Goal: Information Seeking & Learning: Check status

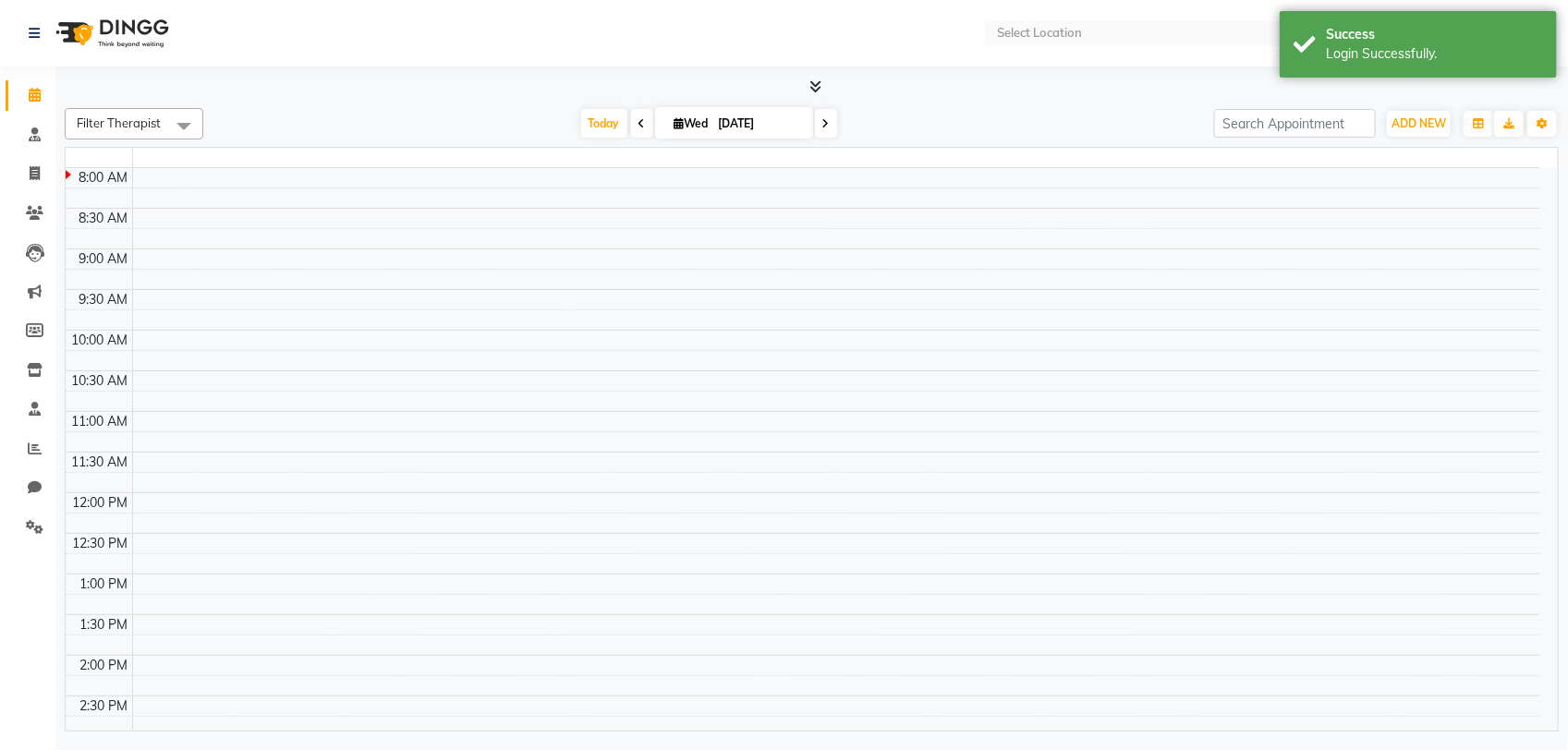
select select "en"
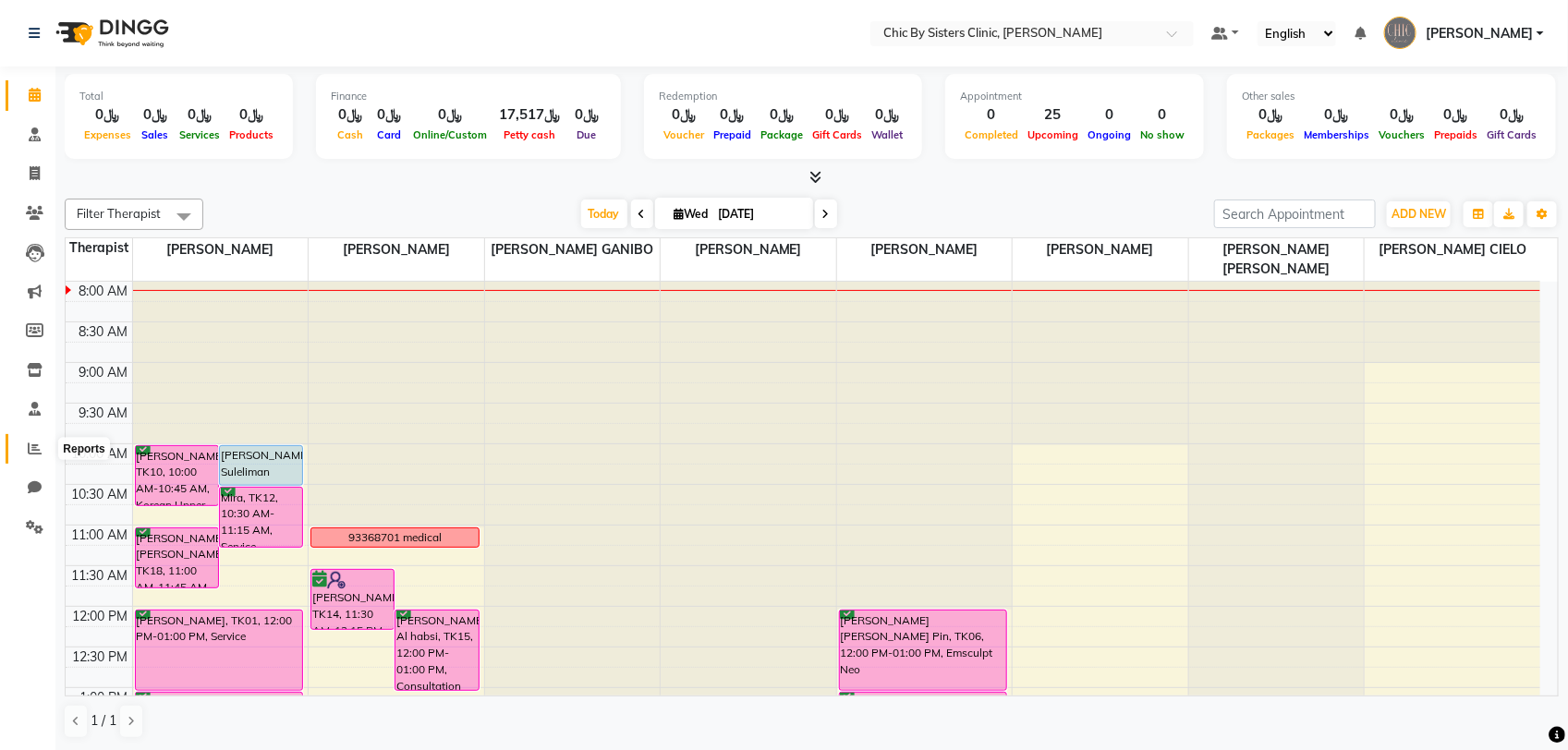
click at [34, 454] on icon at bounding box center [35, 448] width 14 height 14
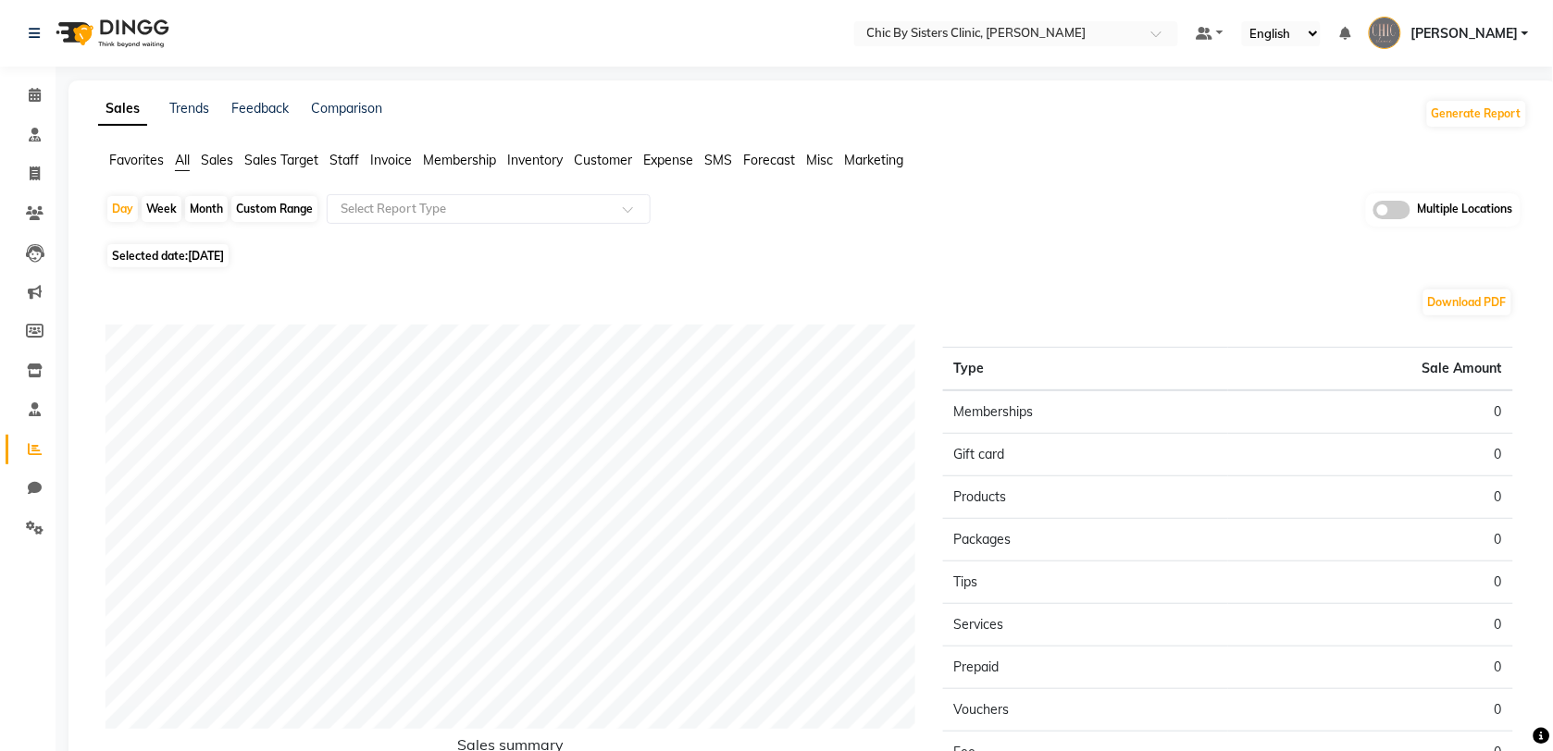
click at [269, 201] on div "Custom Range" at bounding box center [274, 209] width 86 height 26
select select "9"
select select "2025"
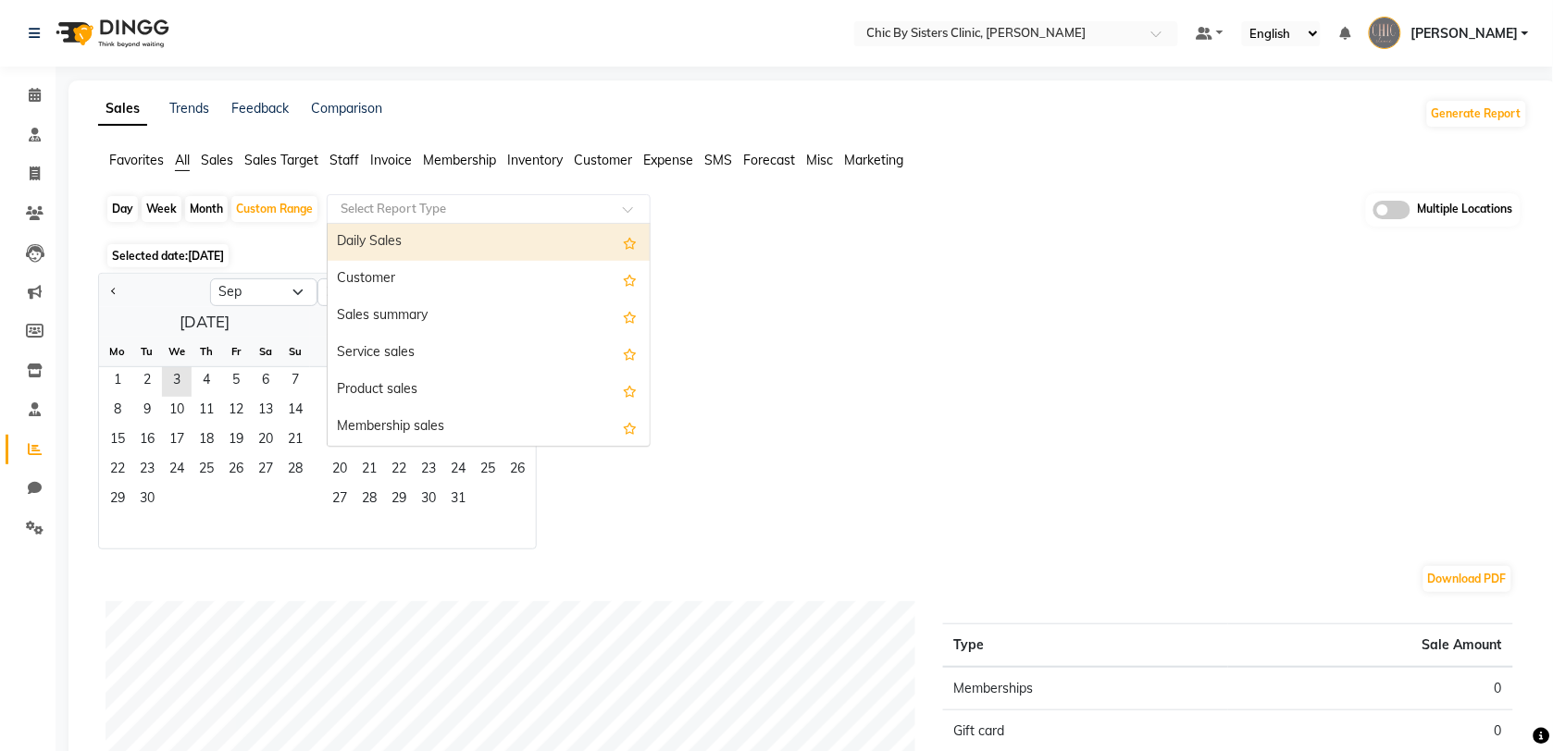
click at [401, 205] on input "text" at bounding box center [470, 209] width 267 height 19
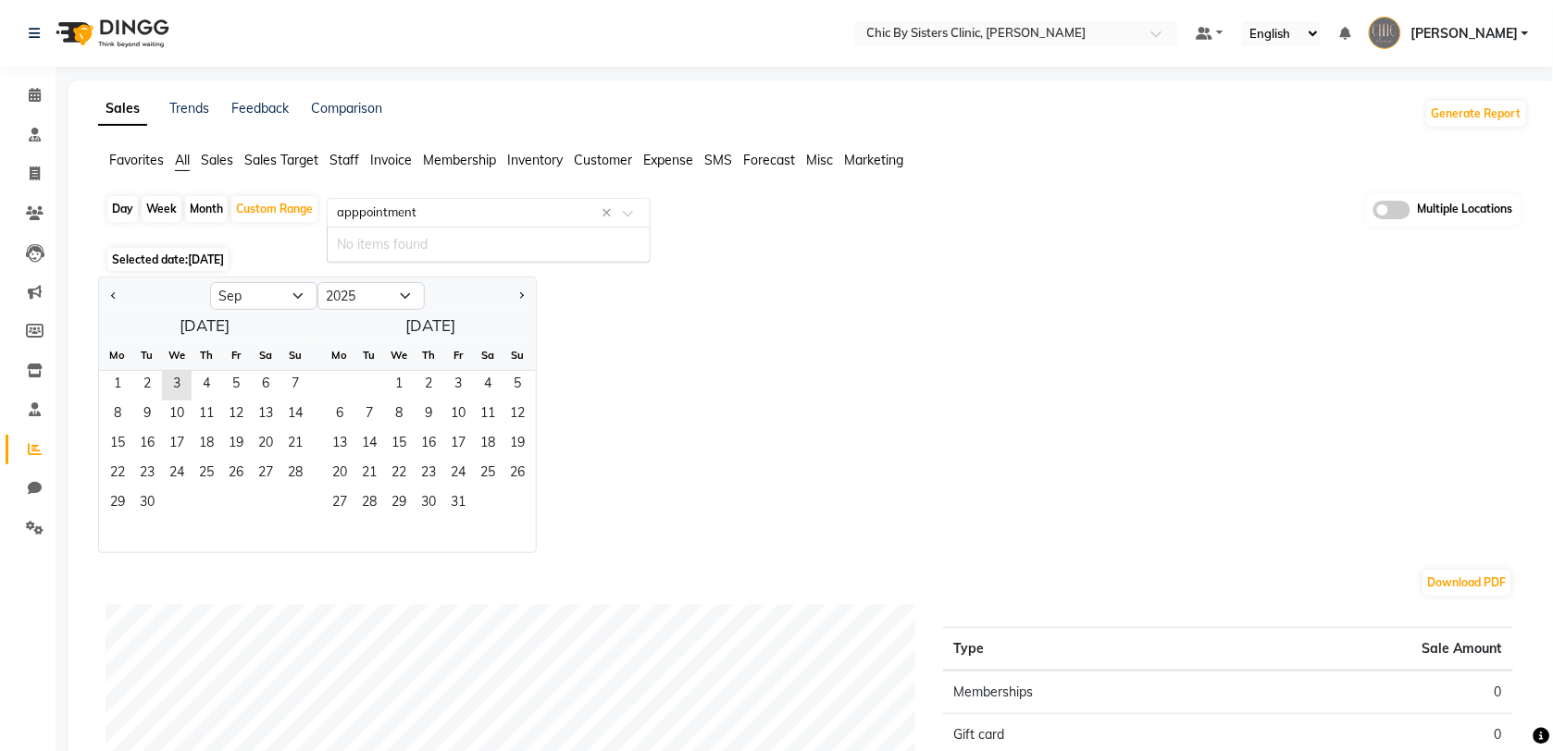
type input "apppointments"
click at [146, 382] on span "2" at bounding box center [147, 386] width 30 height 30
click at [352, 202] on input "text" at bounding box center [470, 209] width 267 height 19
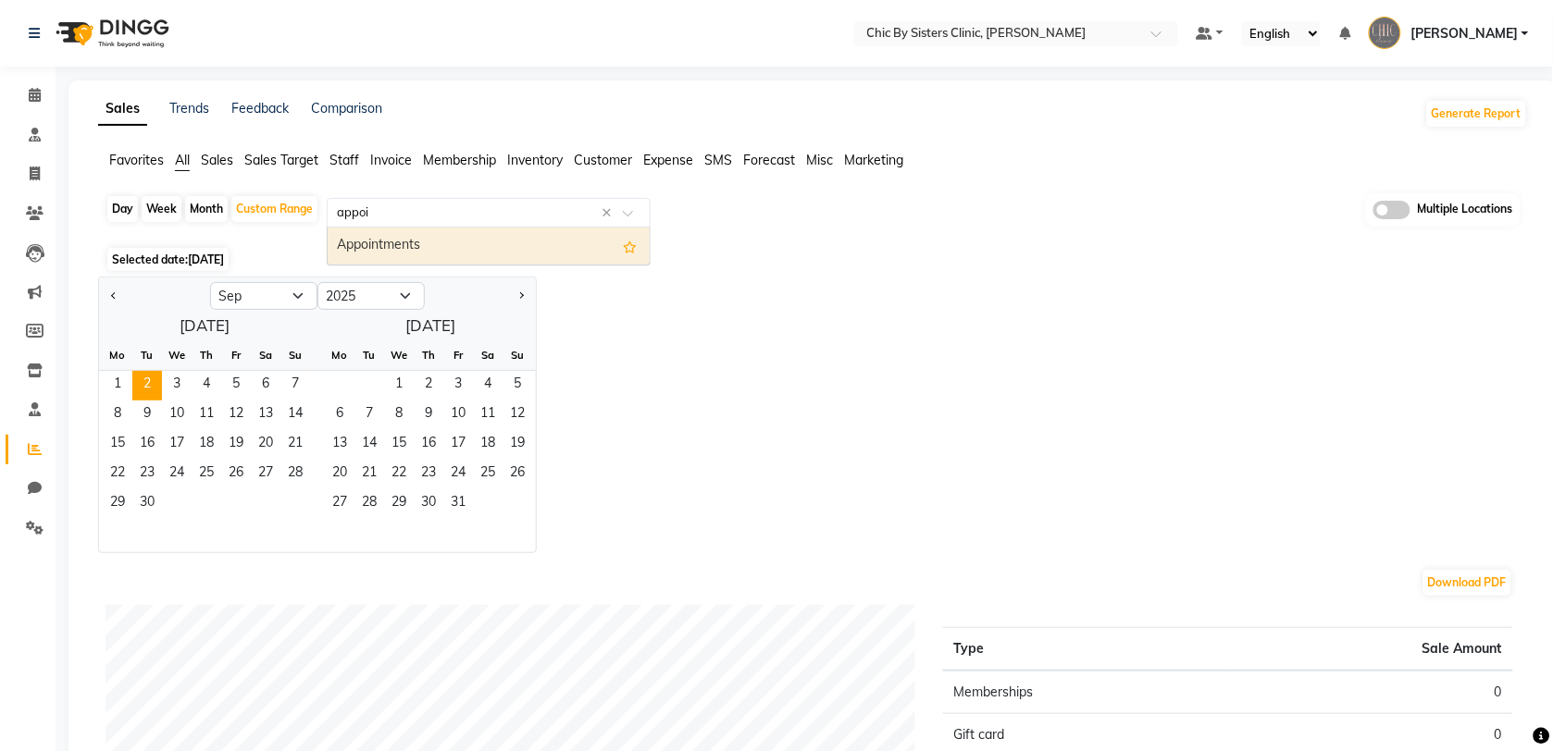
type input "appoin"
click at [387, 243] on div "Appointments" at bounding box center [489, 246] width 322 height 37
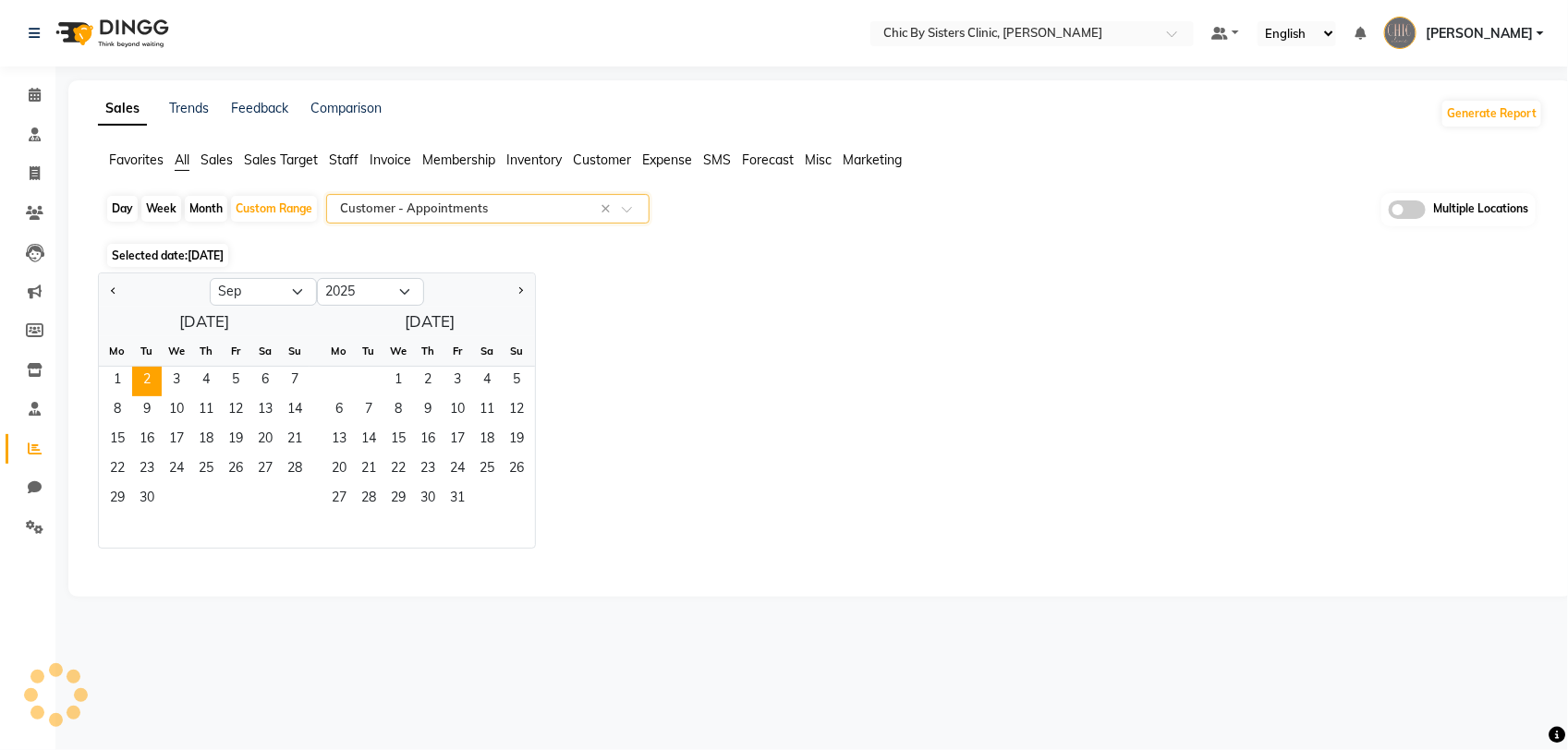
select select "full_report"
select select "csv"
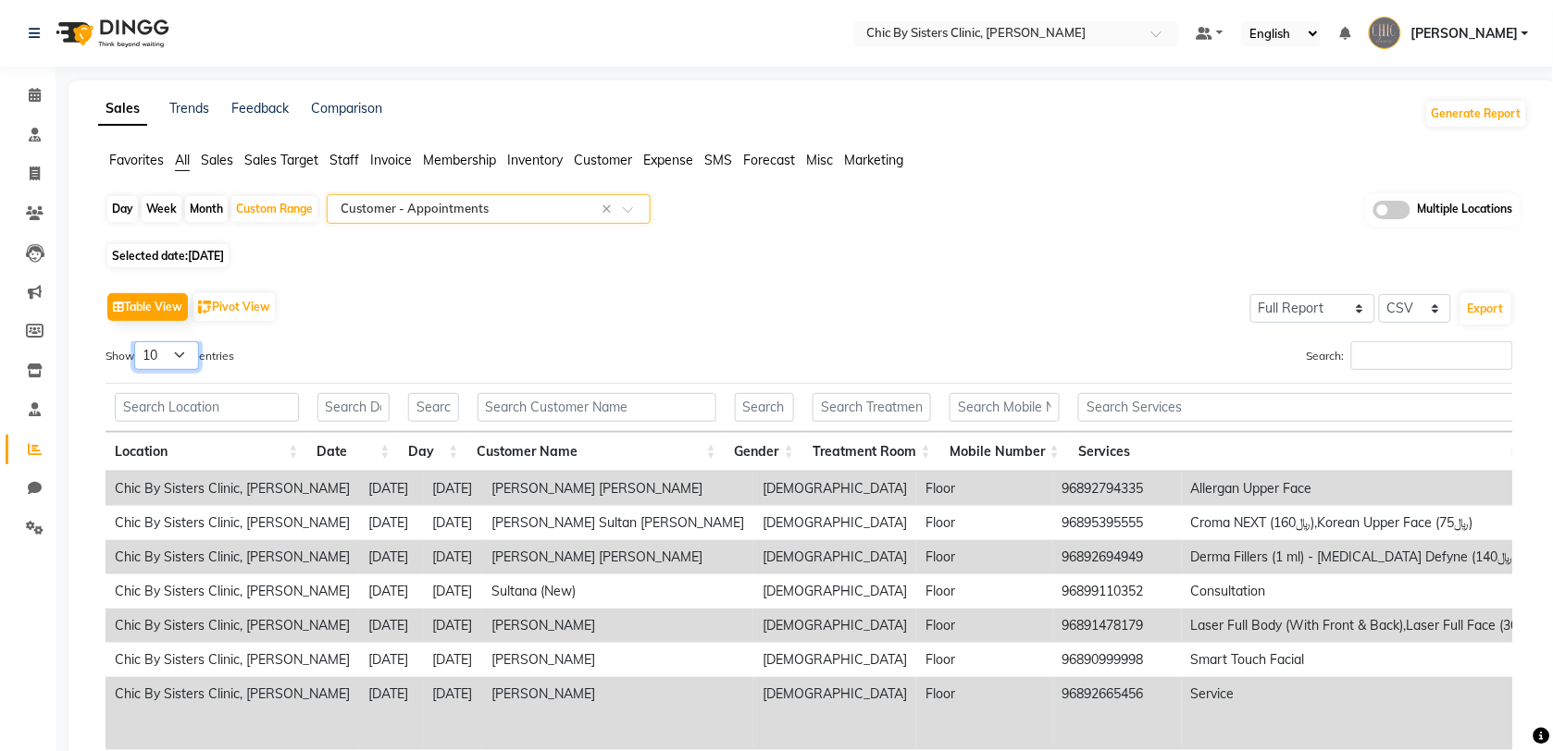
click at [179, 352] on select "10 25 50 100" at bounding box center [166, 355] width 65 height 29
select select "100"
click at [137, 341] on select "10 25 50 100" at bounding box center [166, 355] width 65 height 29
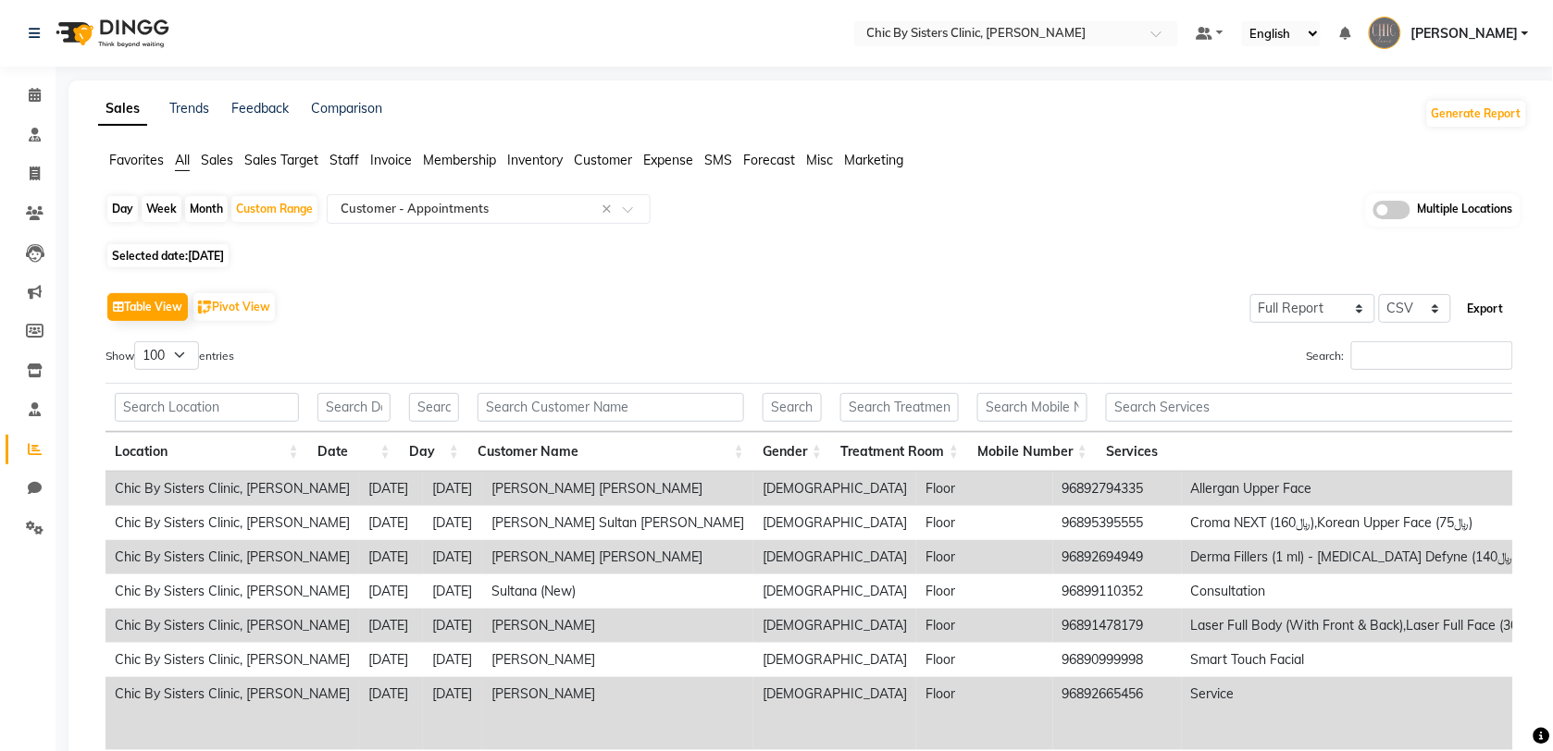
click at [1478, 304] on button "Export" at bounding box center [1485, 308] width 51 height 31
click at [40, 217] on icon at bounding box center [35, 213] width 18 height 14
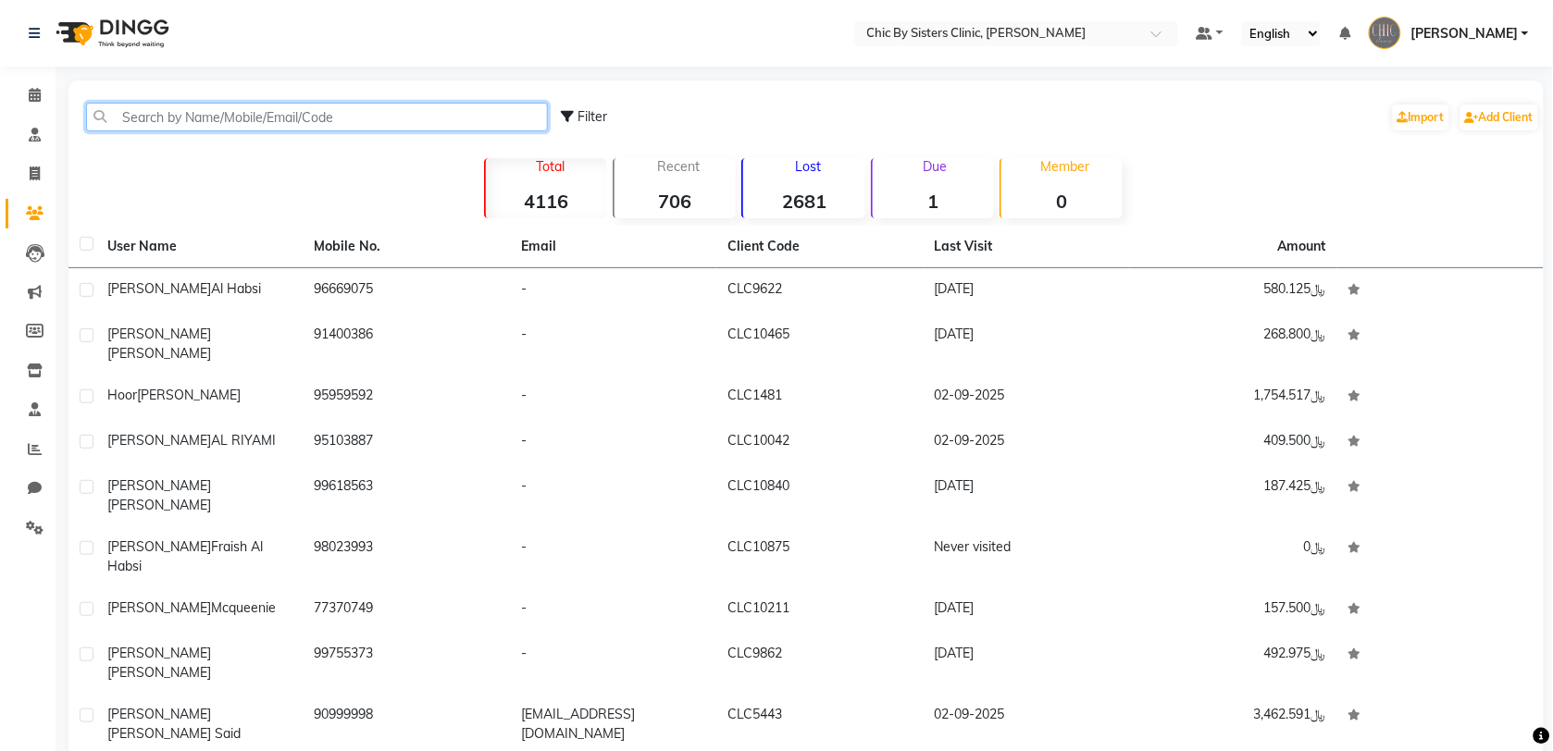
click at [228, 118] on input "text" at bounding box center [317, 117] width 462 height 29
paste input "96898023993"
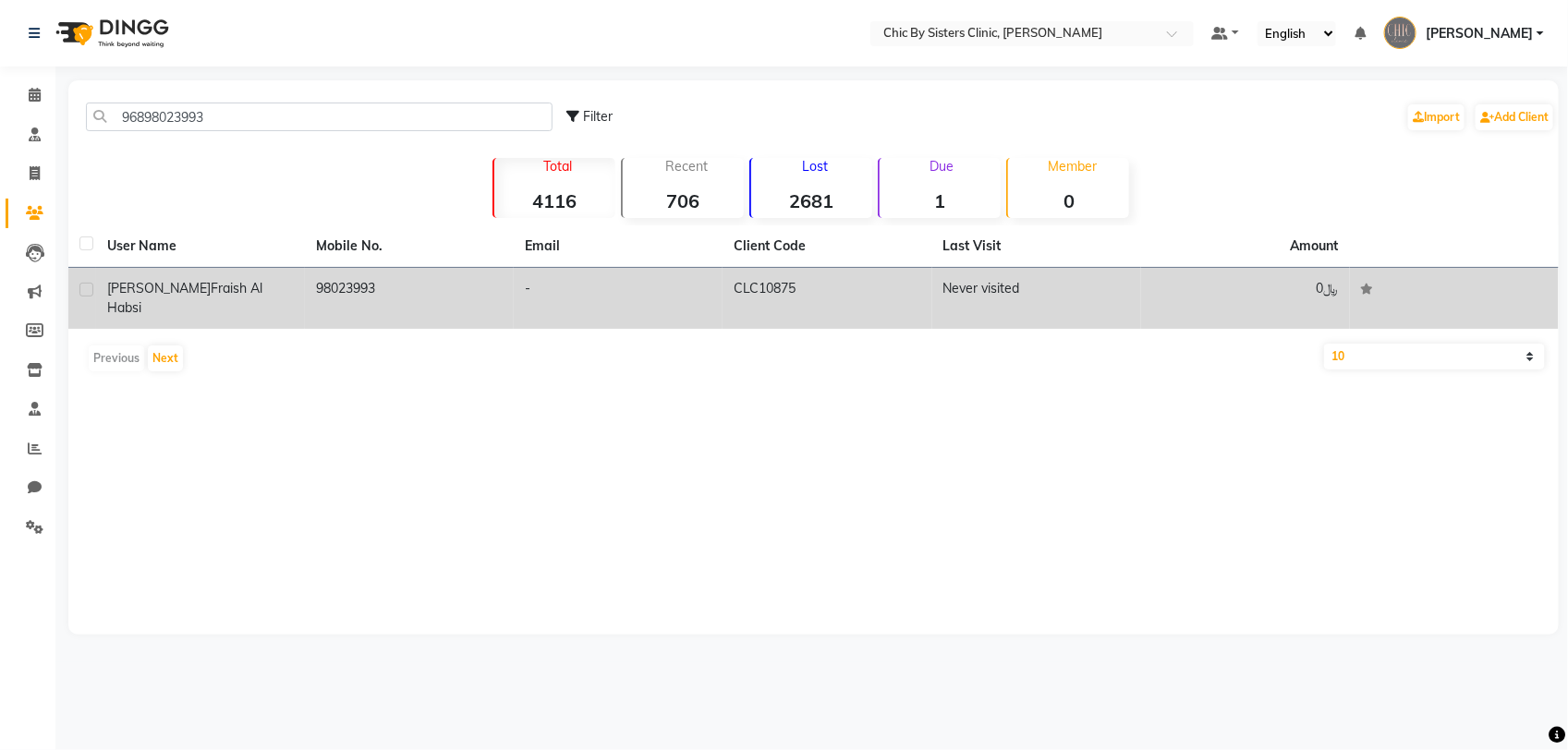
click at [187, 282] on span "Fraish Al habsi" at bounding box center [184, 298] width 155 height 36
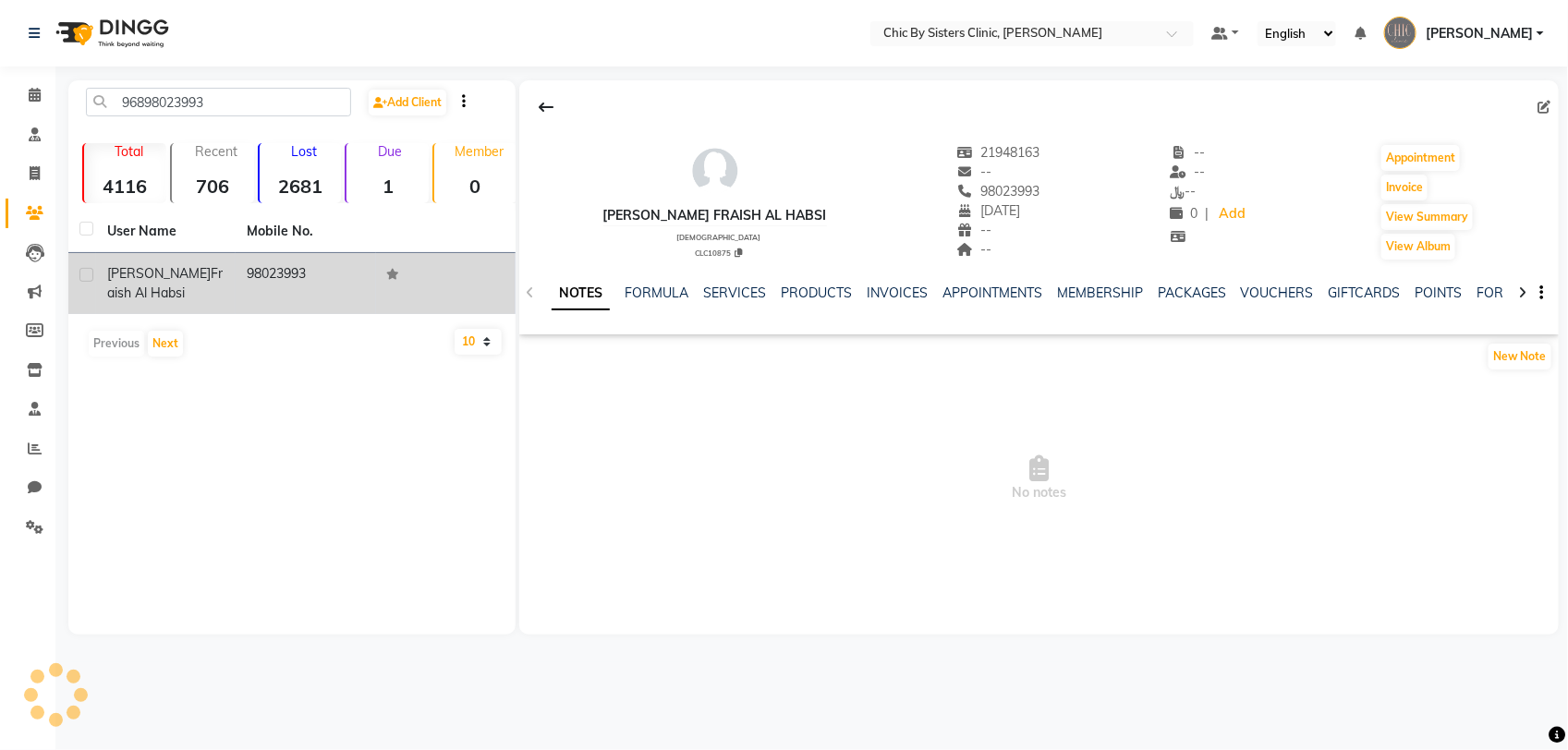
click at [113, 279] on span "[PERSON_NAME]" at bounding box center [159, 274] width 104 height 17
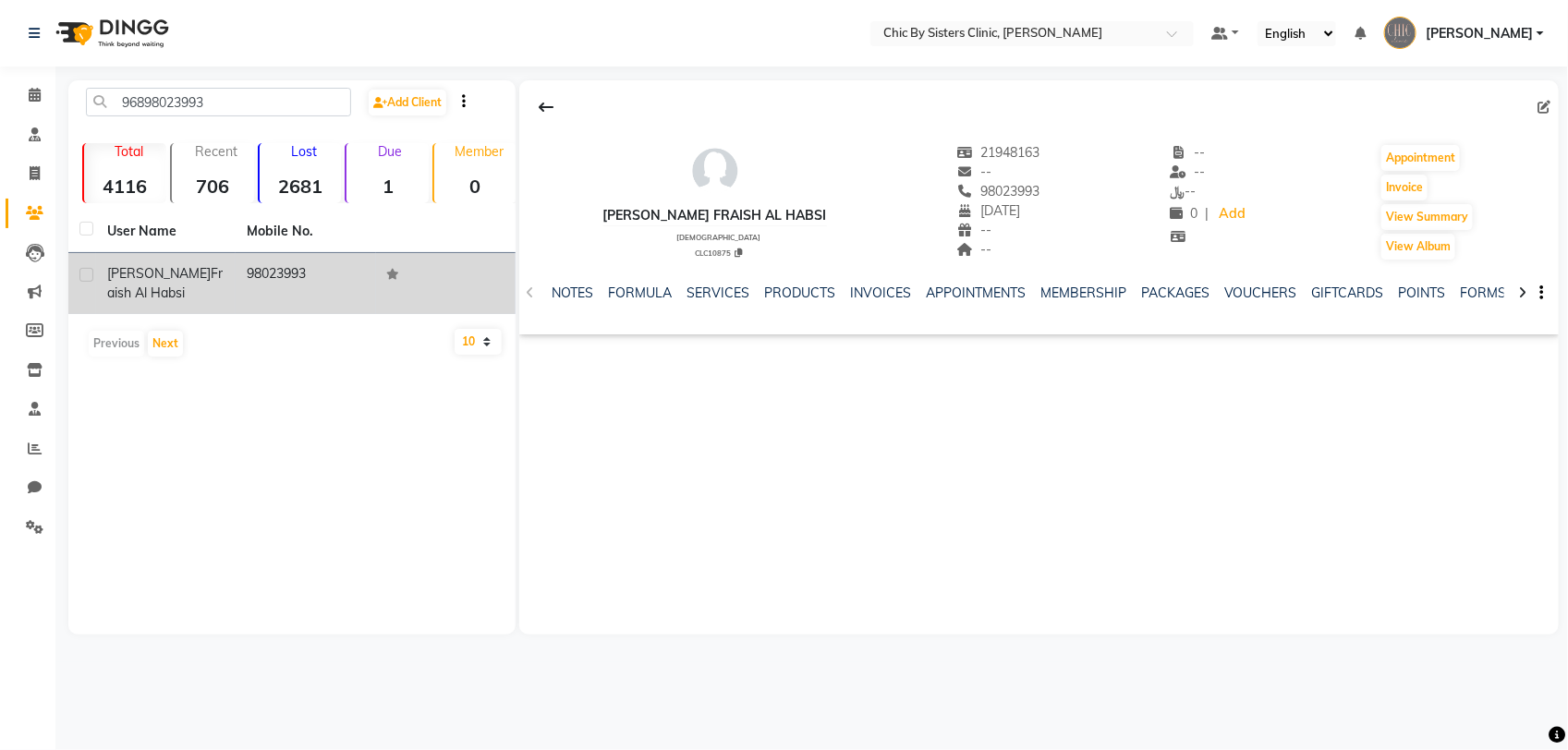
click at [132, 275] on span "[PERSON_NAME]" at bounding box center [159, 274] width 104 height 17
click at [145, 271] on span "[PERSON_NAME]" at bounding box center [159, 274] width 104 height 17
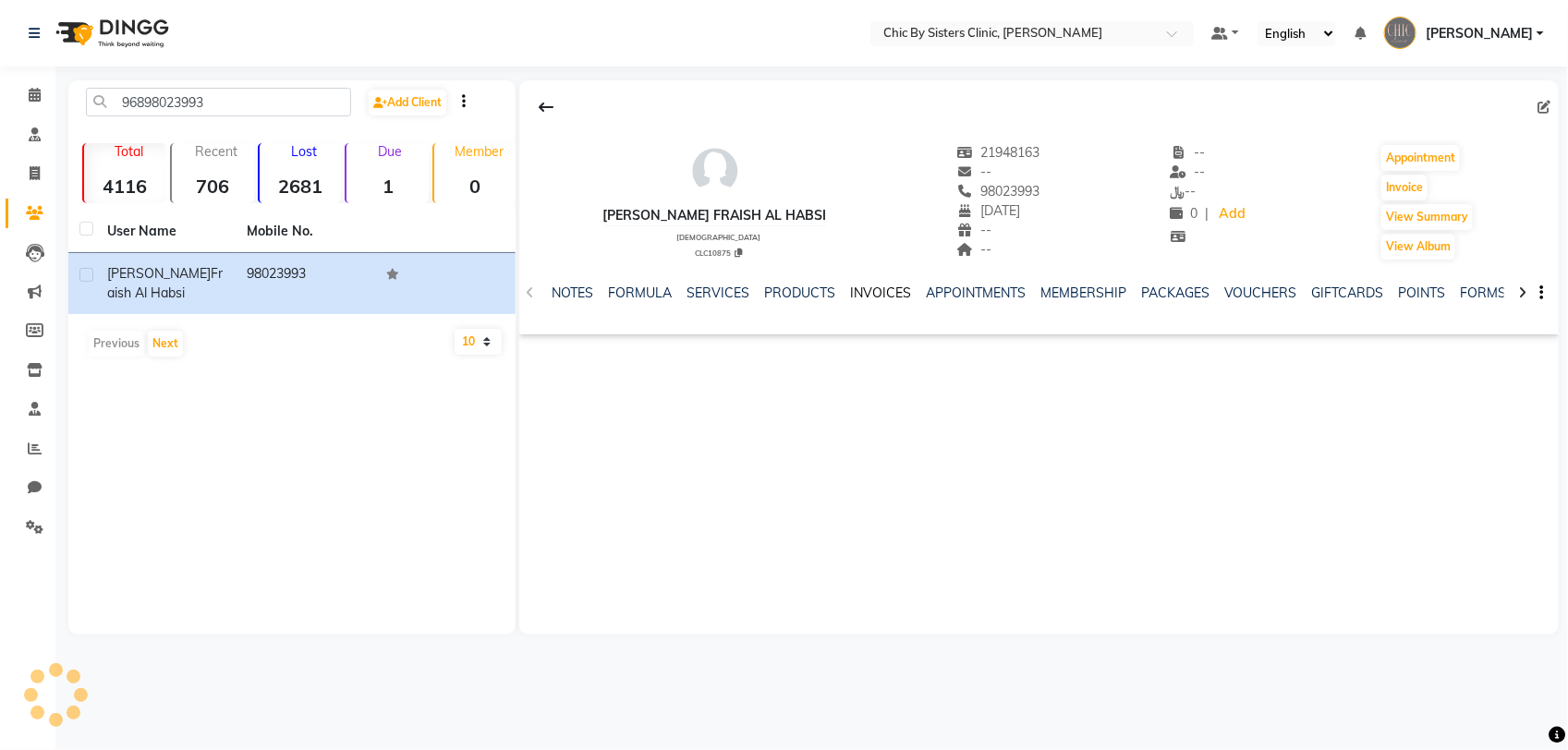
click at [870, 292] on link "INVOICES" at bounding box center [879, 293] width 61 height 17
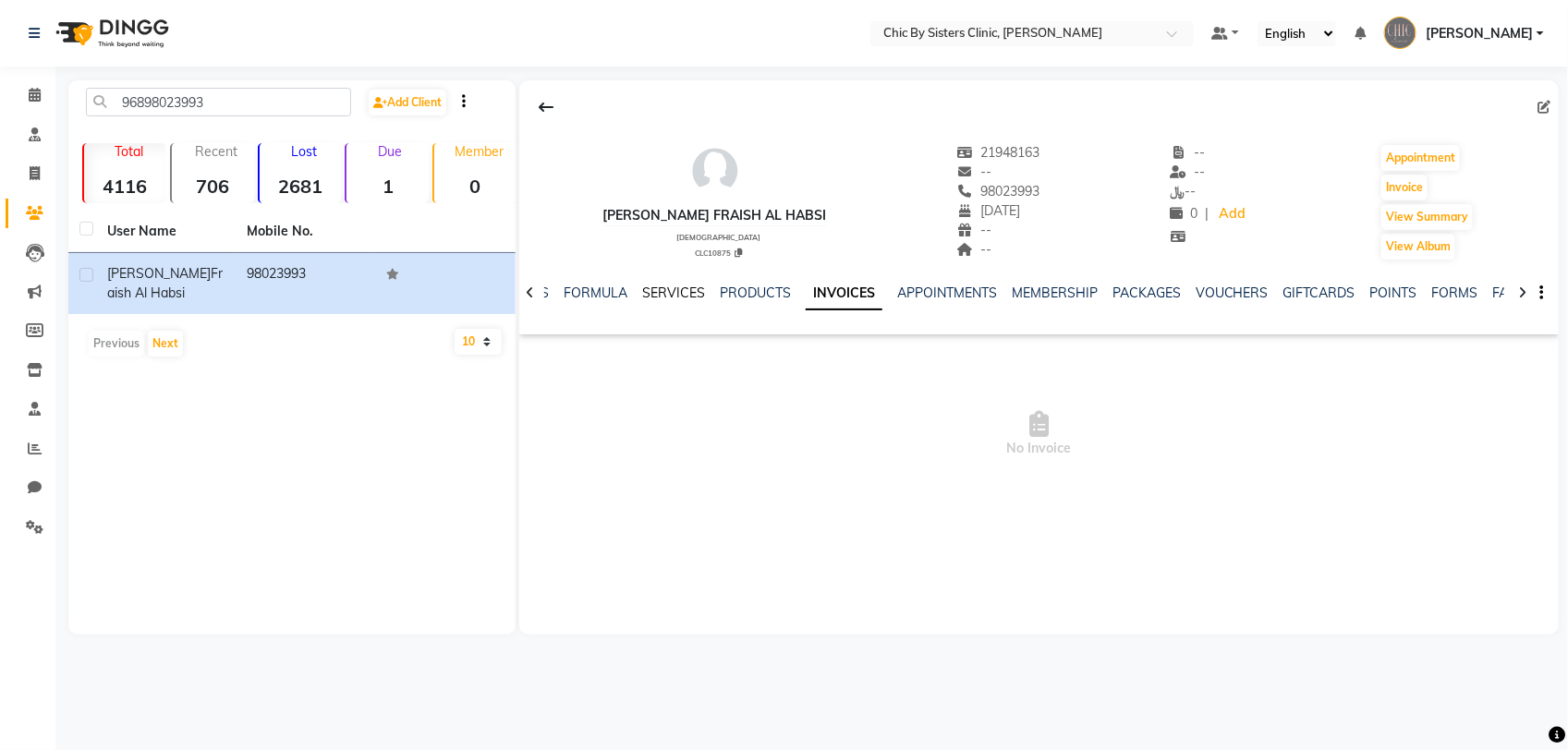
click at [672, 294] on link "SERVICES" at bounding box center [673, 293] width 63 height 17
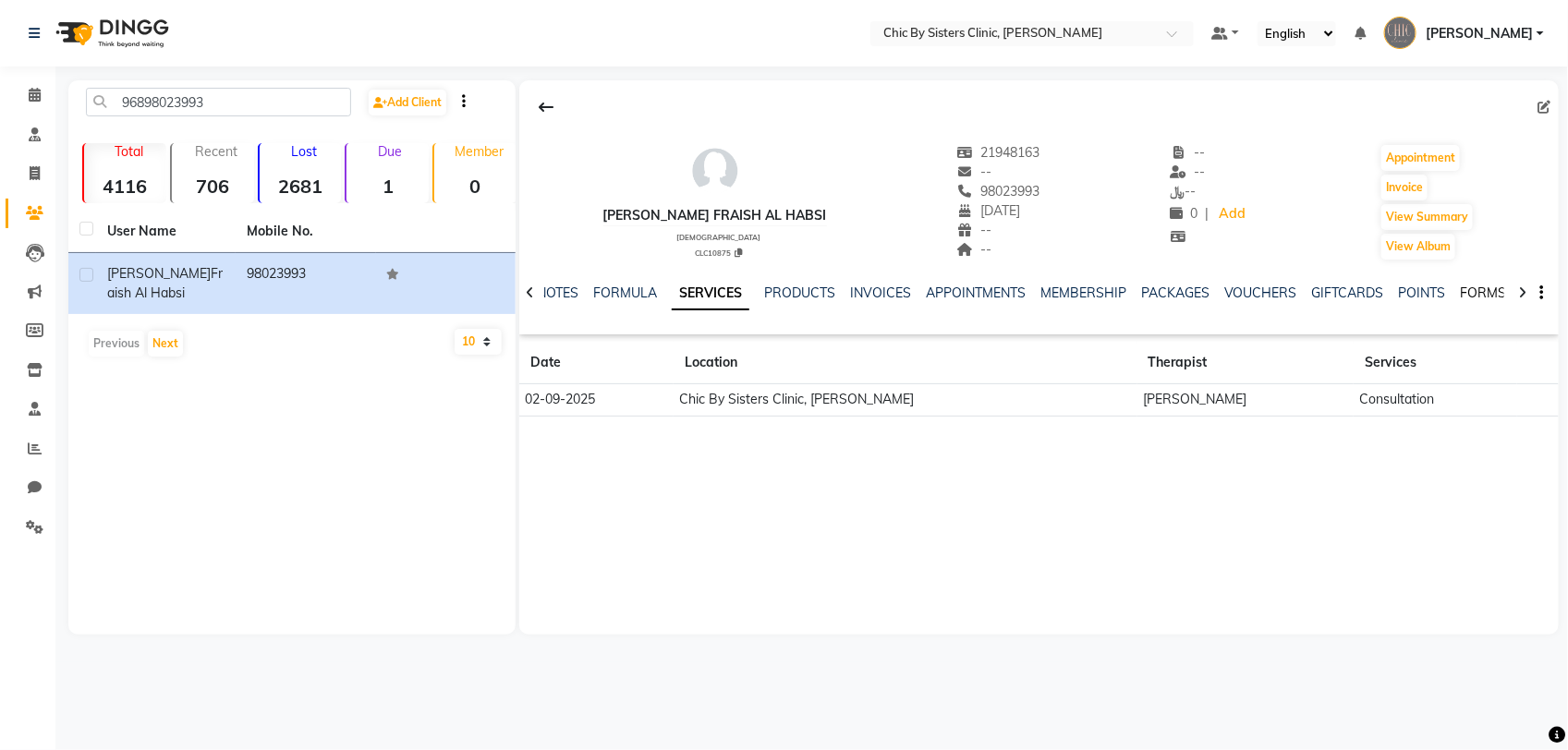
click at [1489, 293] on link "FORMS" at bounding box center [1483, 293] width 46 height 17
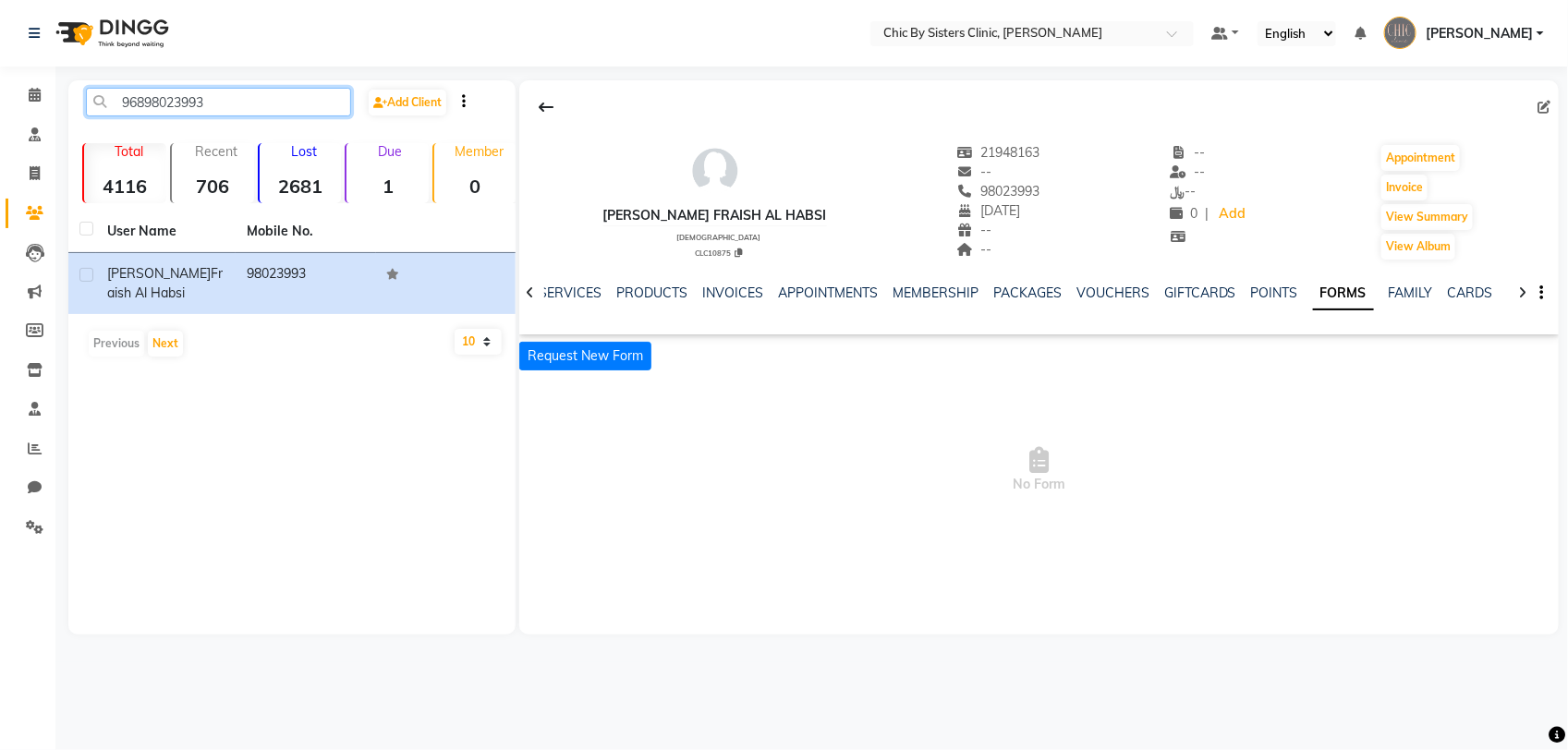
click at [224, 95] on input "96898023993" at bounding box center [219, 102] width 265 height 29
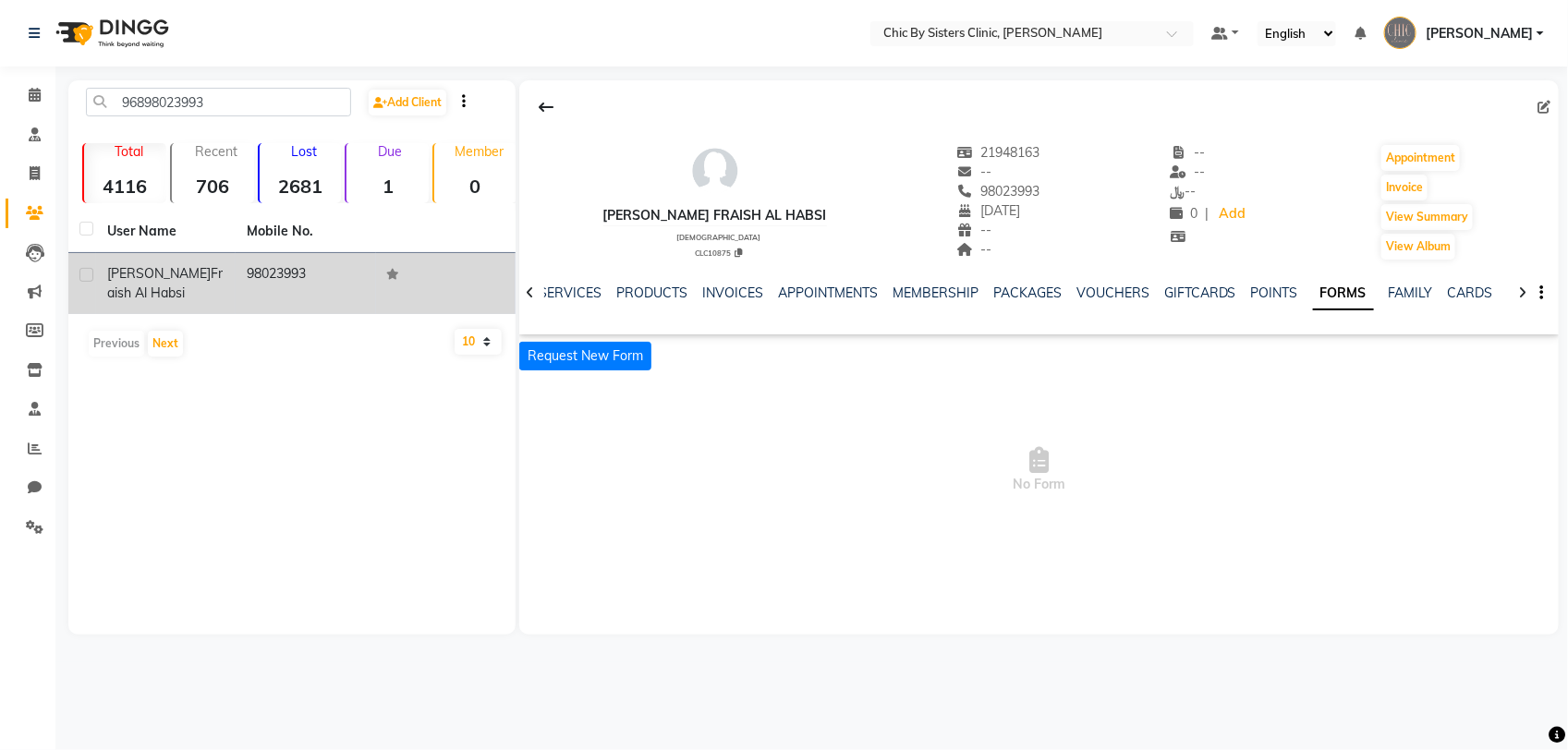
click at [190, 279] on div "[PERSON_NAME] Fraish Al habsi" at bounding box center [166, 284] width 118 height 39
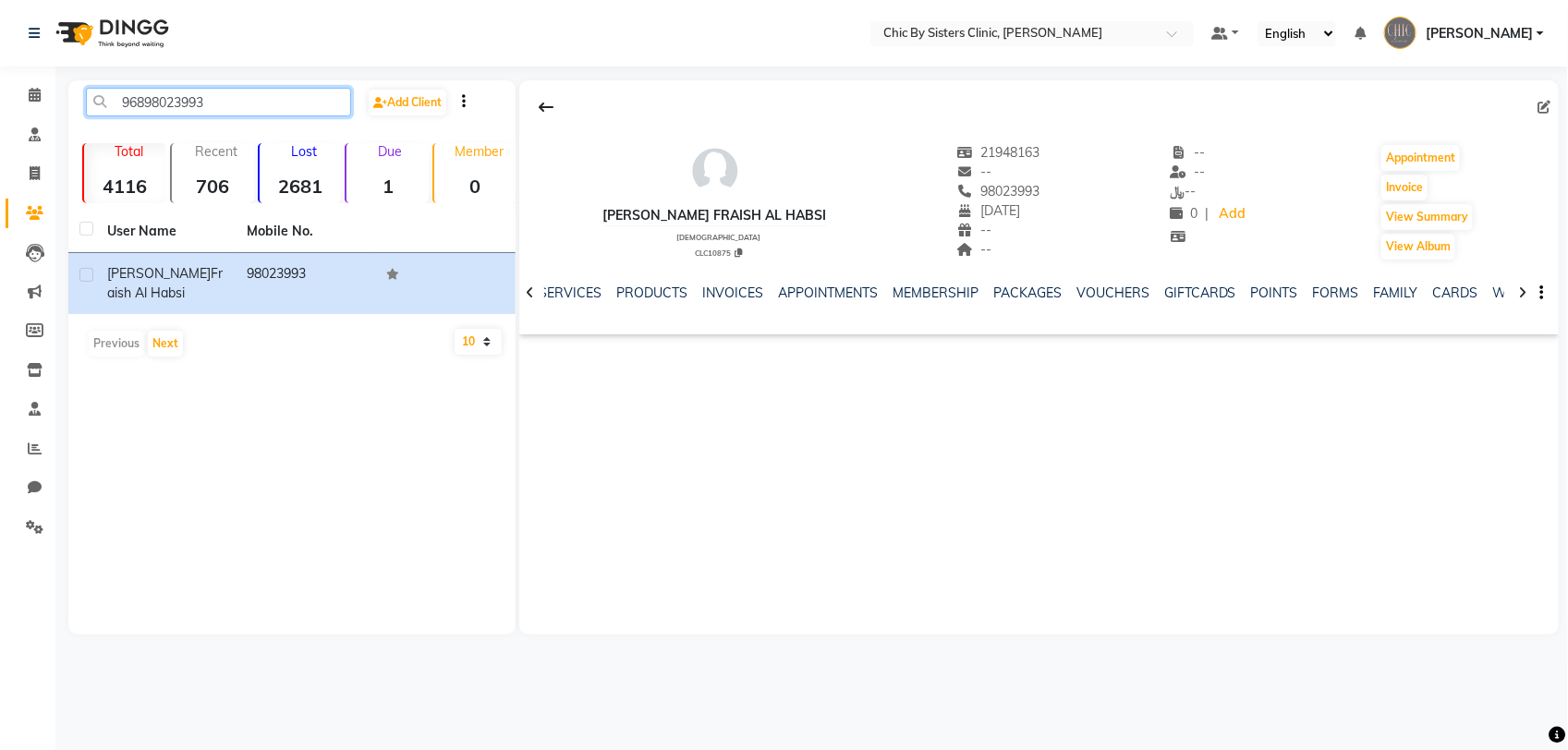
drag, startPoint x: 228, startPoint y: 94, endPoint x: 107, endPoint y: 104, distance: 121.4
click at [107, 104] on input "96898023993" at bounding box center [219, 102] width 265 height 29
paste input "2434530"
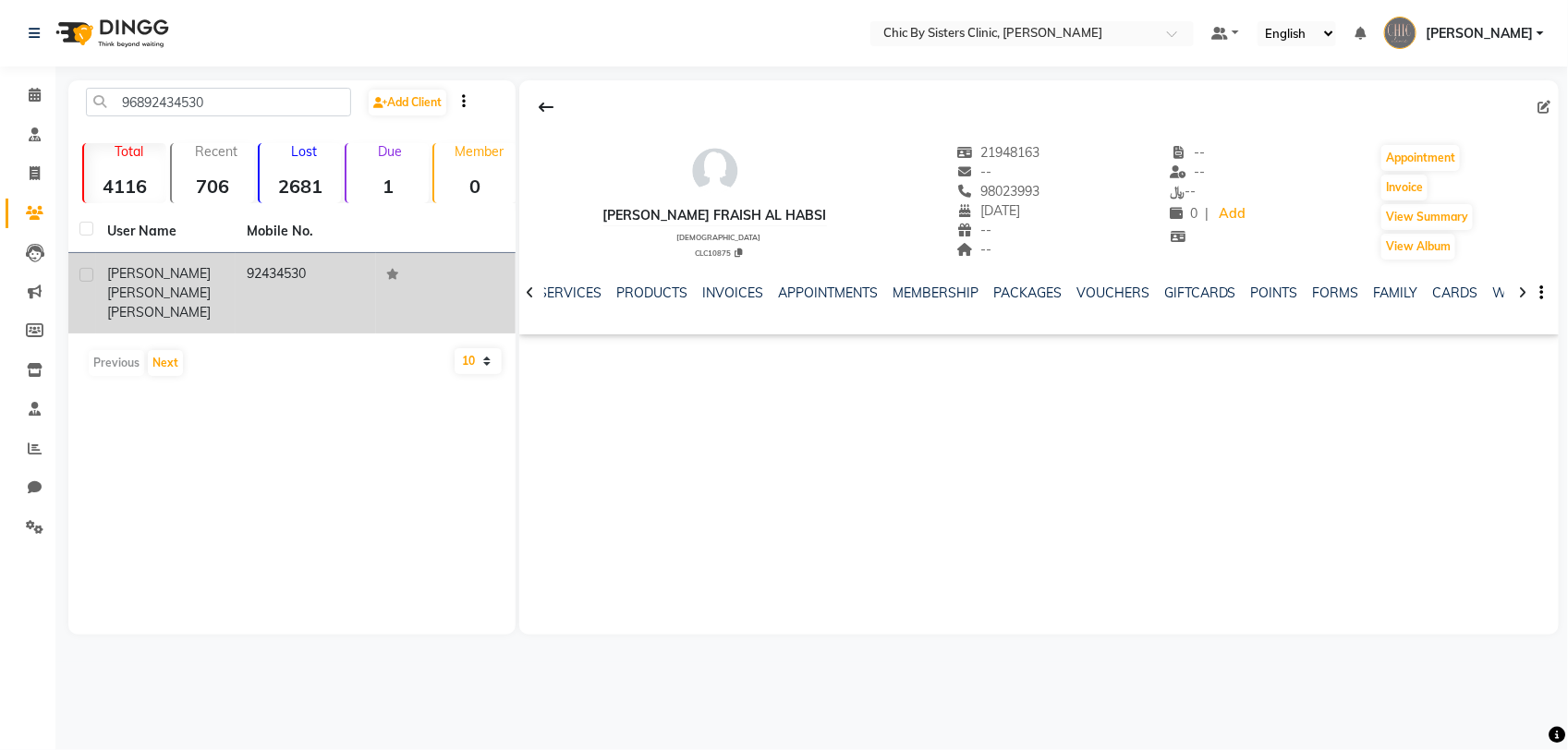
click at [123, 294] on span "[PERSON_NAME] [PERSON_NAME]" at bounding box center [159, 284] width 104 height 36
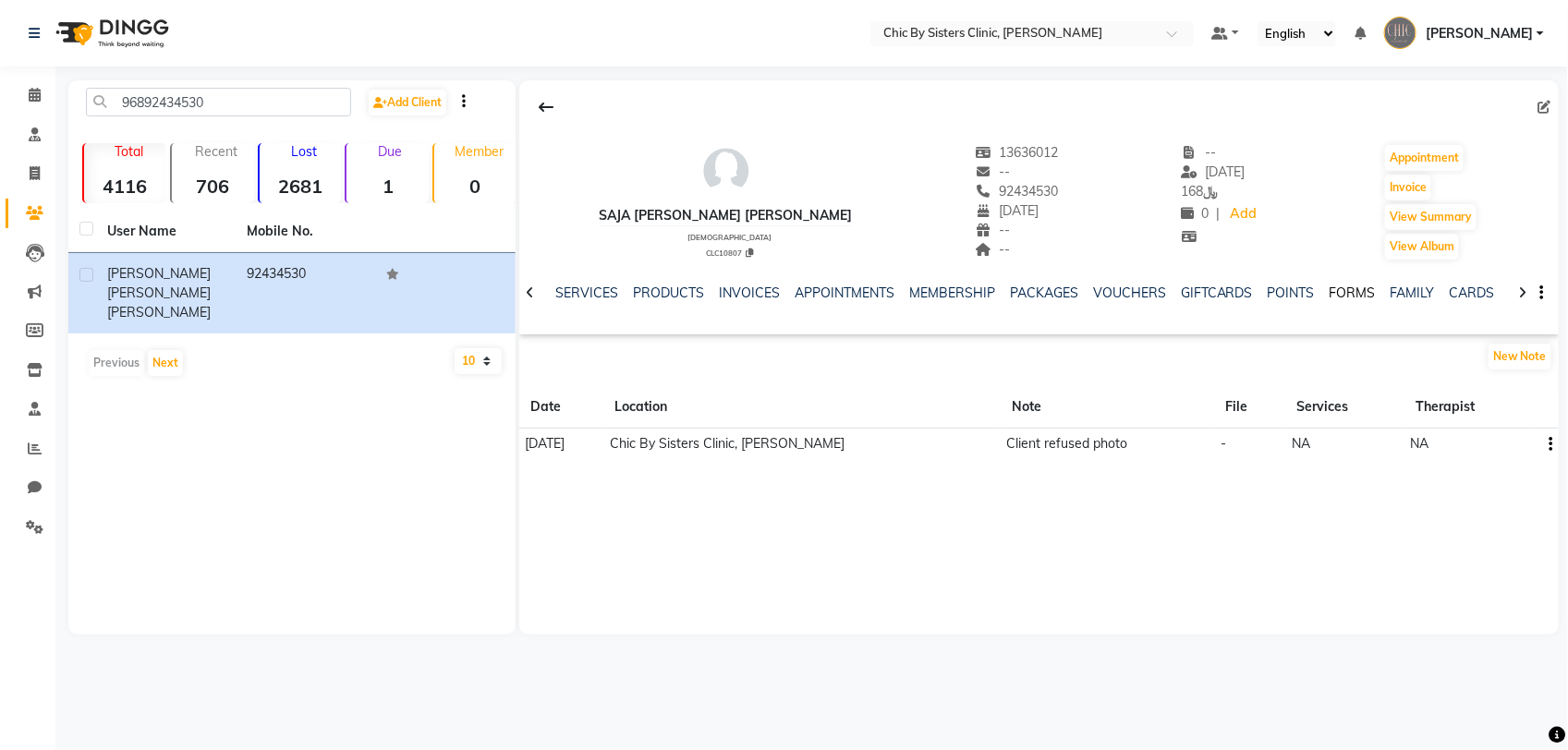
click at [1340, 292] on link "FORMS" at bounding box center [1352, 293] width 46 height 17
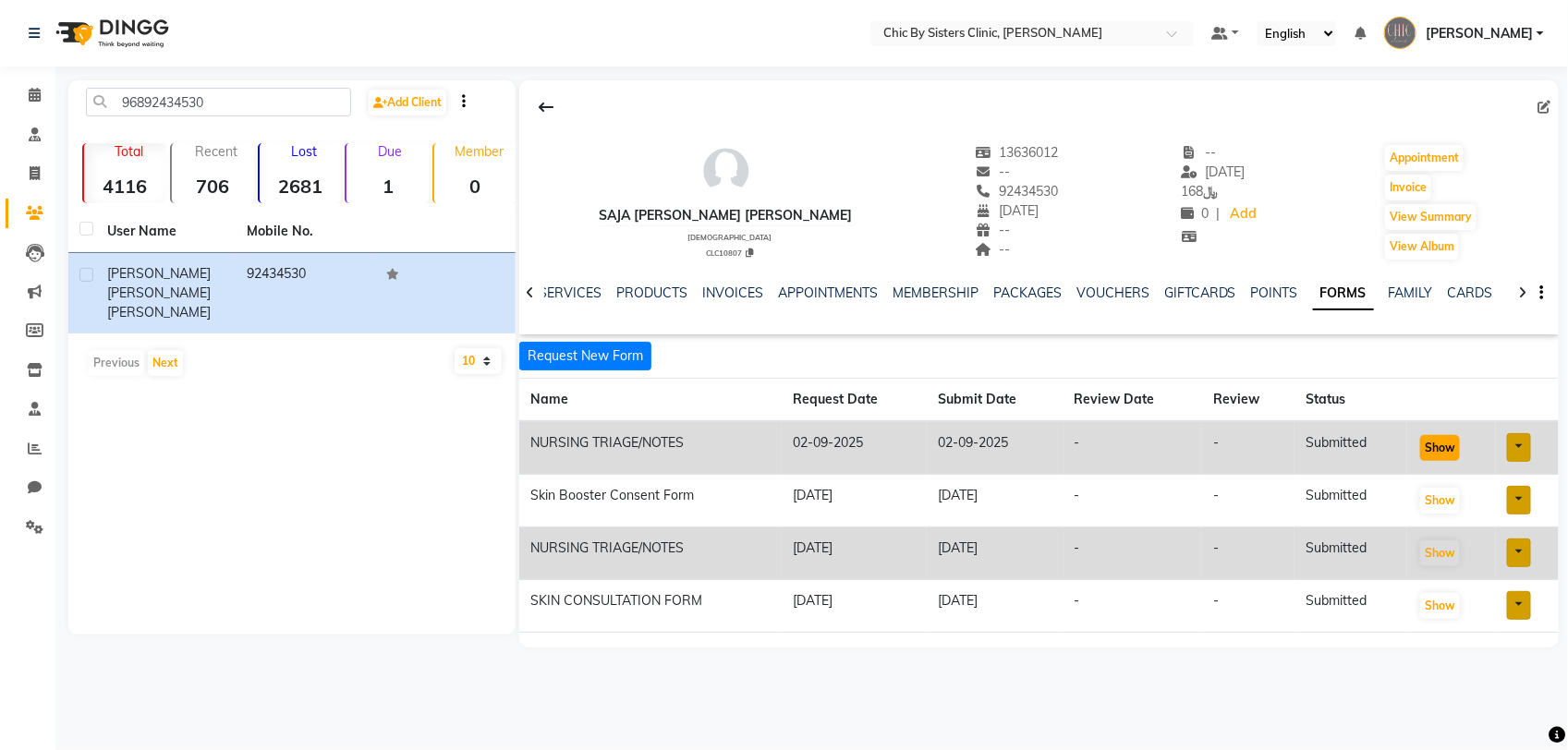
click at [1429, 452] on button "Show" at bounding box center [1439, 448] width 40 height 26
drag, startPoint x: 224, startPoint y: 102, endPoint x: -5, endPoint y: 102, distance: 229.0
click at [0, 102] on html "Select Location × Chic By Sisters Clinic, Al Sarooj Default Panel My Panel Engl…" at bounding box center [784, 375] width 1568 height 750
paste input "794335"
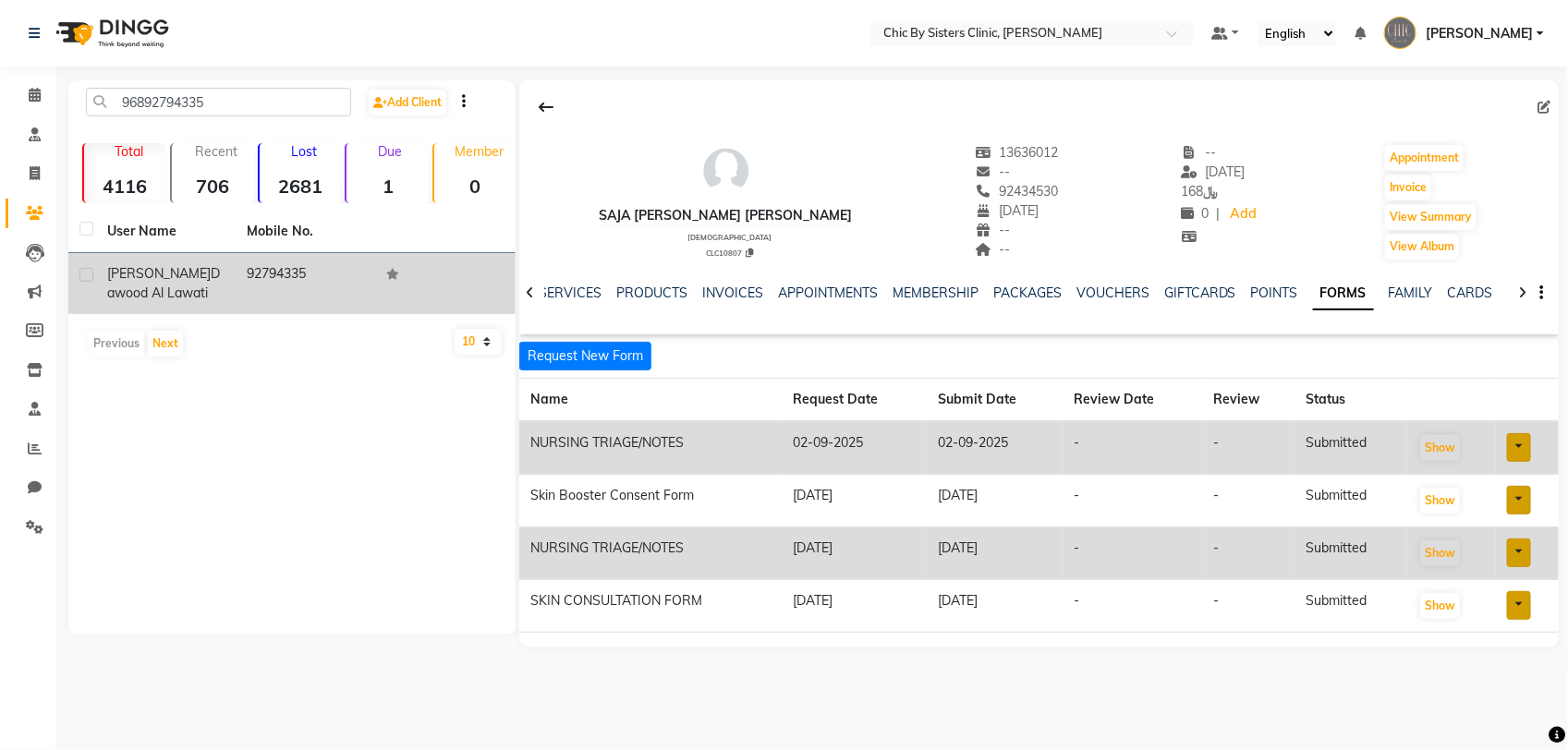
click at [167, 276] on span "[PERSON_NAME]" at bounding box center [159, 274] width 104 height 17
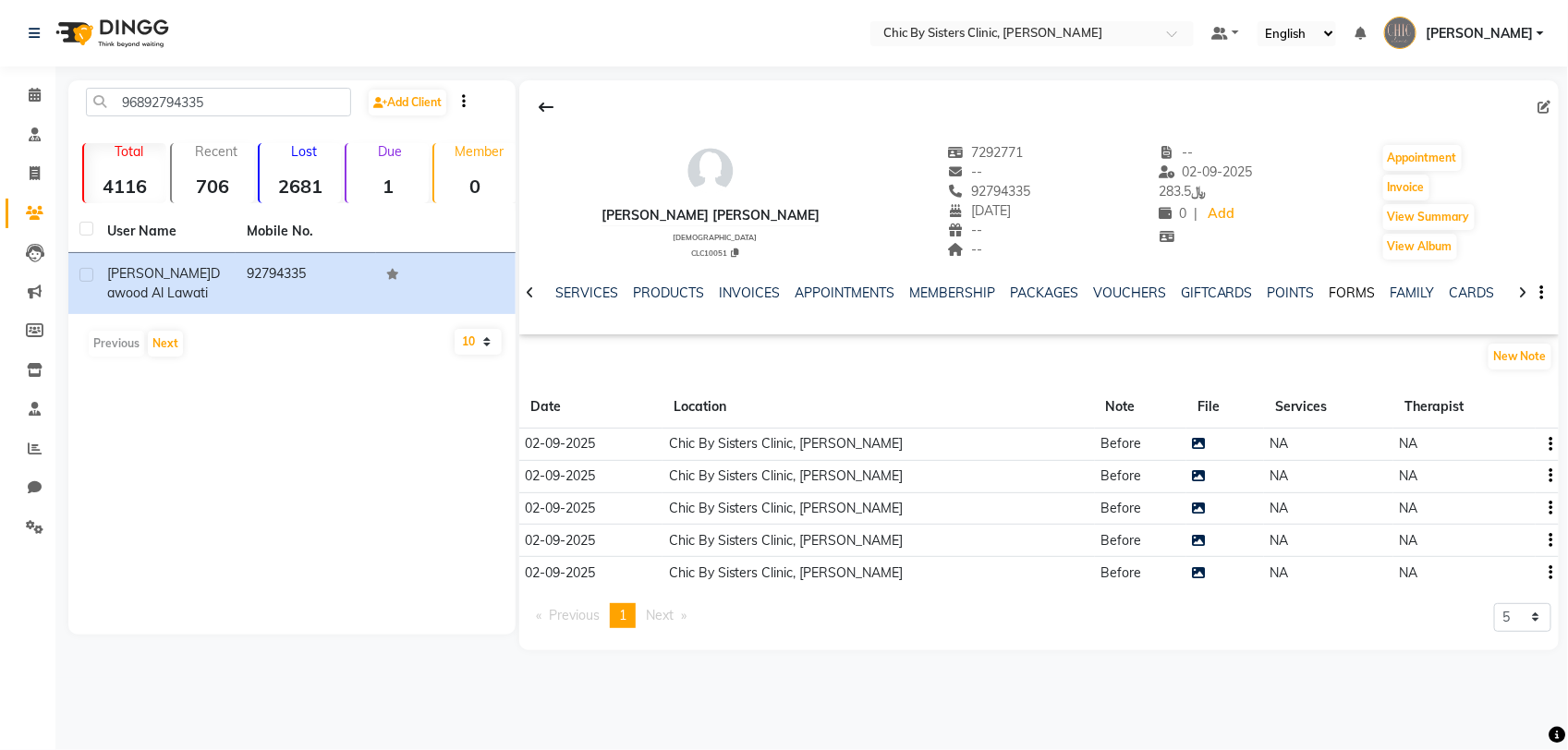
click at [1341, 288] on link "FORMS" at bounding box center [1352, 293] width 46 height 17
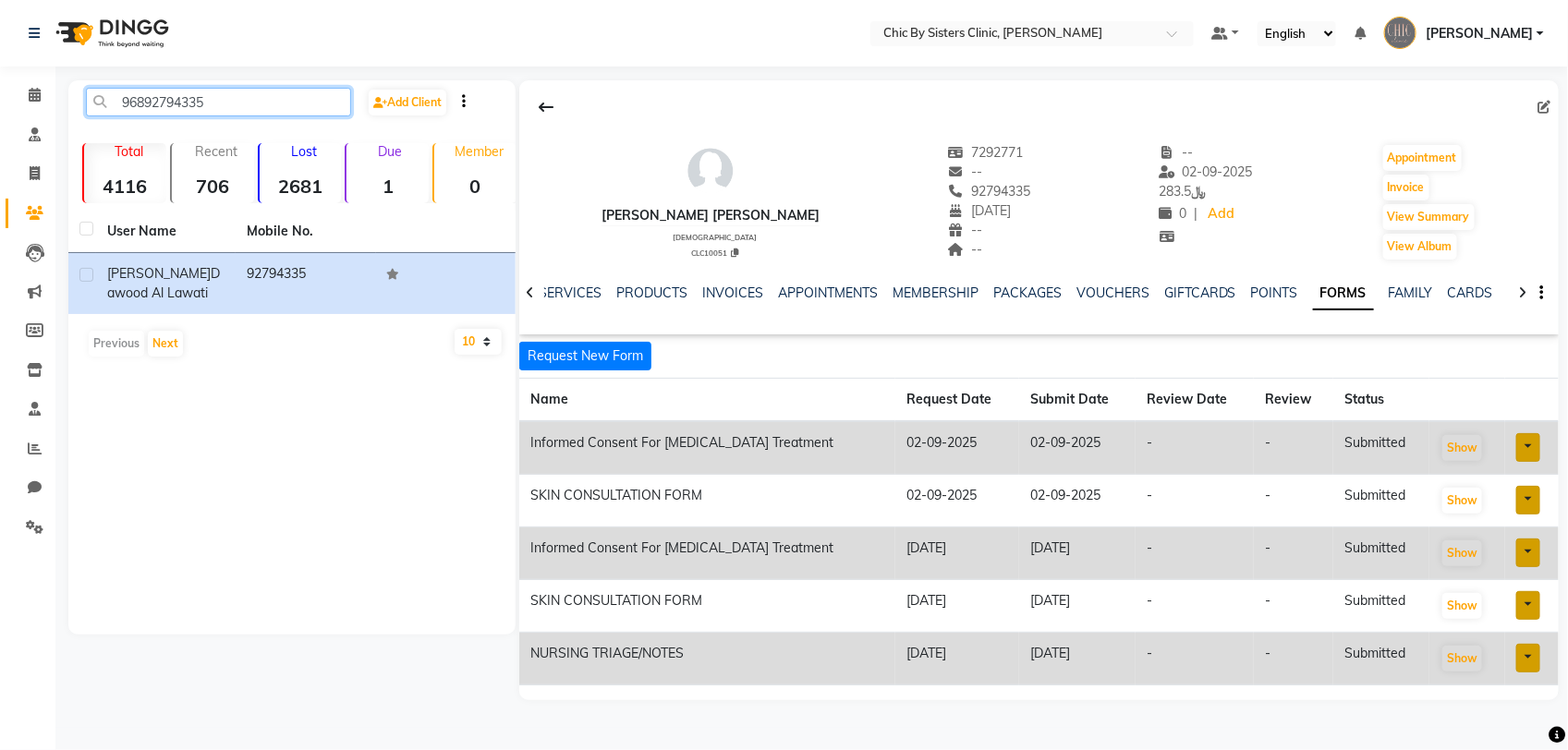
drag, startPoint x: 223, startPoint y: 97, endPoint x: 116, endPoint y: 94, distance: 107.0
click at [116, 94] on input "96892794335" at bounding box center [219, 102] width 265 height 29
paste input "539555"
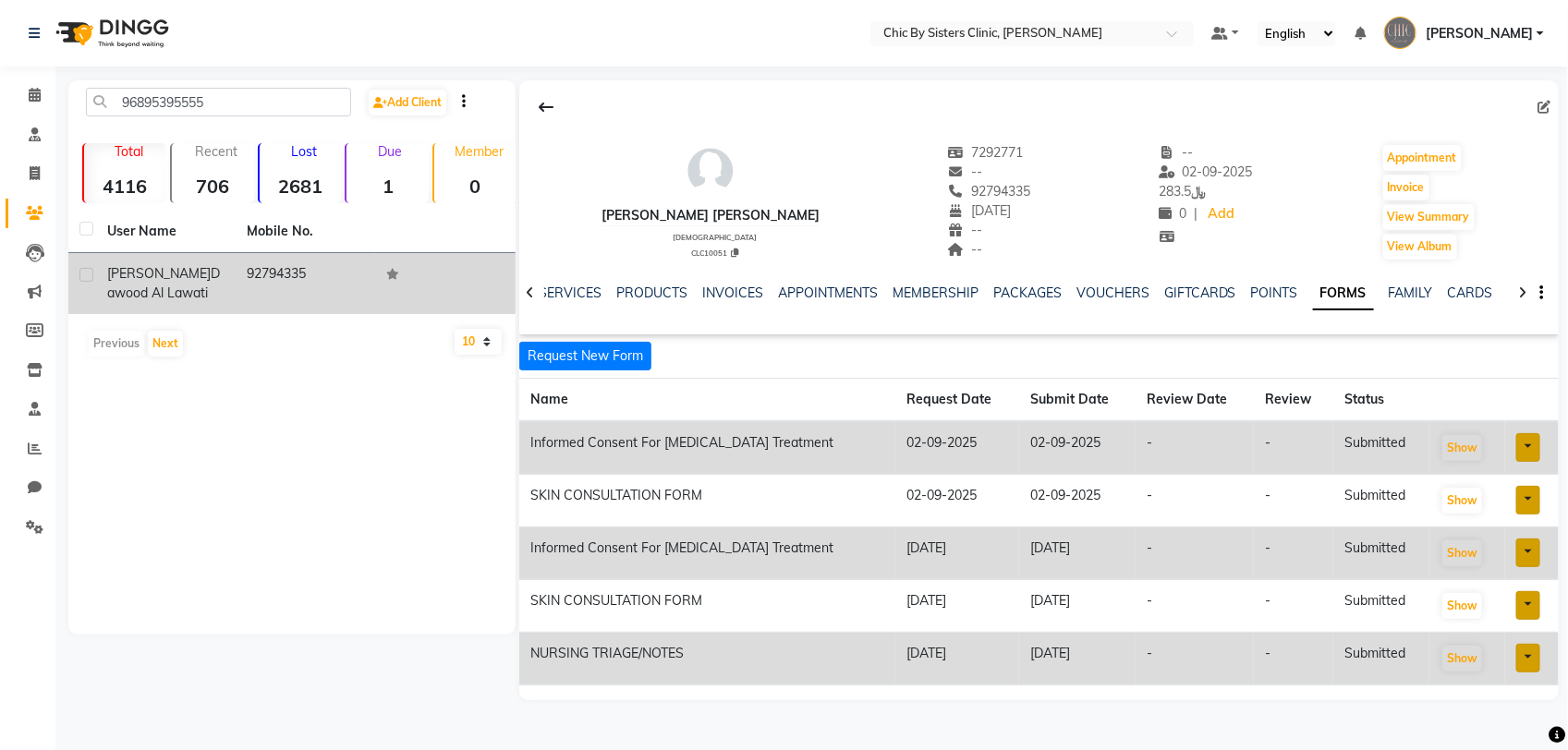
click at [176, 287] on span "Dawood Al Lawati" at bounding box center [163, 284] width 113 height 36
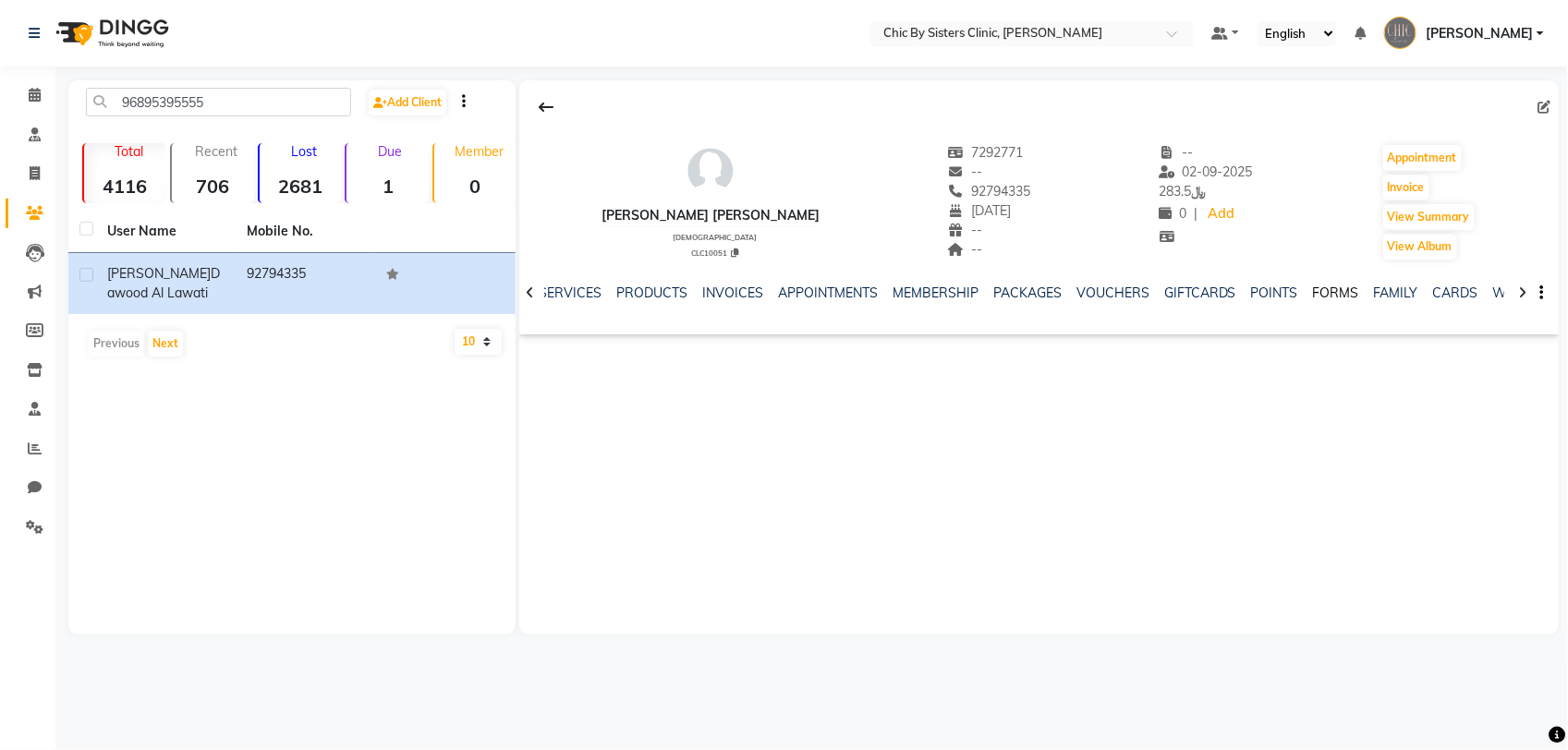
click at [1314, 296] on link "FORMS" at bounding box center [1335, 293] width 46 height 17
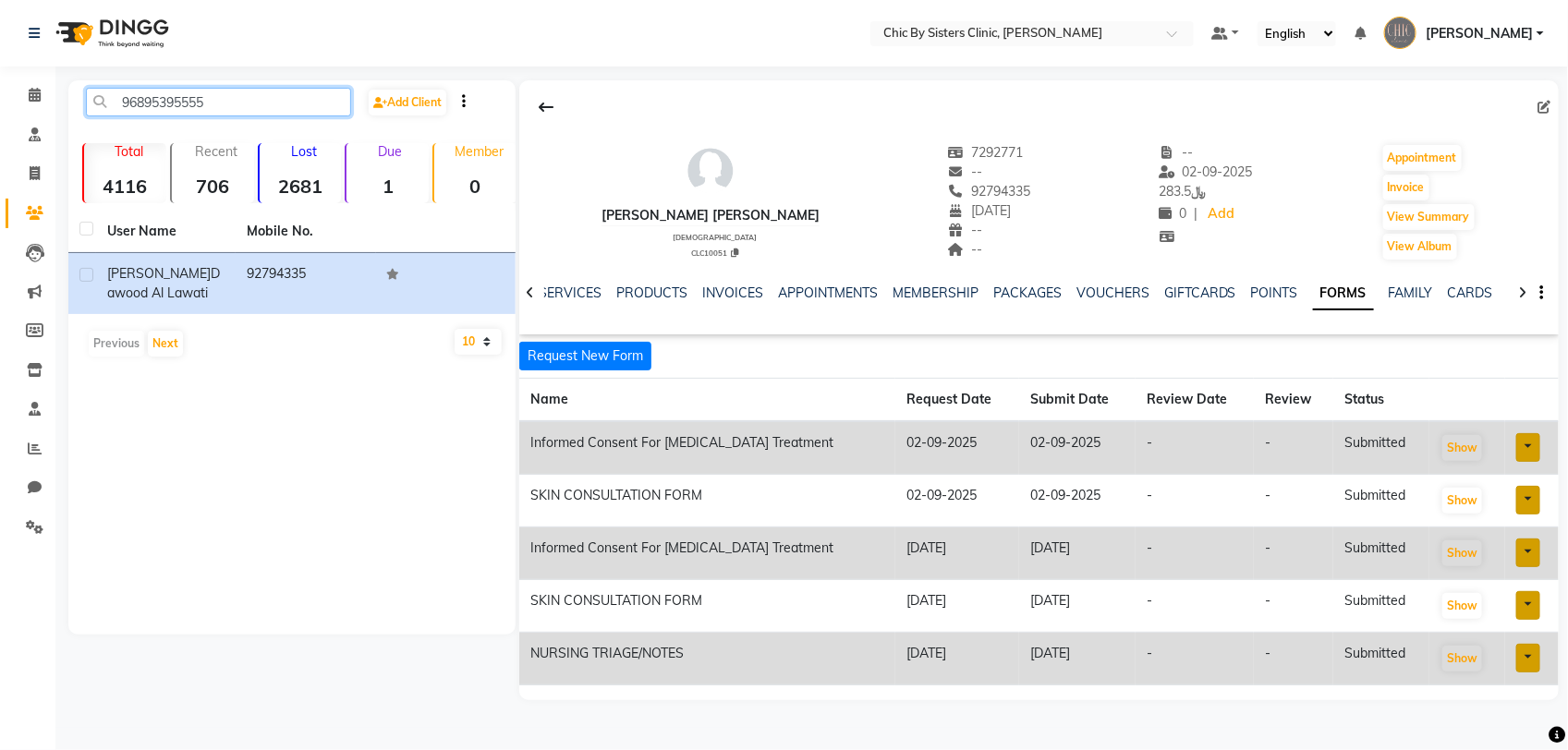
drag, startPoint x: 230, startPoint y: 105, endPoint x: 103, endPoint y: 97, distance: 127.3
click at [103, 97] on input "96895395555" at bounding box center [219, 102] width 265 height 29
paste input "2694949"
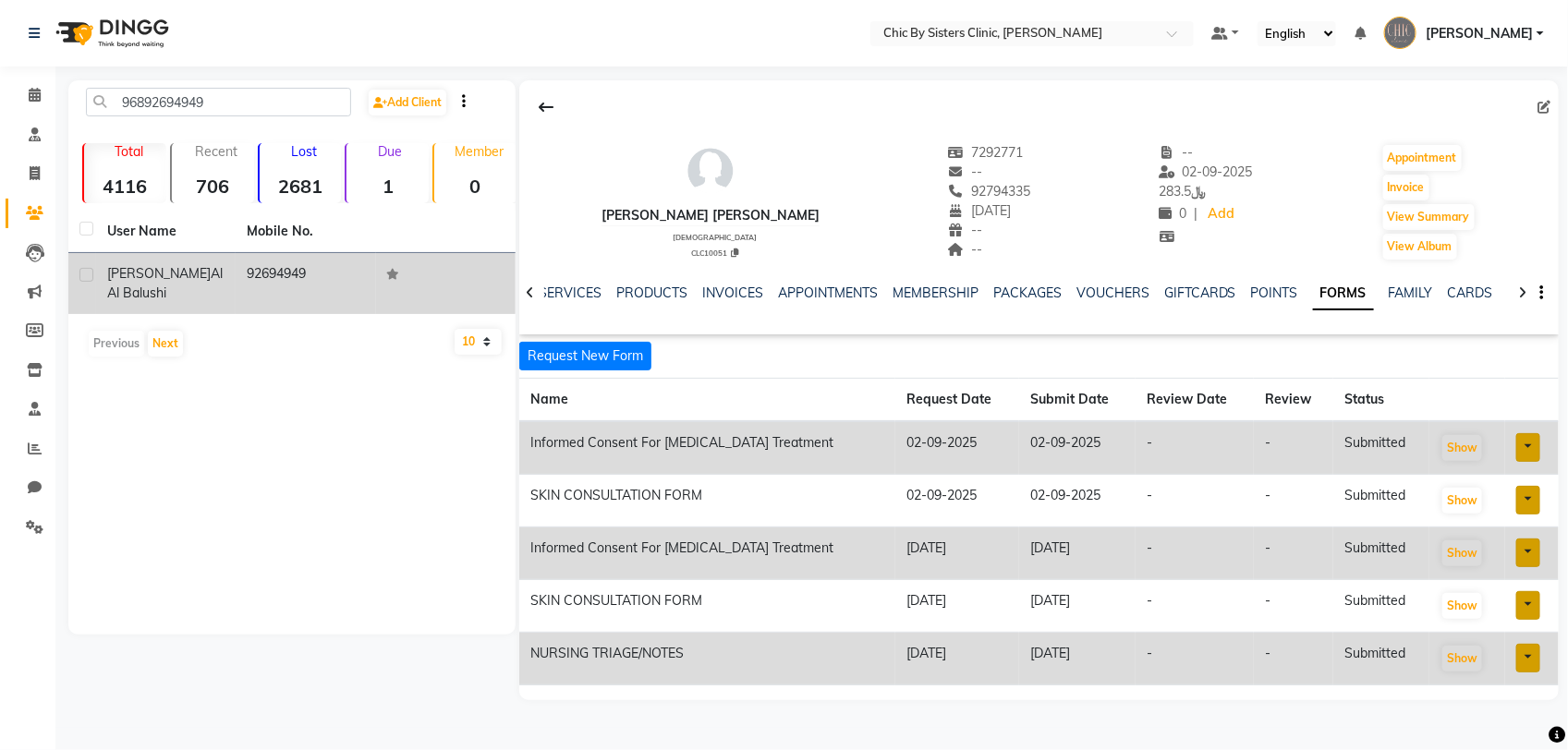
click at [130, 299] on span "Al al balushi" at bounding box center [165, 284] width 116 height 36
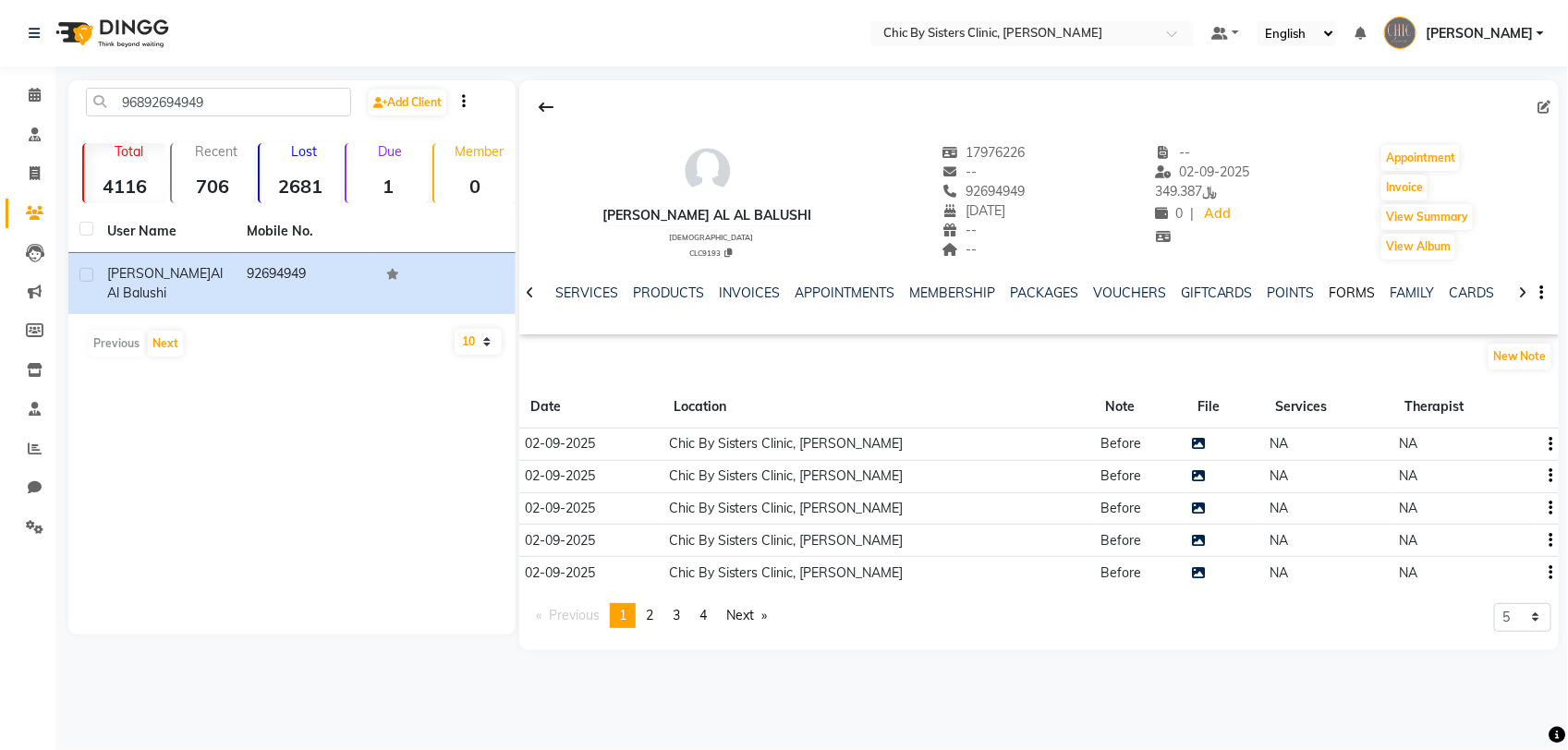
click at [1332, 293] on link "FORMS" at bounding box center [1352, 293] width 46 height 17
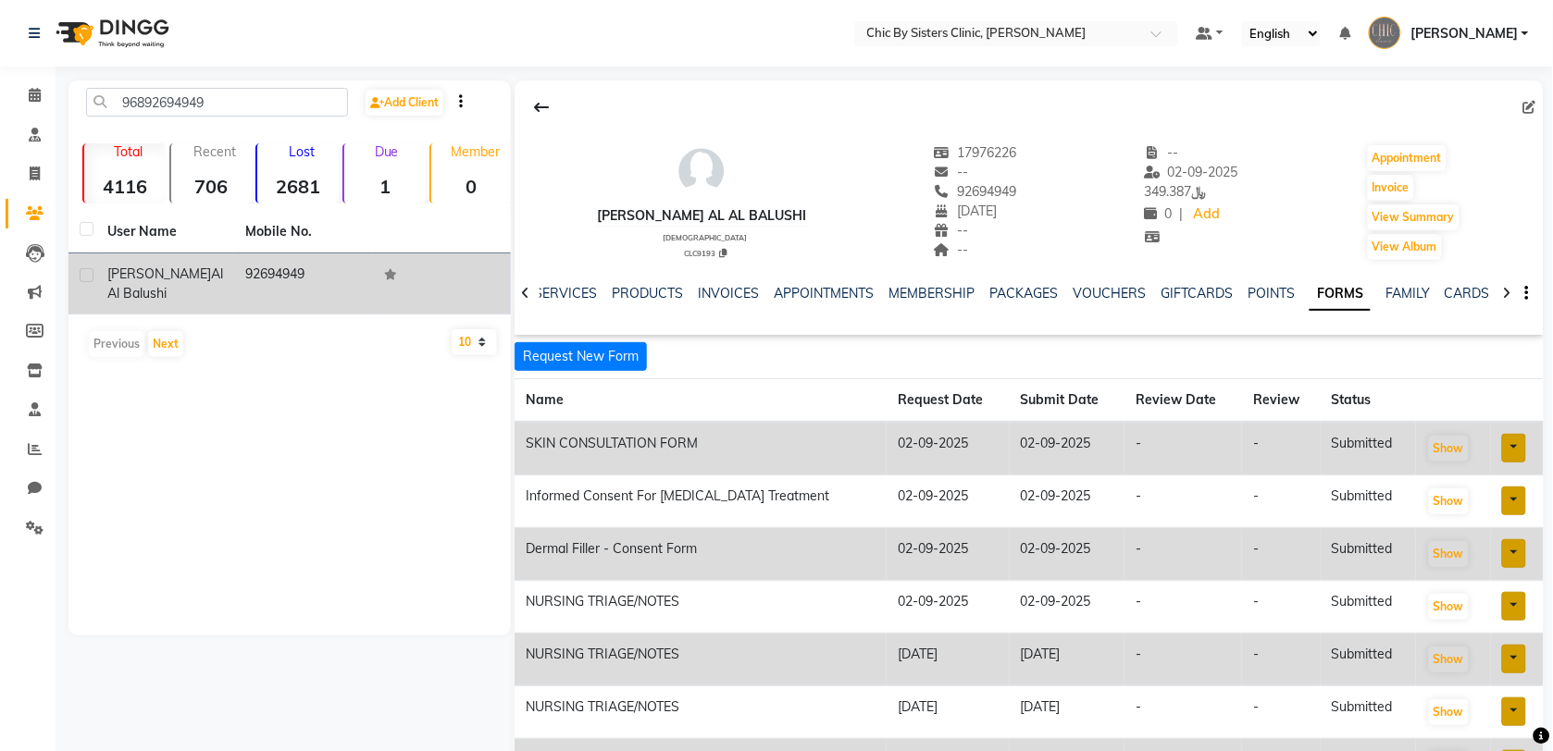
click at [127, 290] on span "Al al balushi" at bounding box center [165, 284] width 116 height 36
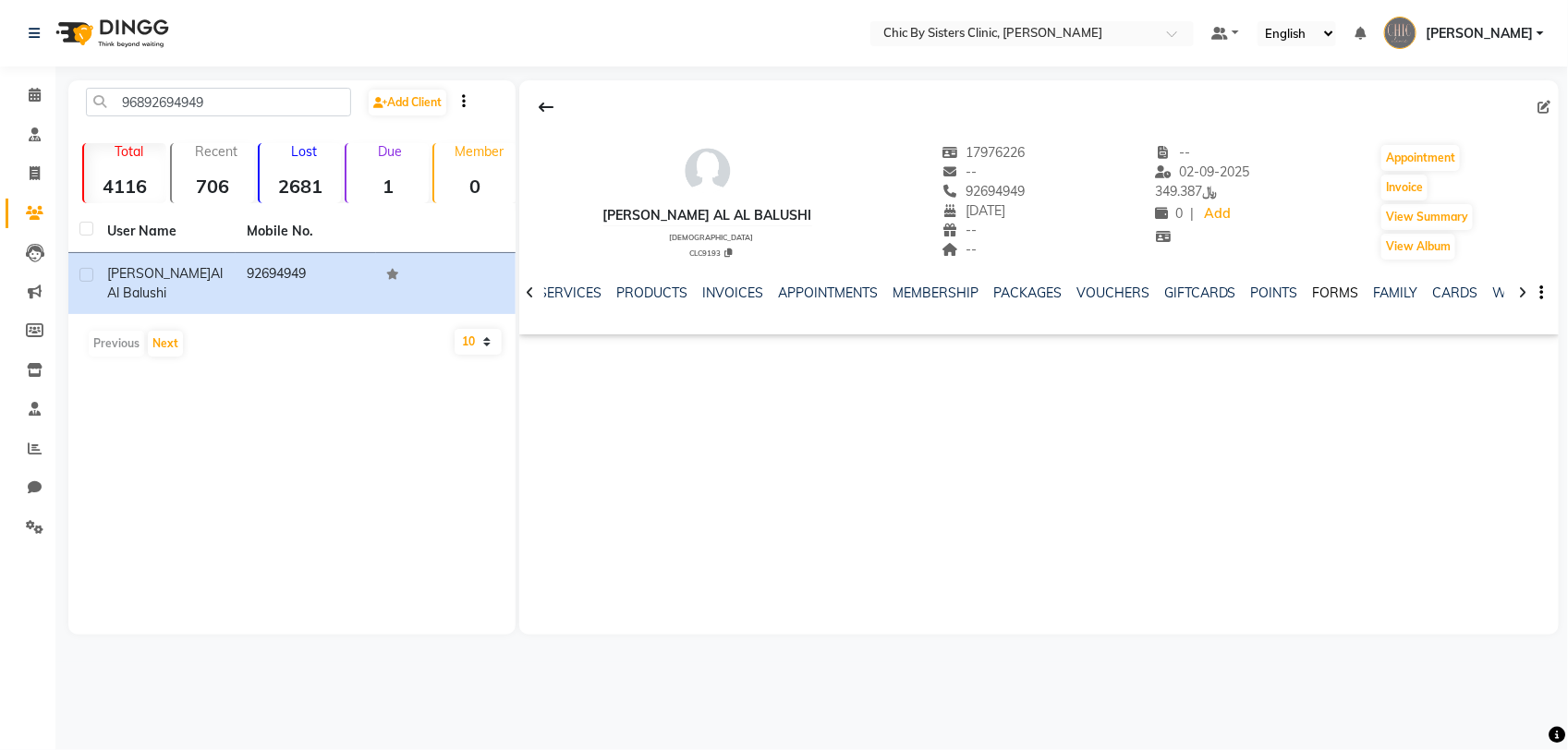
click at [1323, 292] on link "FORMS" at bounding box center [1335, 293] width 46 height 17
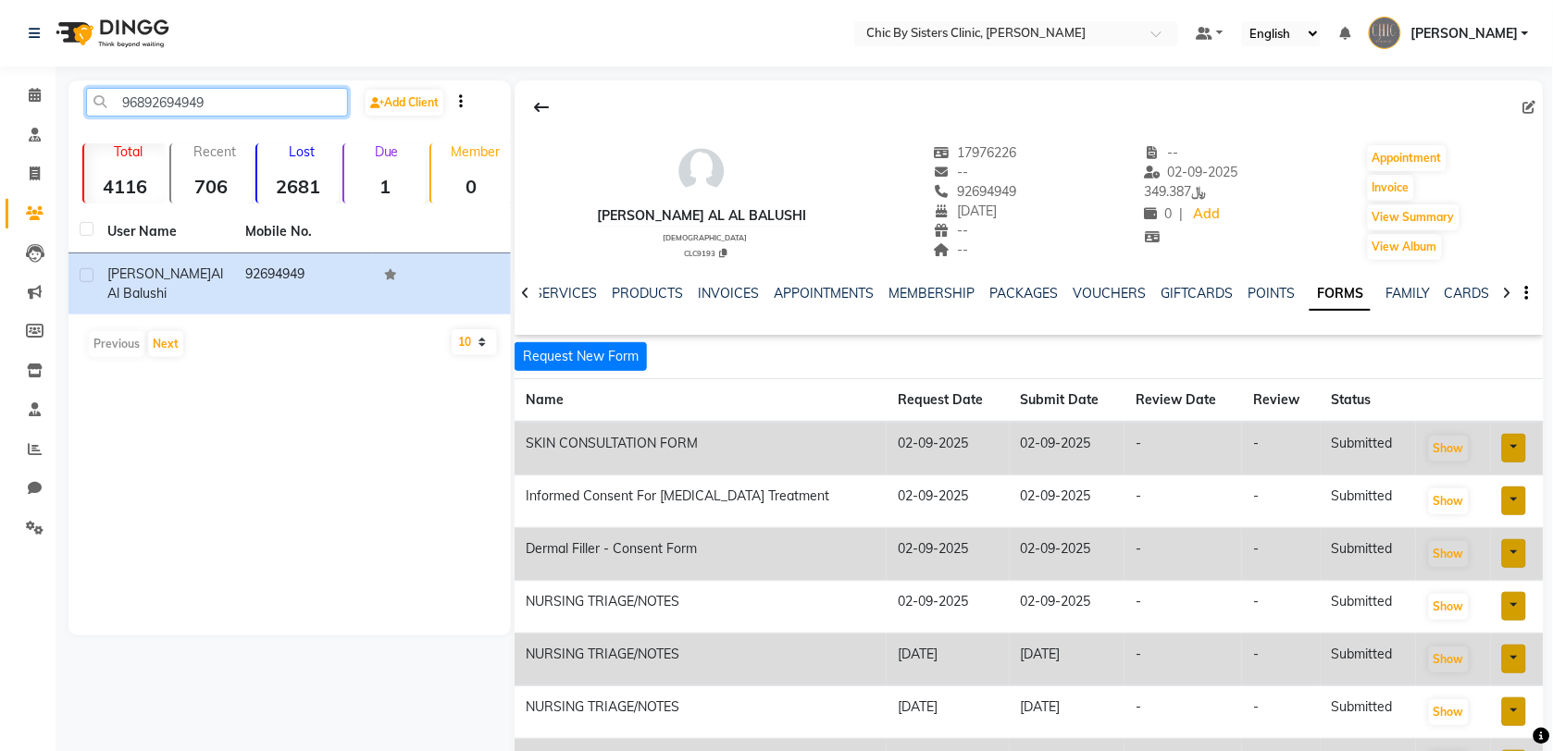
drag, startPoint x: 219, startPoint y: 104, endPoint x: 9, endPoint y: 53, distance: 216.2
click at [9, 53] on app-home "Select Location × Chic By Sisters Clinic, Al Sarooj Default Panel My Panel Engl…" at bounding box center [776, 523] width 1553 height 1046
paste input "147817"
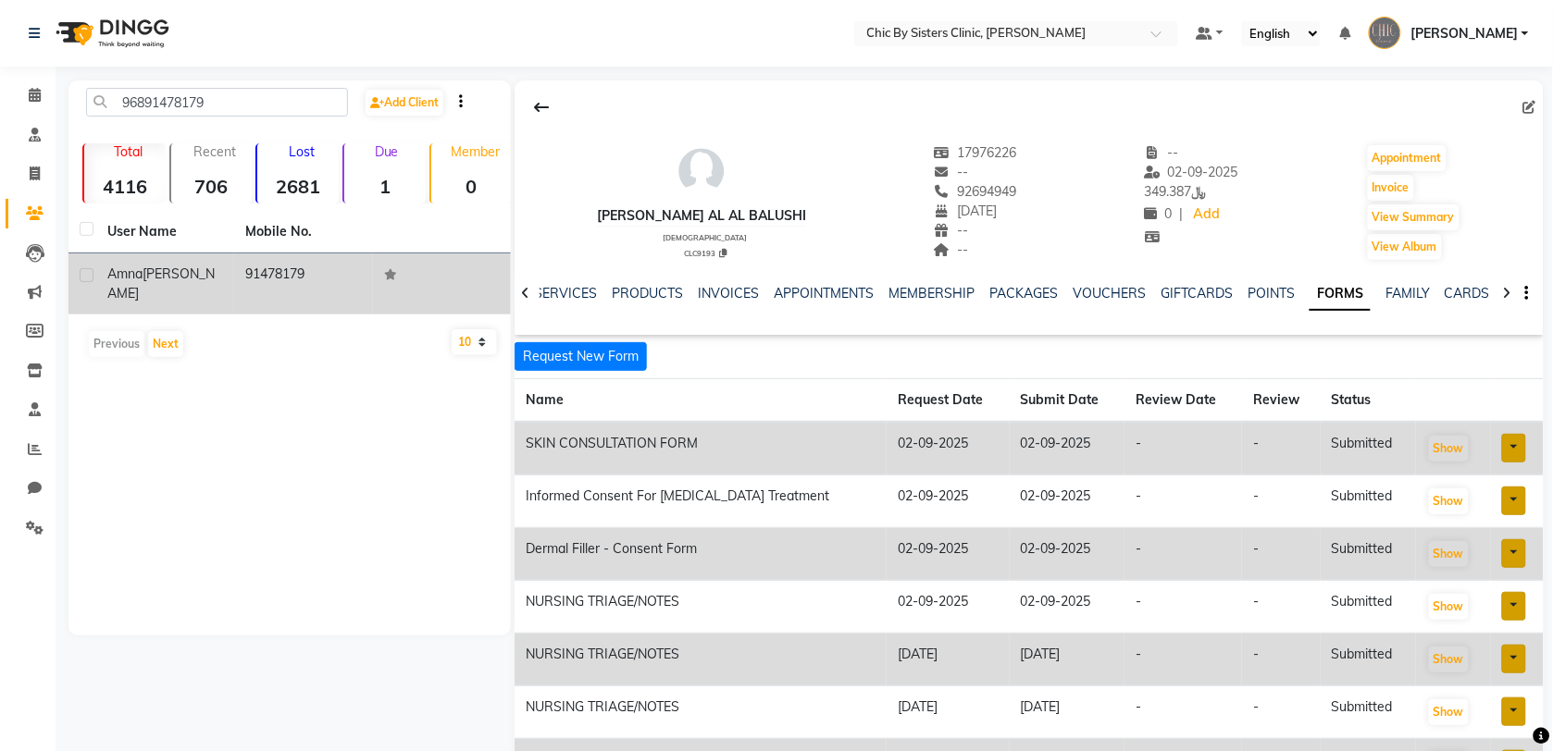
click at [128, 276] on span "Amna" at bounding box center [124, 274] width 35 height 17
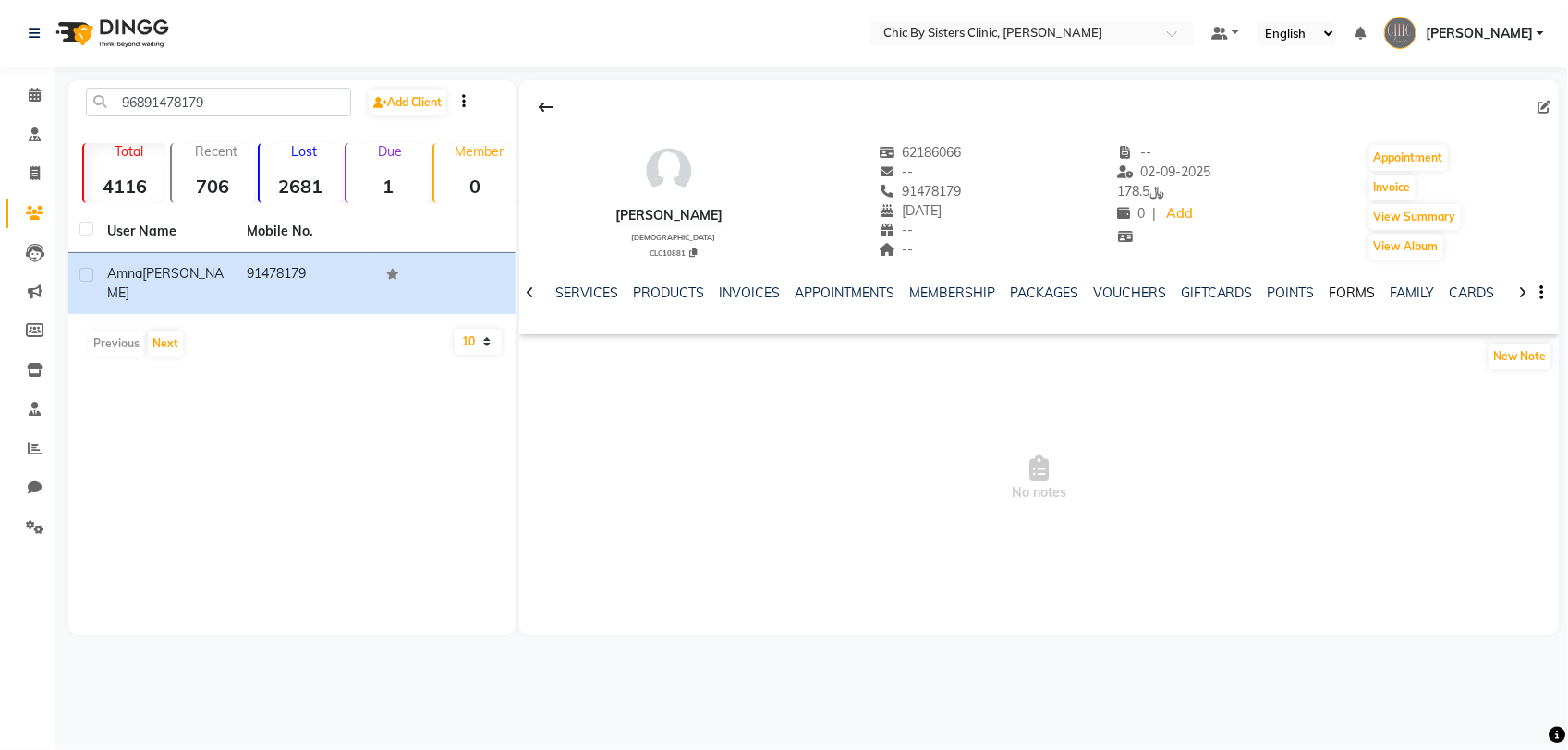
click at [1335, 293] on link "FORMS" at bounding box center [1352, 293] width 46 height 17
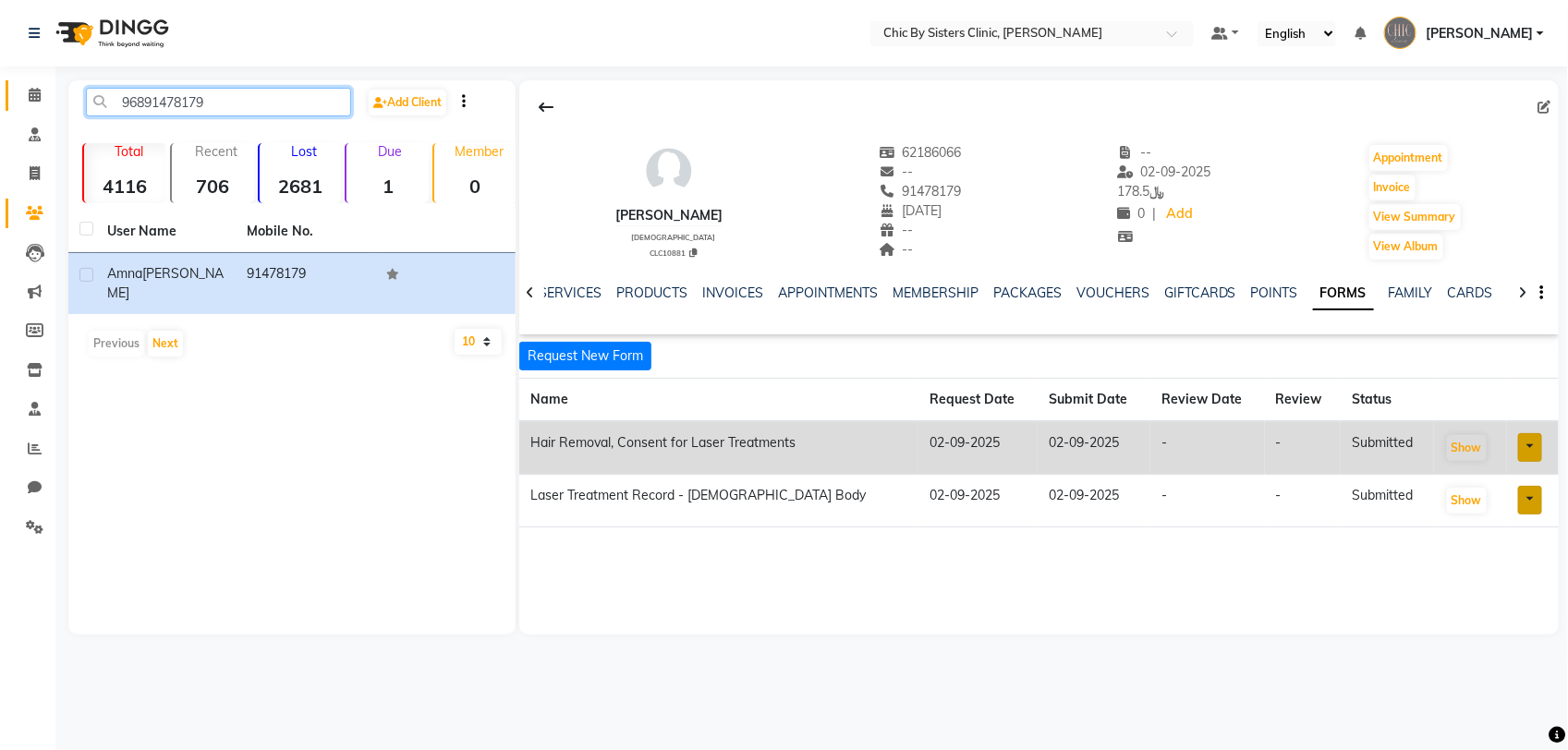
drag, startPoint x: 225, startPoint y: 103, endPoint x: 35, endPoint y: 108, distance: 190.1
click at [35, 108] on app-home "Select Location × Chic By Sisters Clinic, Al Sarooj Default Panel My Panel Engl…" at bounding box center [784, 332] width 1568 height 663
paste input "0999998"
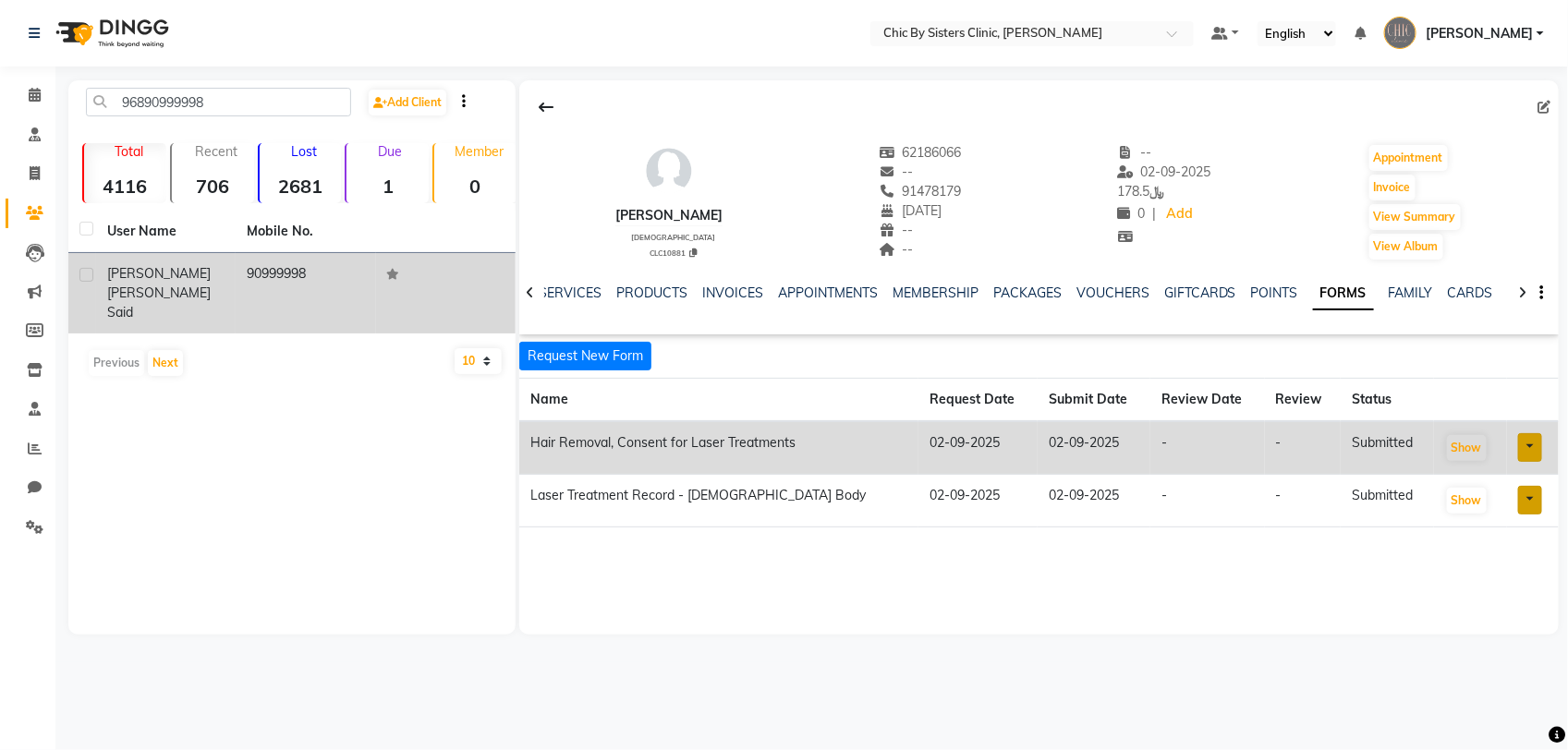
click at [141, 282] on span "[PERSON_NAME]" at bounding box center [159, 274] width 104 height 17
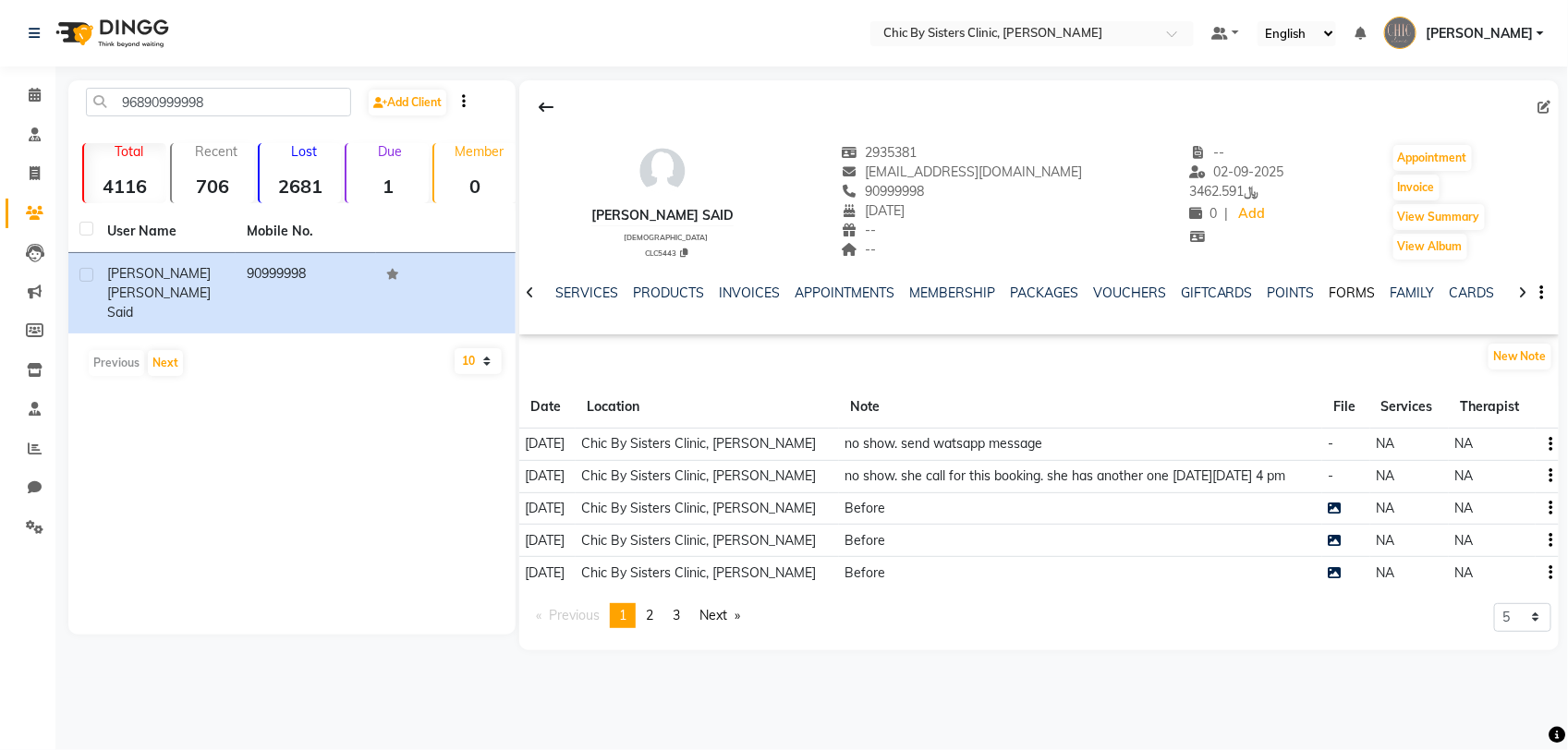
click at [1332, 290] on link "FORMS" at bounding box center [1352, 293] width 46 height 17
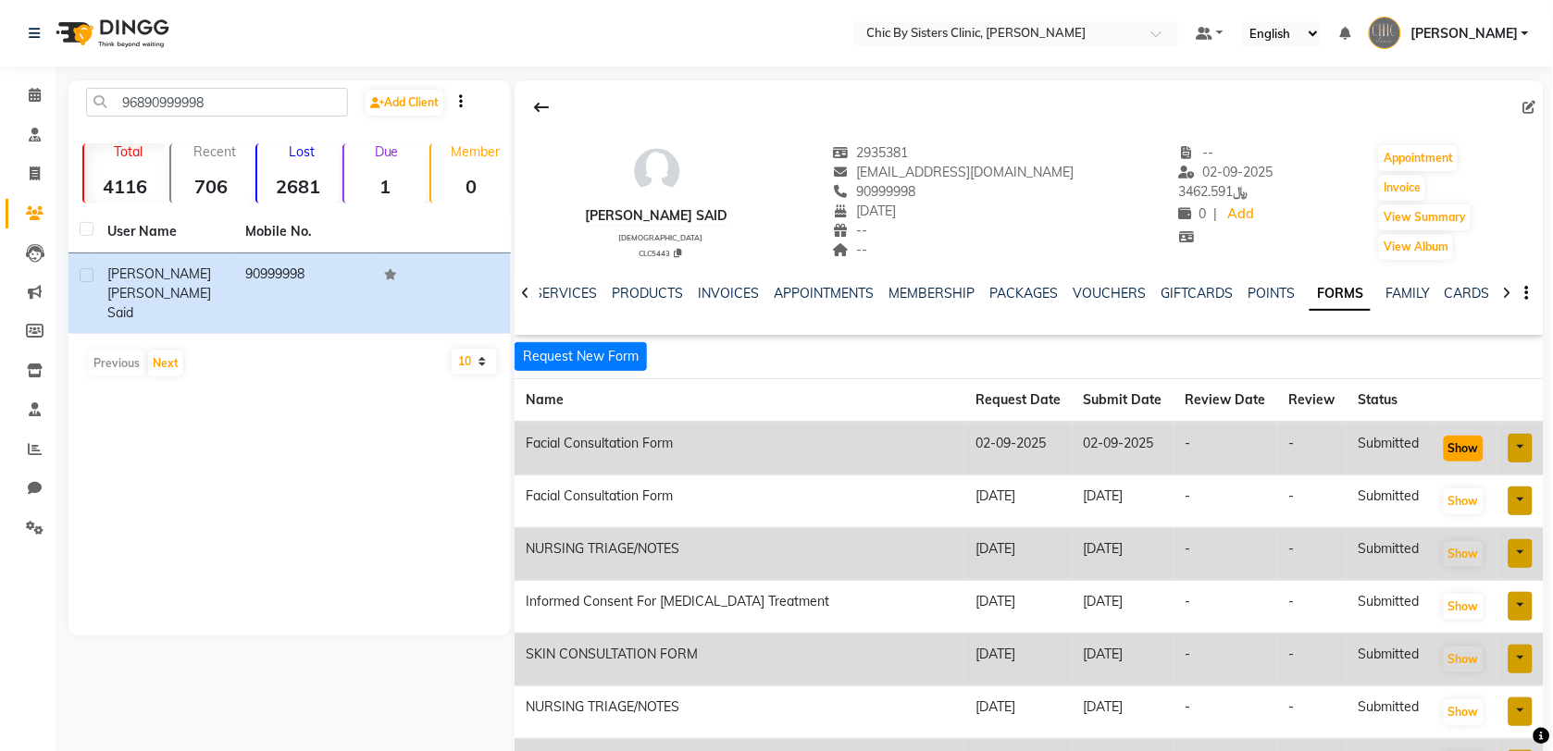
click at [1456, 445] on button "Show" at bounding box center [1464, 449] width 40 height 26
drag, startPoint x: 220, startPoint y: 99, endPoint x: 108, endPoint y: 97, distance: 112.0
click at [108, 97] on input "96890999998" at bounding box center [217, 102] width 262 height 29
paste input "359958"
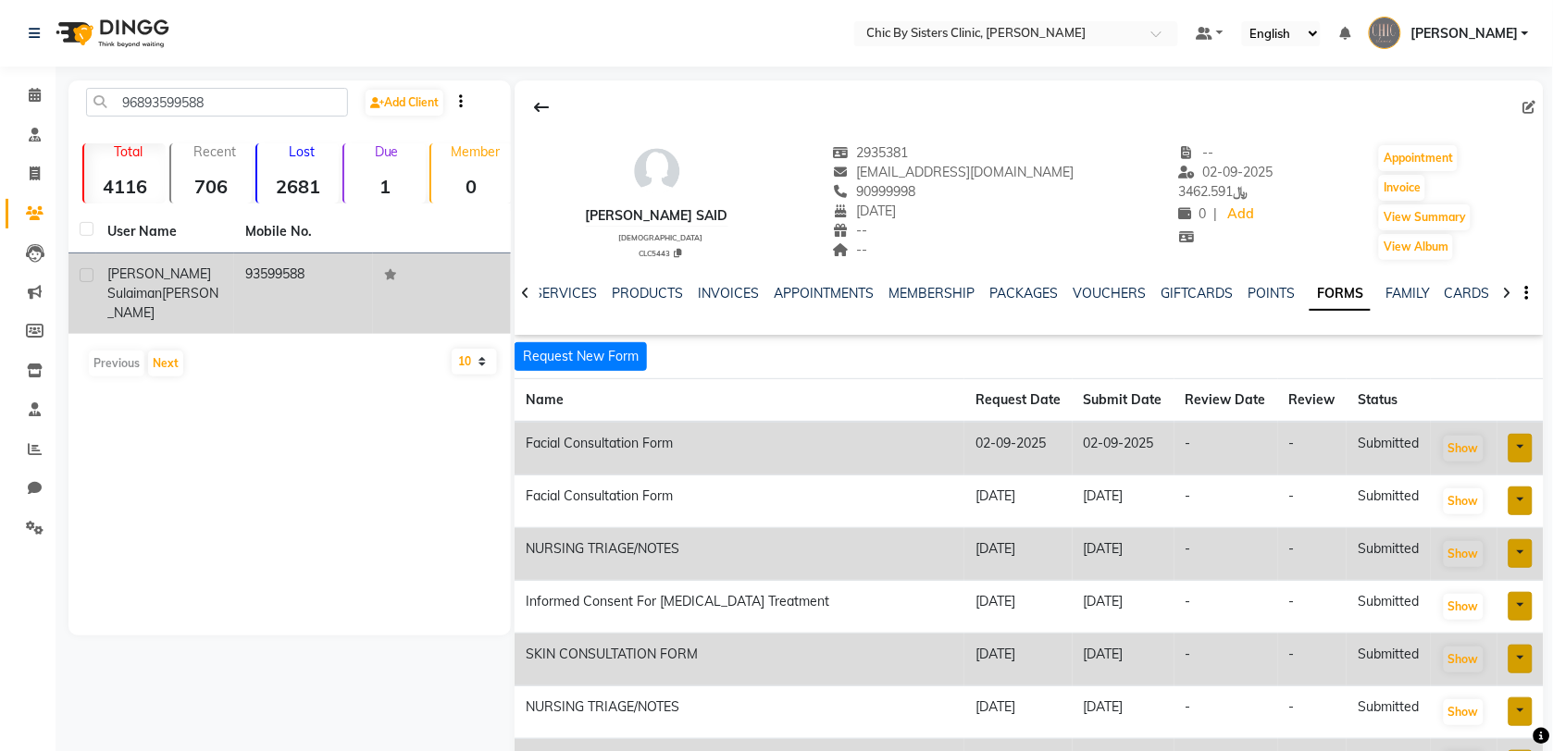
click at [168, 282] on div "[PERSON_NAME] [PERSON_NAME]" at bounding box center [165, 294] width 116 height 58
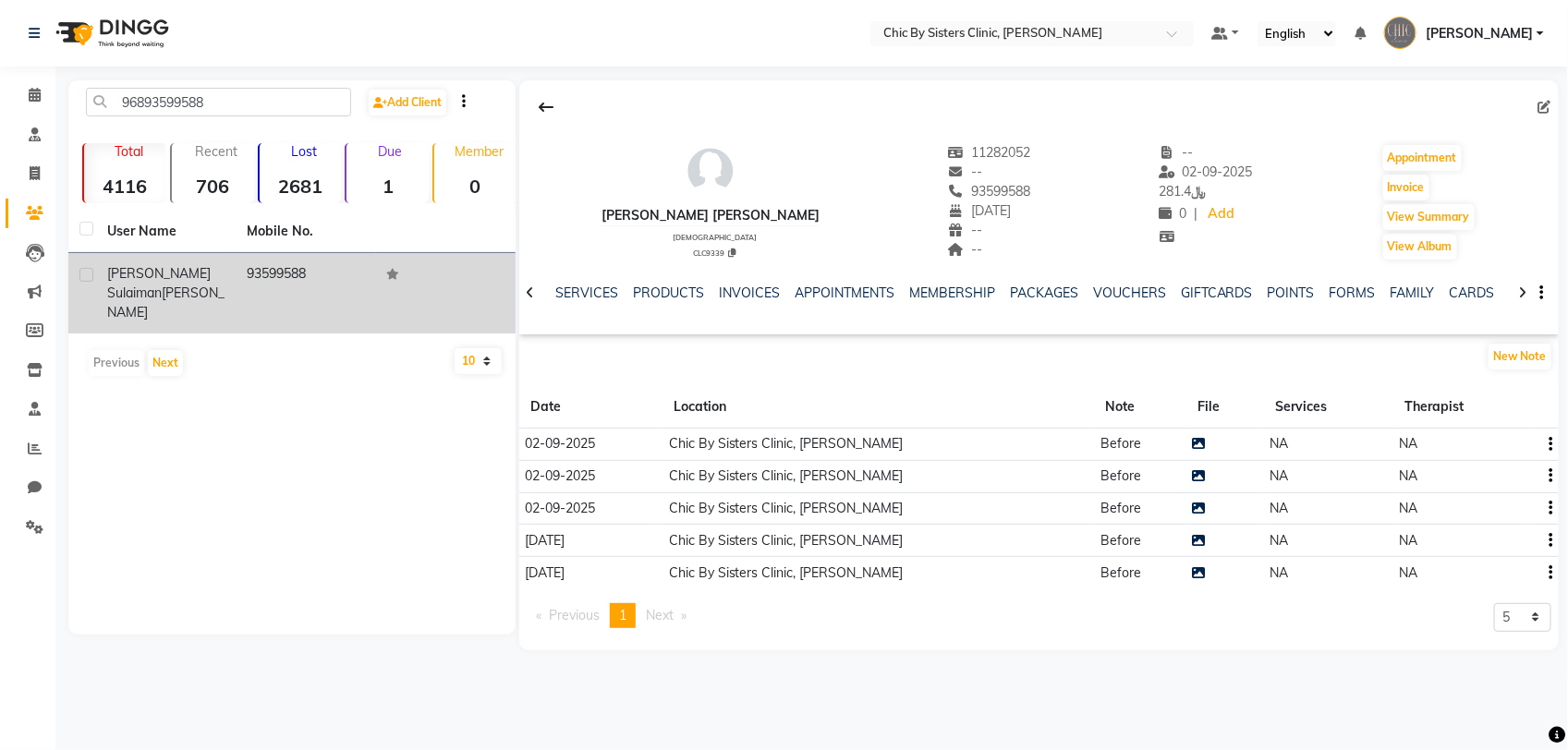
click at [168, 282] on div "[PERSON_NAME] [PERSON_NAME]" at bounding box center [166, 294] width 118 height 58
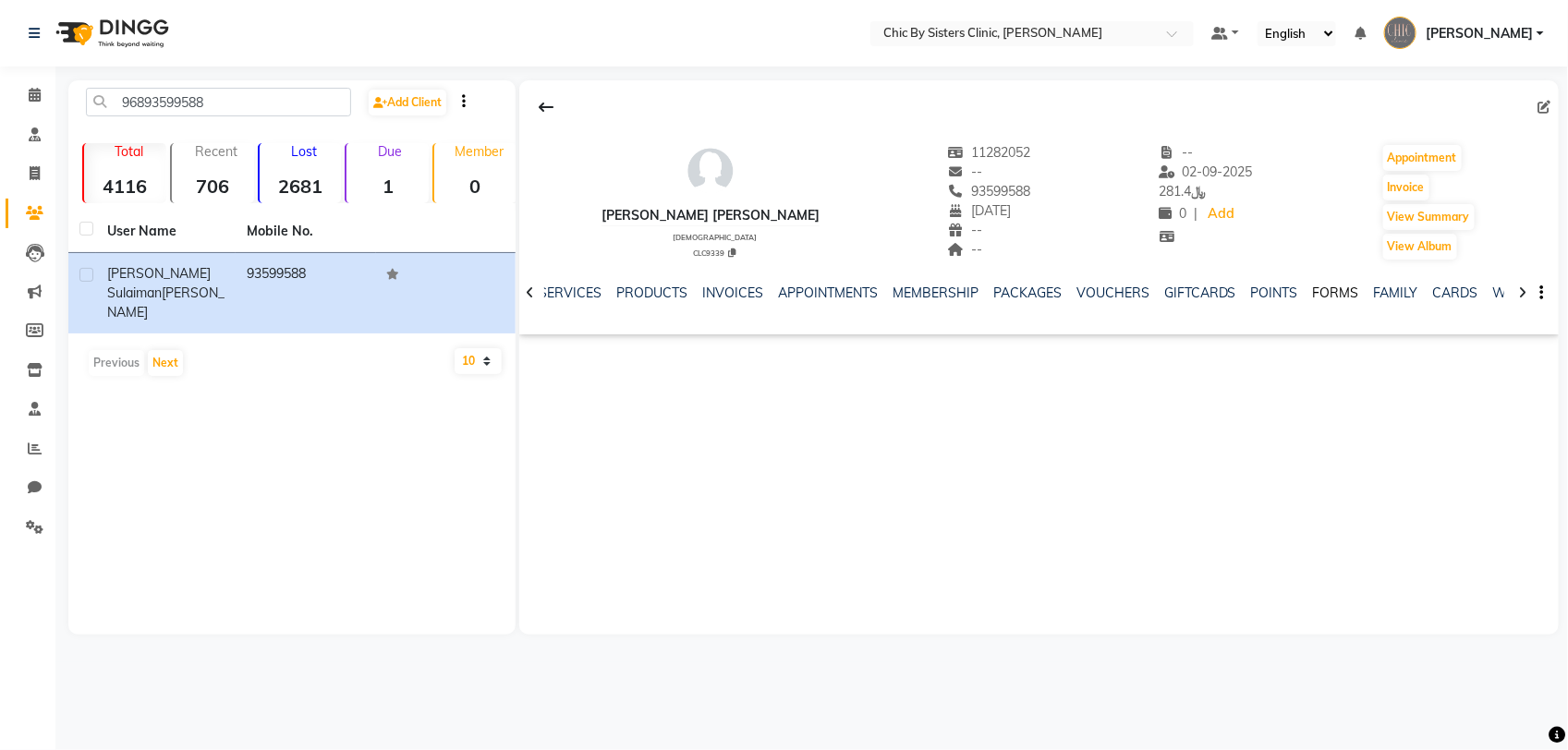
click at [1332, 294] on link "FORMS" at bounding box center [1335, 293] width 46 height 17
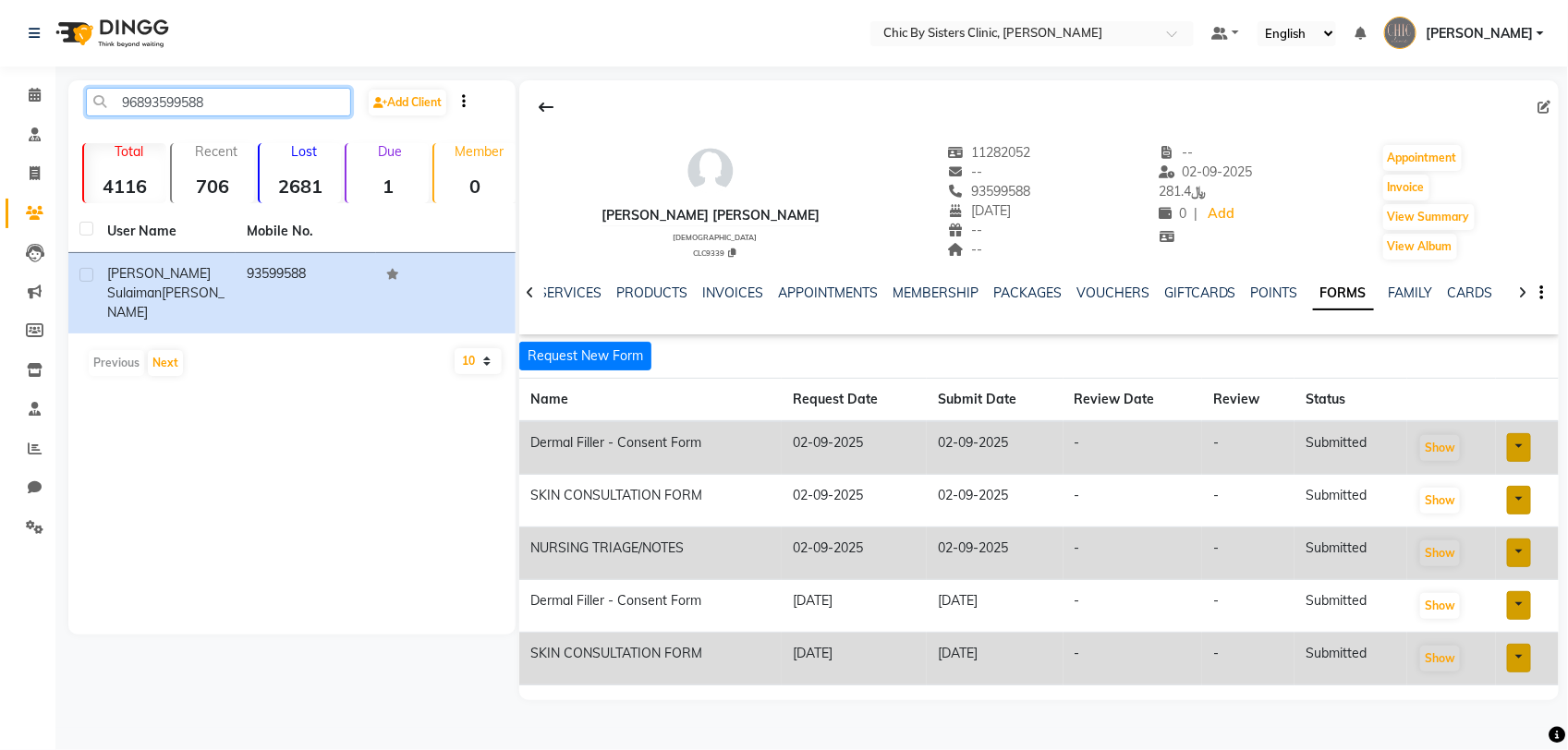
drag, startPoint x: 218, startPoint y: 105, endPoint x: 80, endPoint y: 104, distance: 138.0
click at [80, 104] on div "96893599588" at bounding box center [218, 102] width 292 height 29
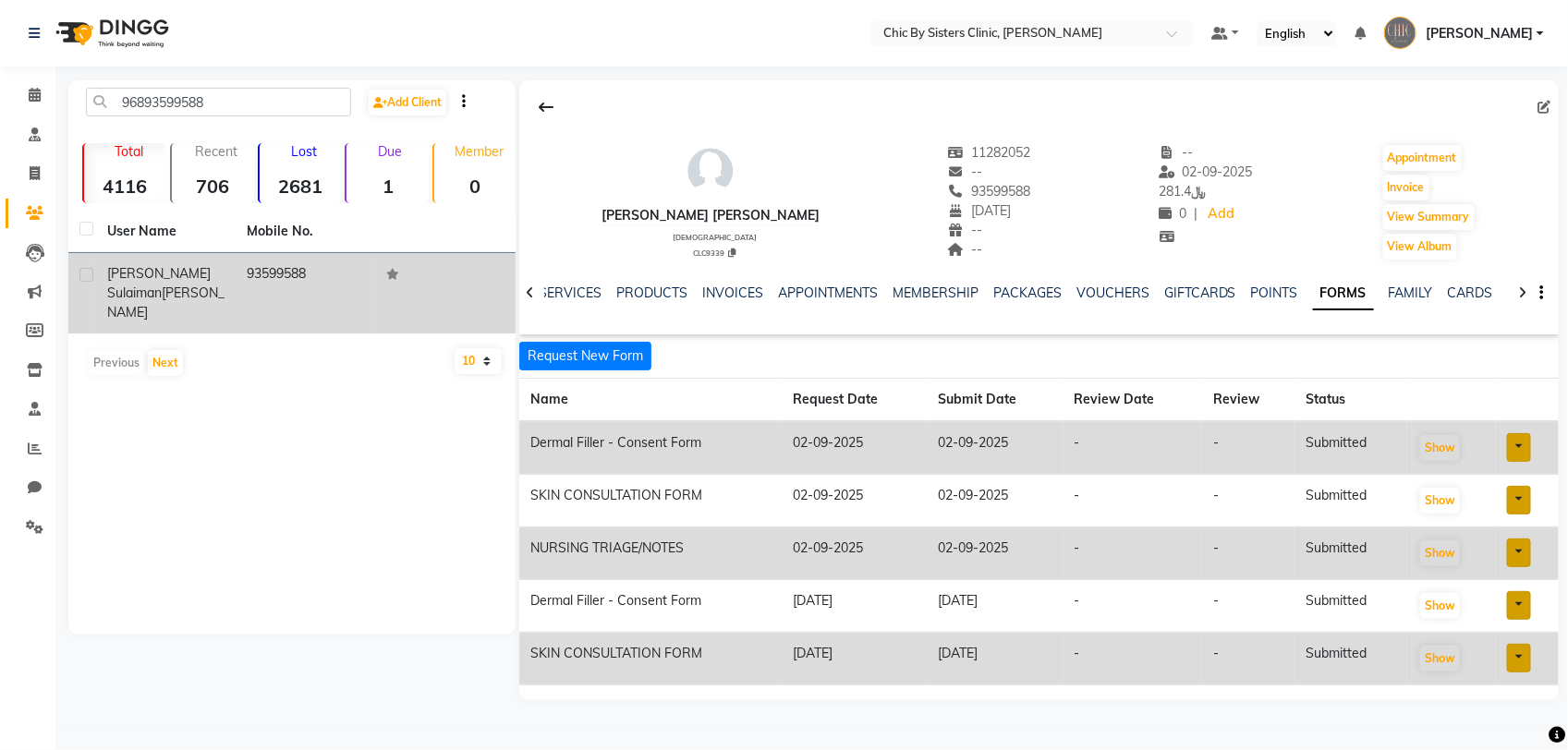
click at [136, 279] on span "[PERSON_NAME] Sulaiman" at bounding box center [159, 284] width 104 height 36
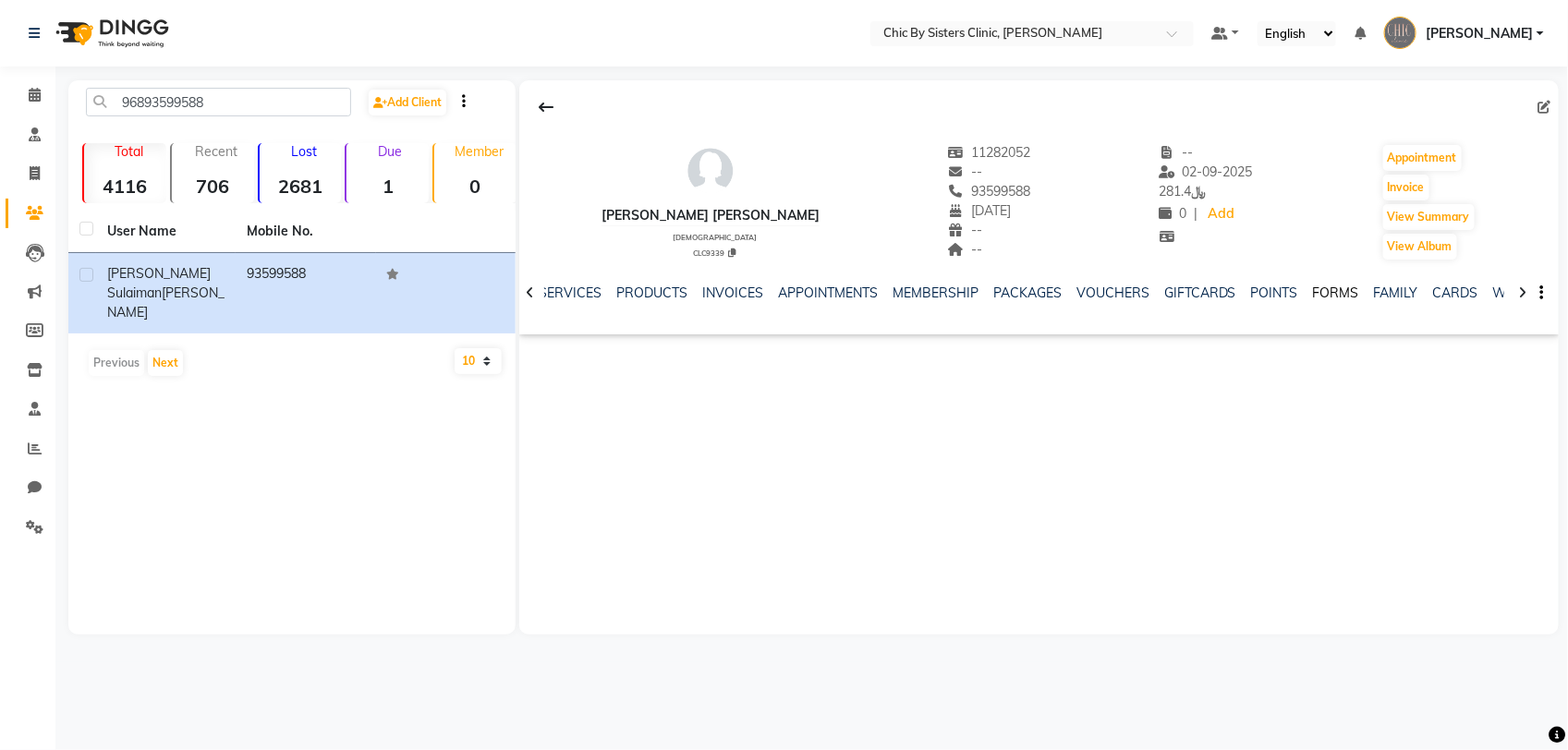
click at [1332, 298] on link "FORMS" at bounding box center [1335, 293] width 46 height 17
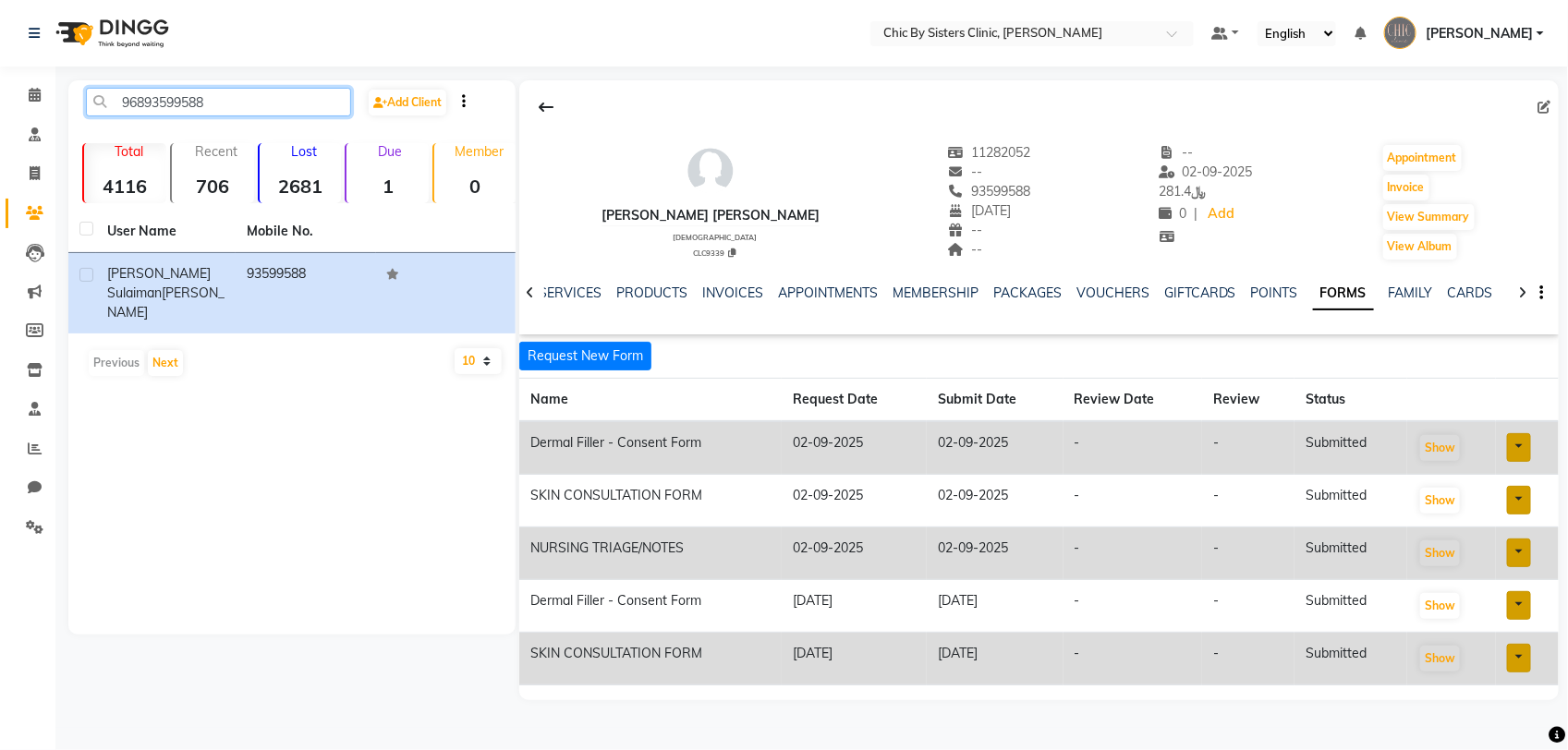
drag, startPoint x: 242, startPoint y: 106, endPoint x: 106, endPoint y: 111, distance: 136.1
click at [106, 111] on input "96893599588" at bounding box center [219, 102] width 265 height 29
paste input "9436999"
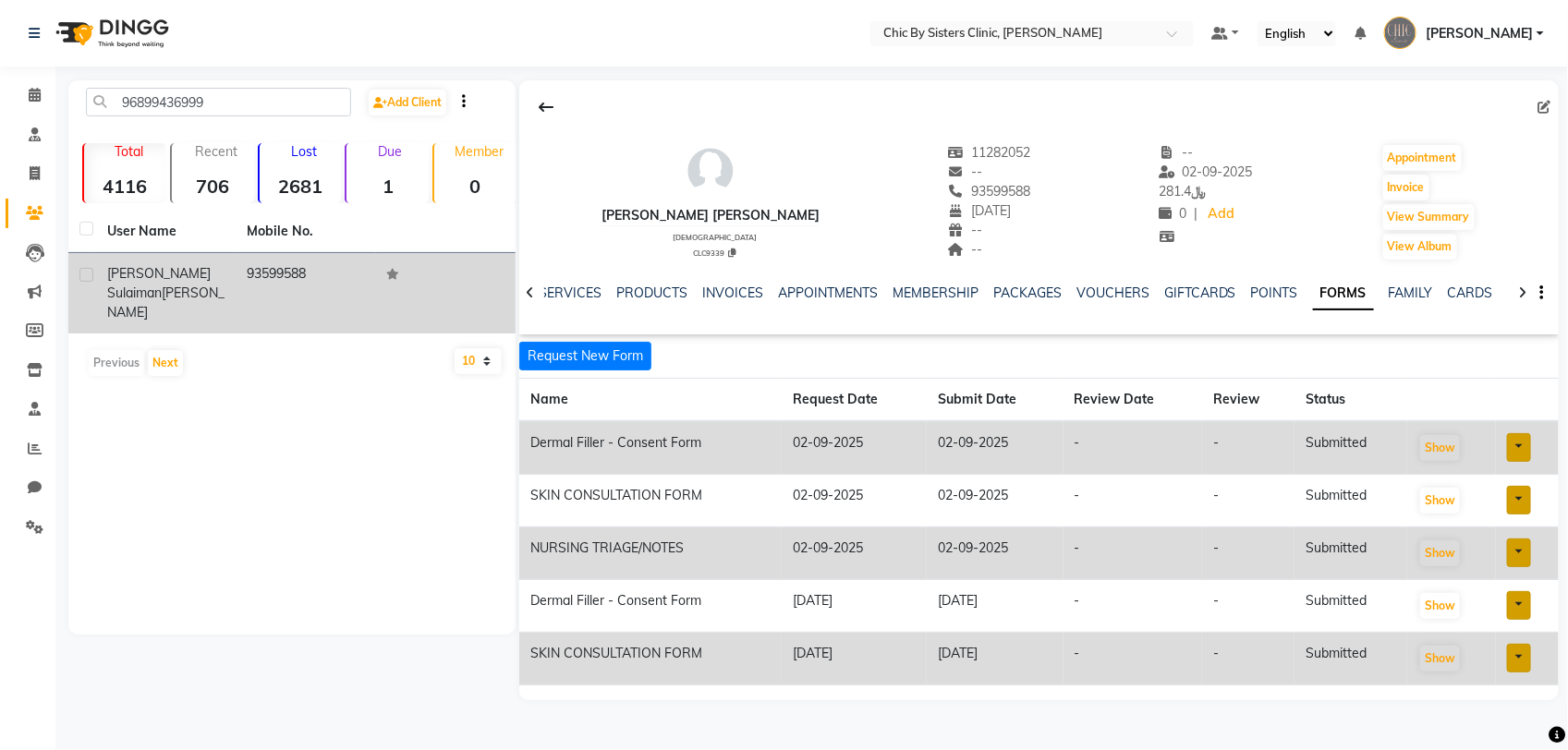
click at [131, 292] on span "[PERSON_NAME] Sulaiman" at bounding box center [159, 284] width 104 height 36
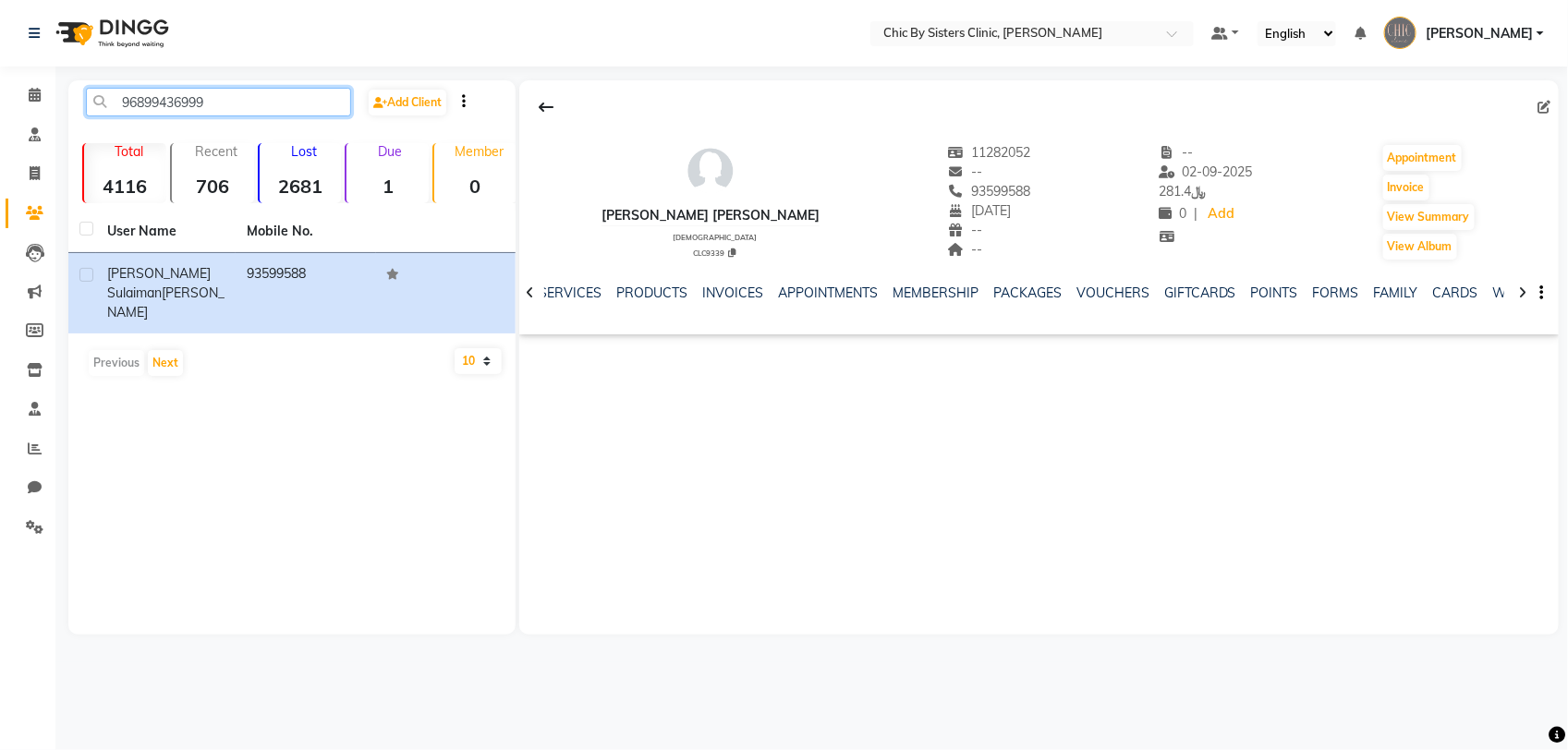
click at [231, 106] on input "96899436999" at bounding box center [219, 102] width 265 height 29
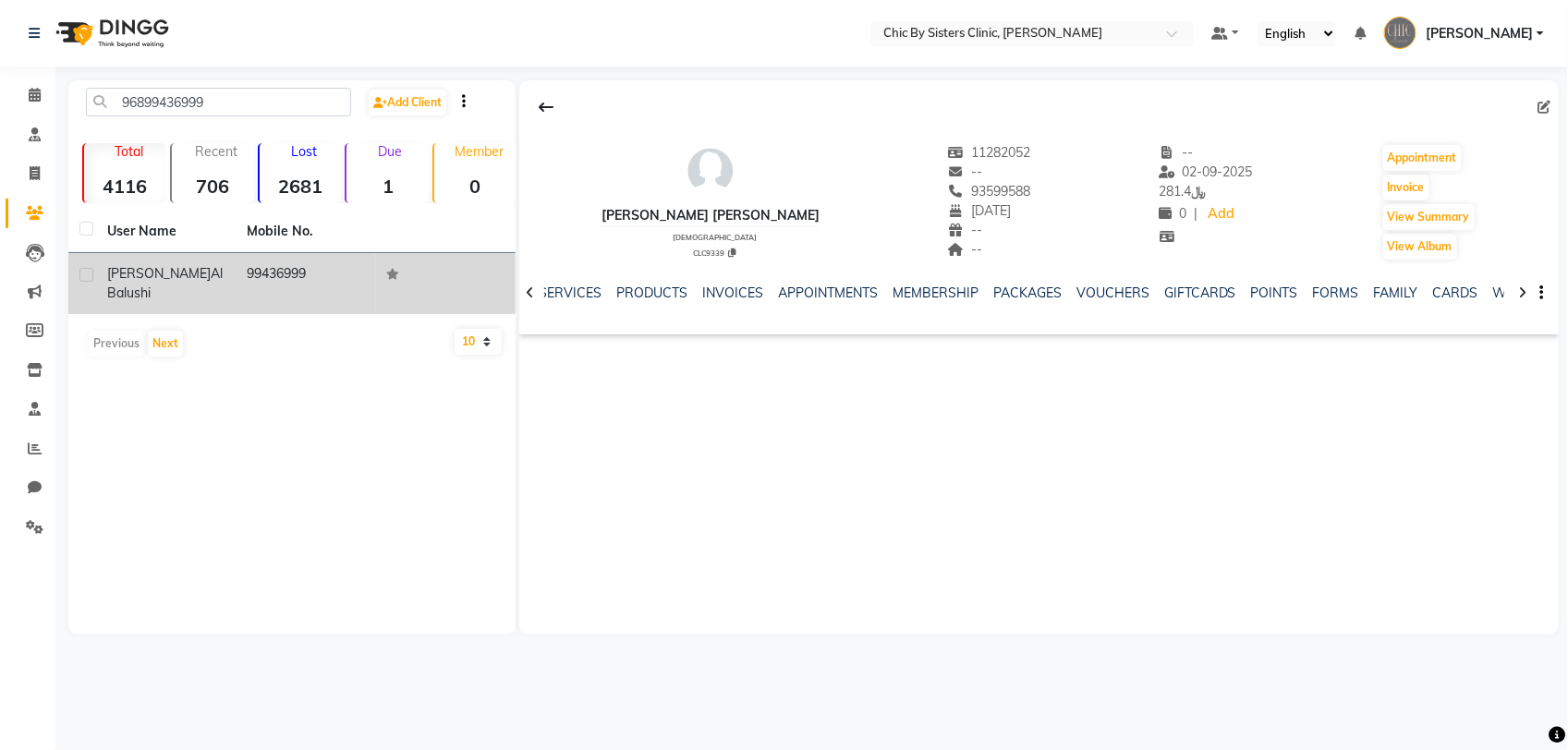
click at [127, 285] on span "al balushi" at bounding box center [165, 284] width 116 height 36
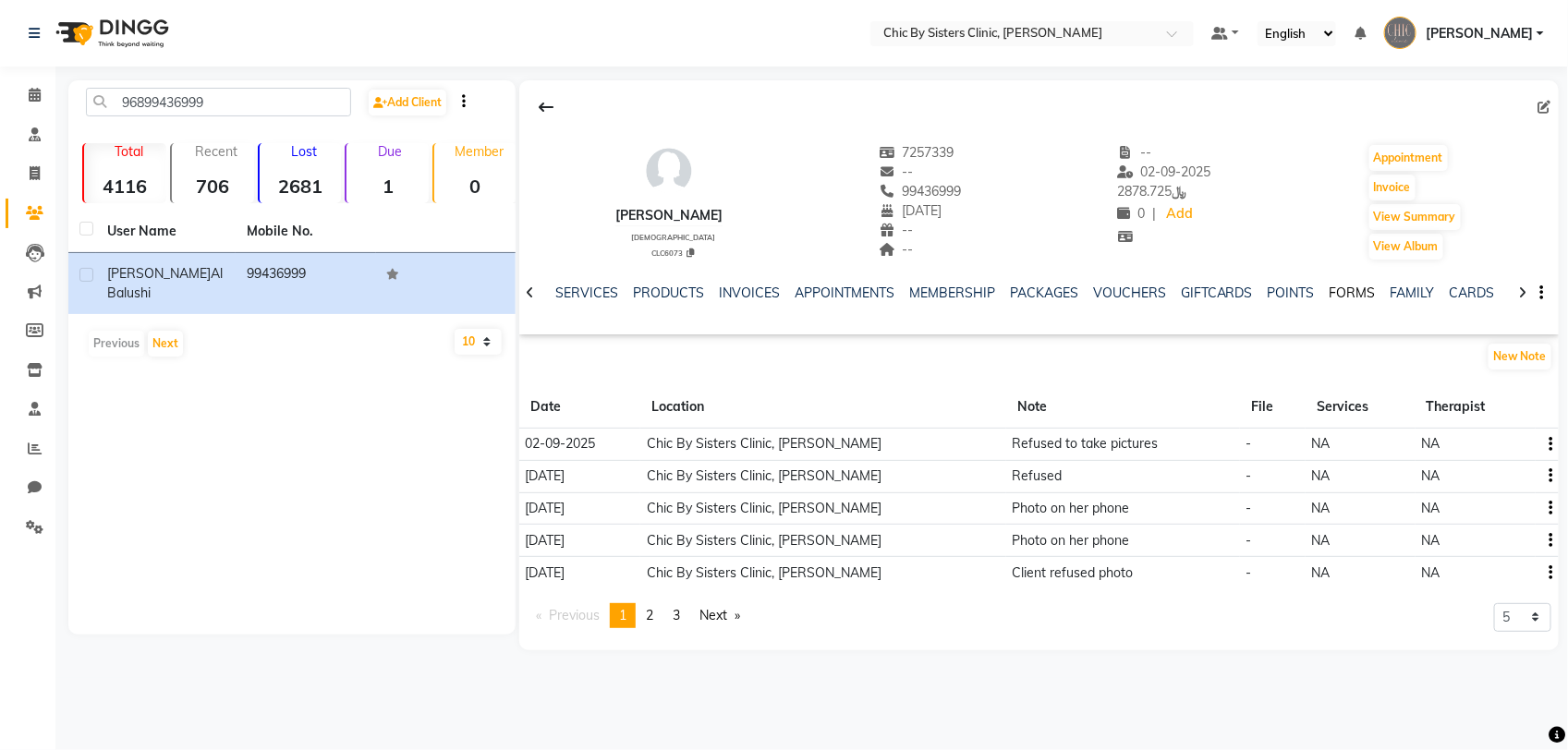
click at [1336, 289] on link "FORMS" at bounding box center [1352, 293] width 46 height 17
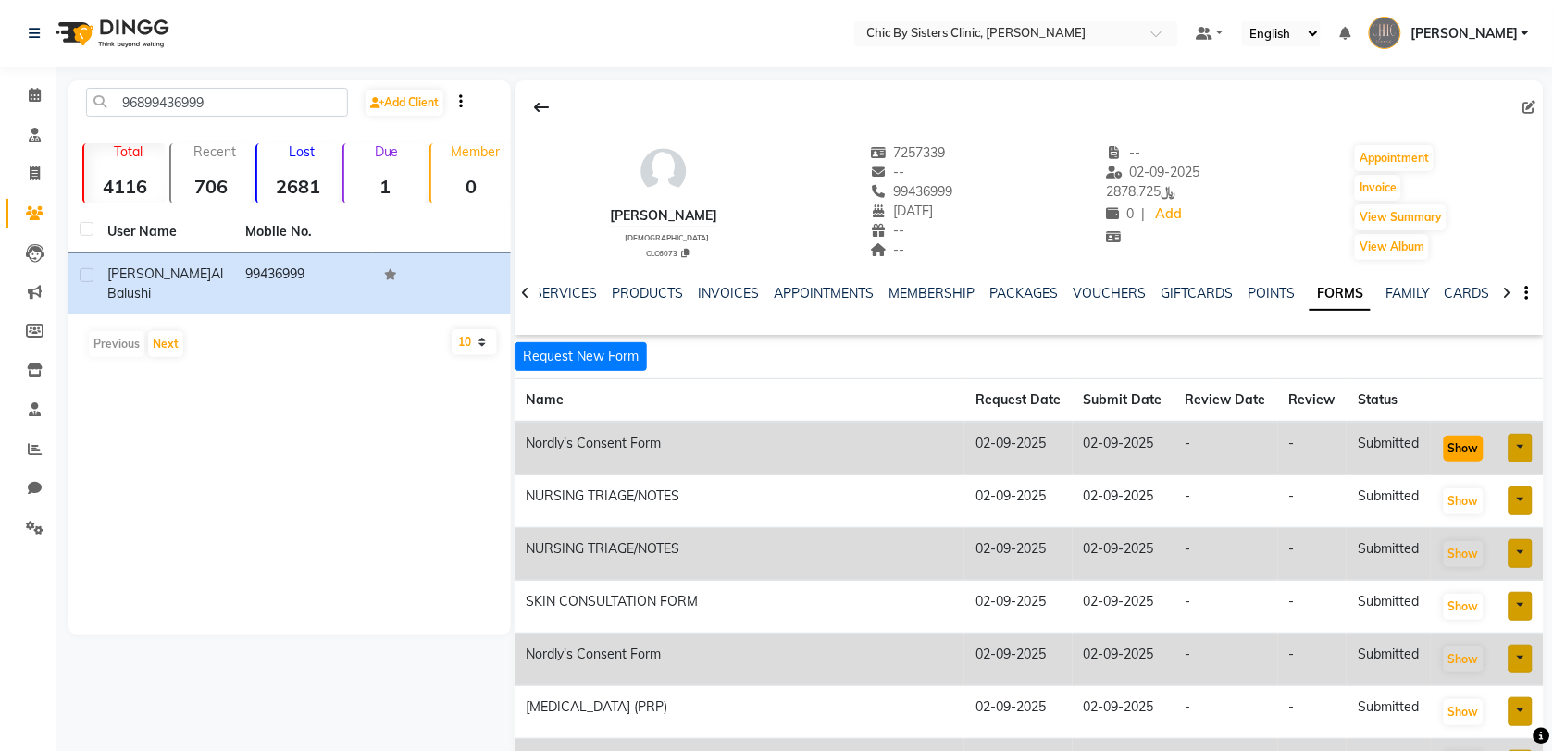
click at [1464, 442] on button "Show" at bounding box center [1464, 449] width 40 height 26
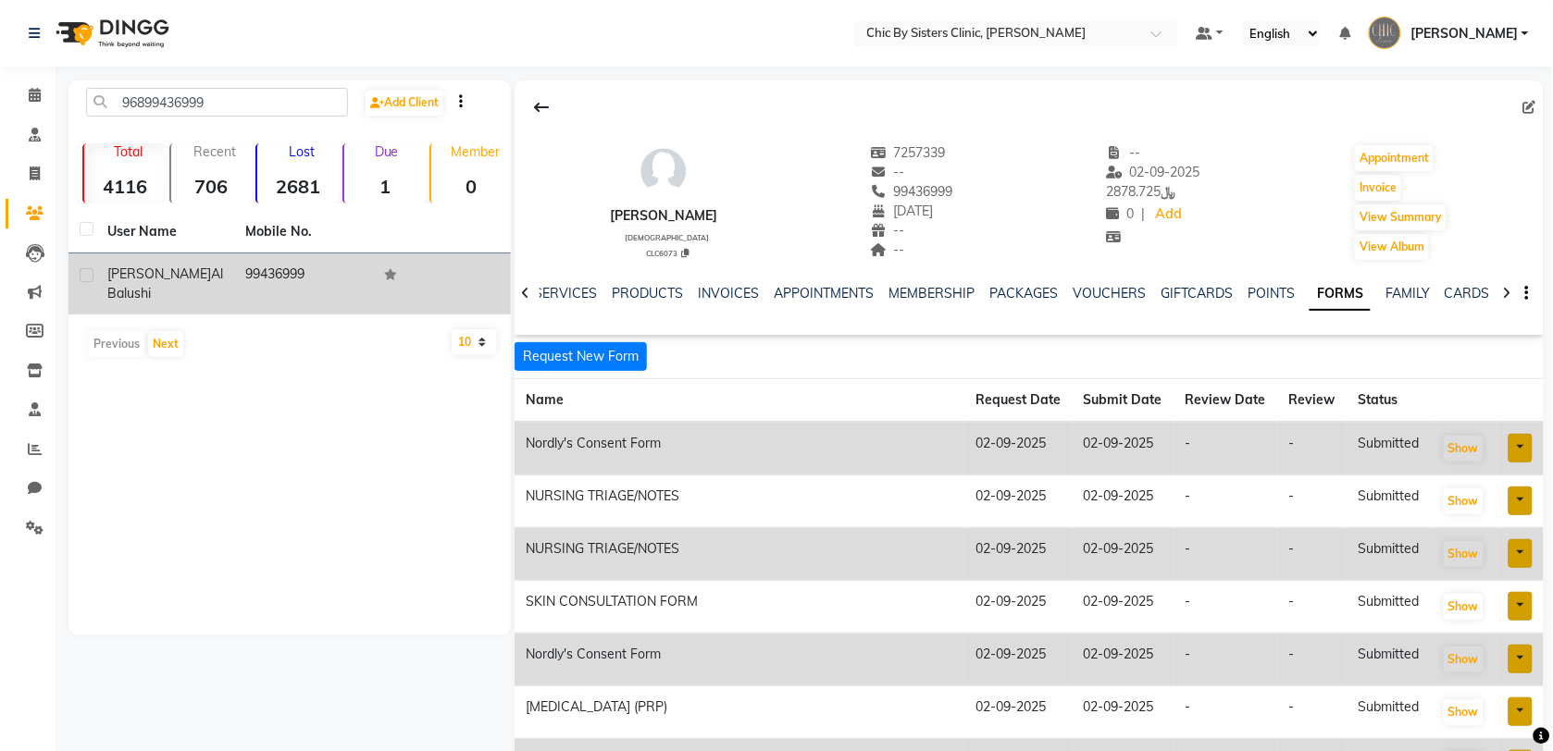
click at [148, 279] on span "[PERSON_NAME]" at bounding box center [159, 274] width 104 height 17
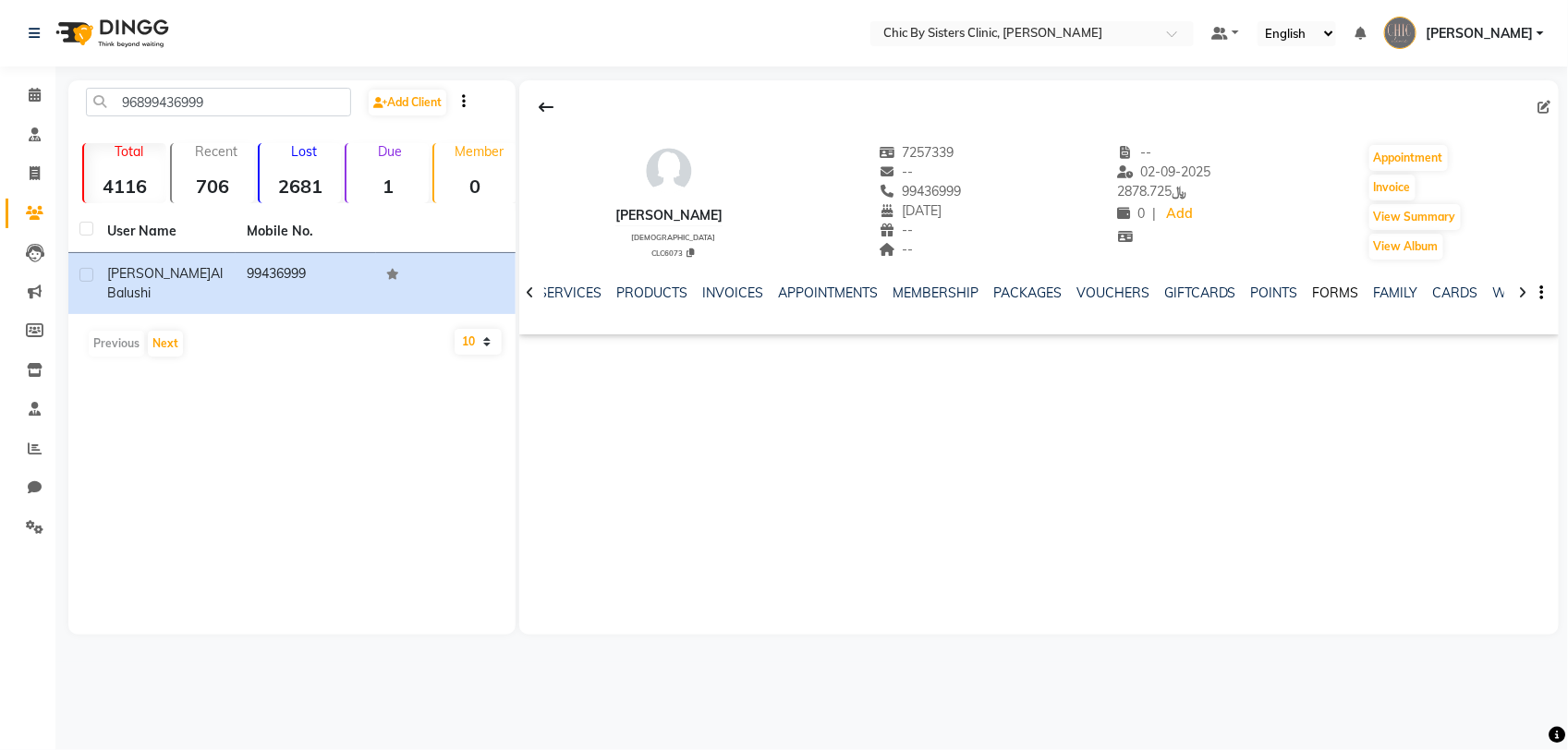
click at [1336, 293] on link "FORMS" at bounding box center [1335, 293] width 46 height 17
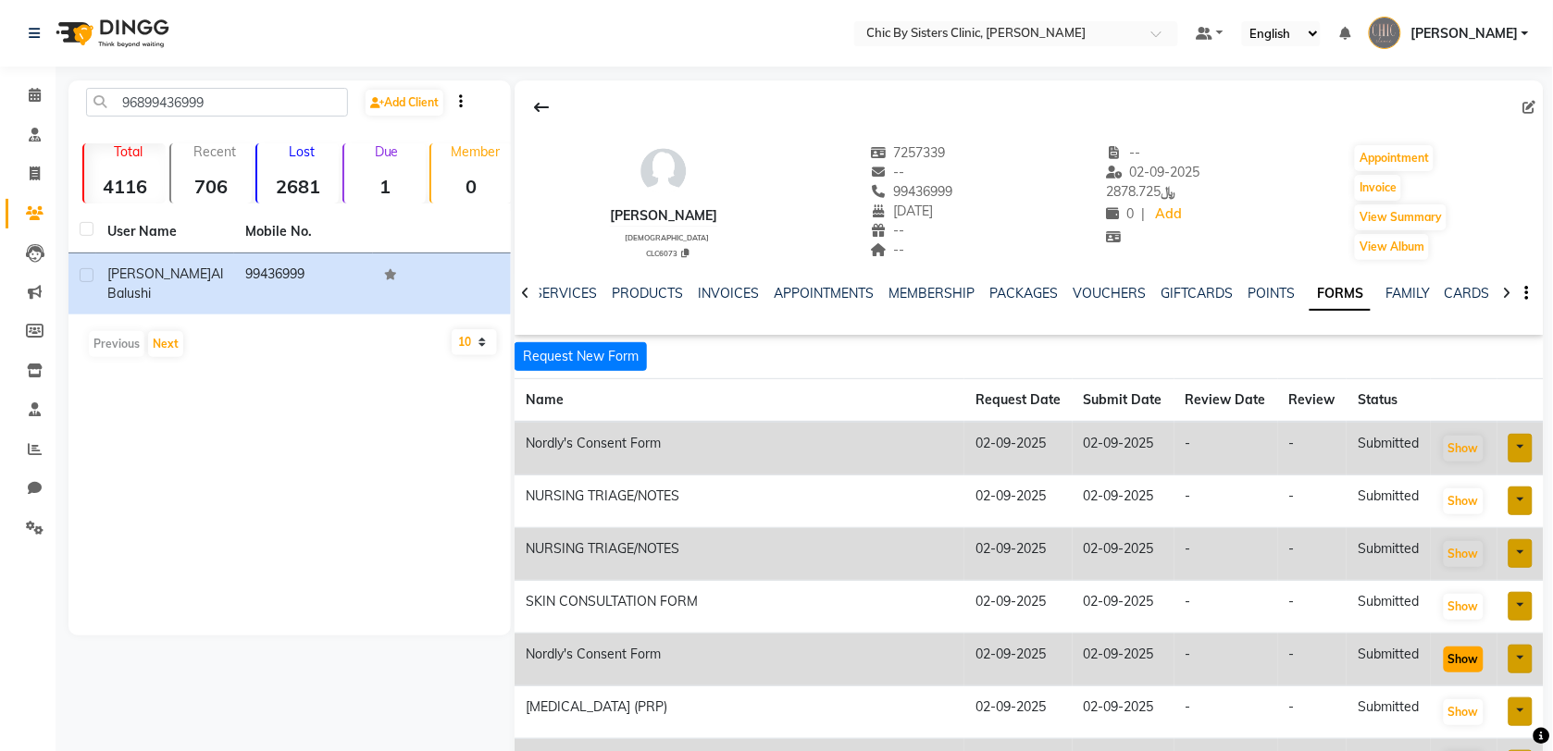
click at [1468, 660] on button "Show" at bounding box center [1464, 660] width 40 height 26
click at [1472, 449] on button "Show" at bounding box center [1464, 449] width 40 height 26
drag, startPoint x: 225, startPoint y: 93, endPoint x: 69, endPoint y: 108, distance: 156.2
click at [69, 108] on div "96899436999 Add Client Total 4116 Recent 706 Lost 2681 Due 1 Member 0 User Name…" at bounding box center [289, 358] width 442 height 555
paste input "5200400"
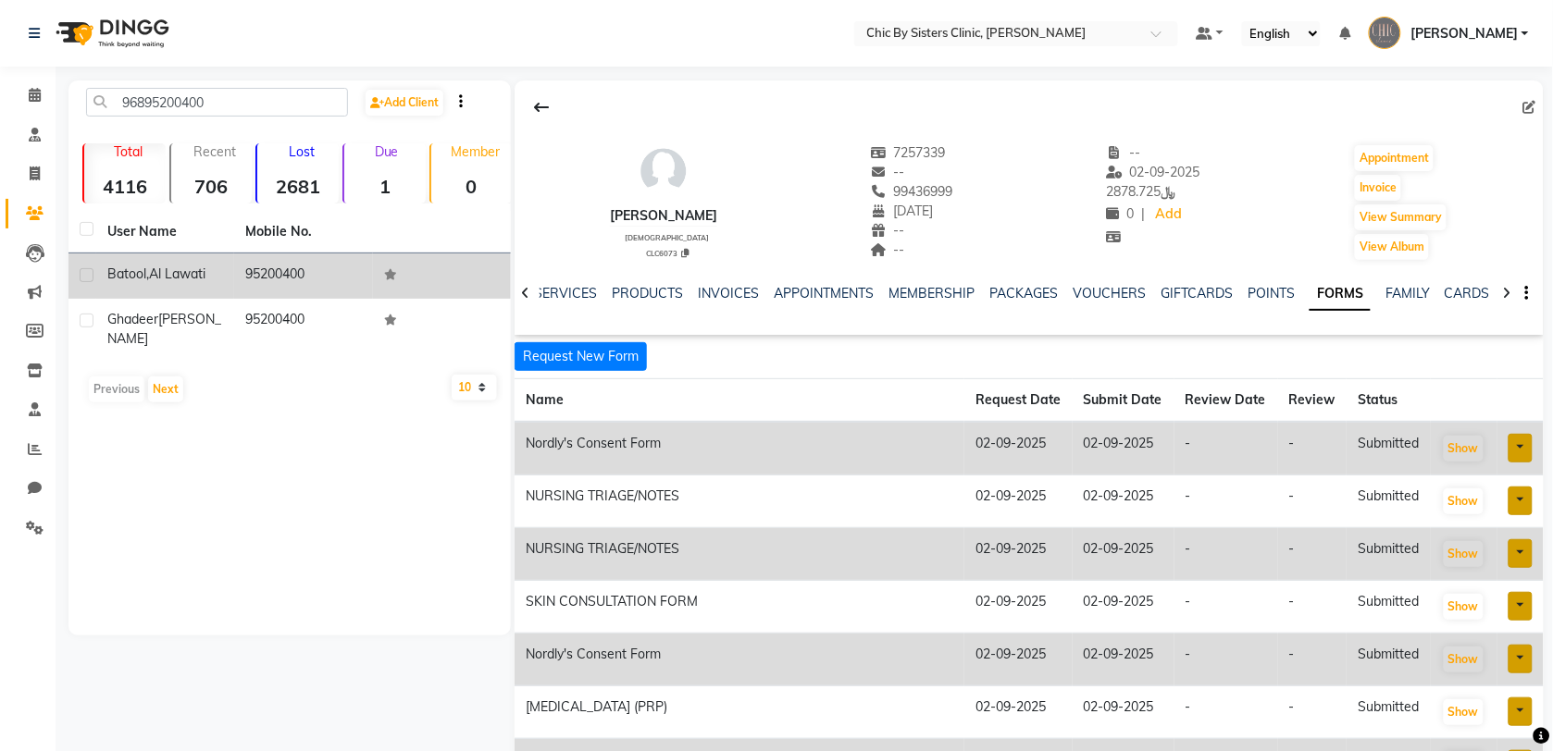
click at [177, 268] on span "Al Lawati" at bounding box center [177, 274] width 56 height 17
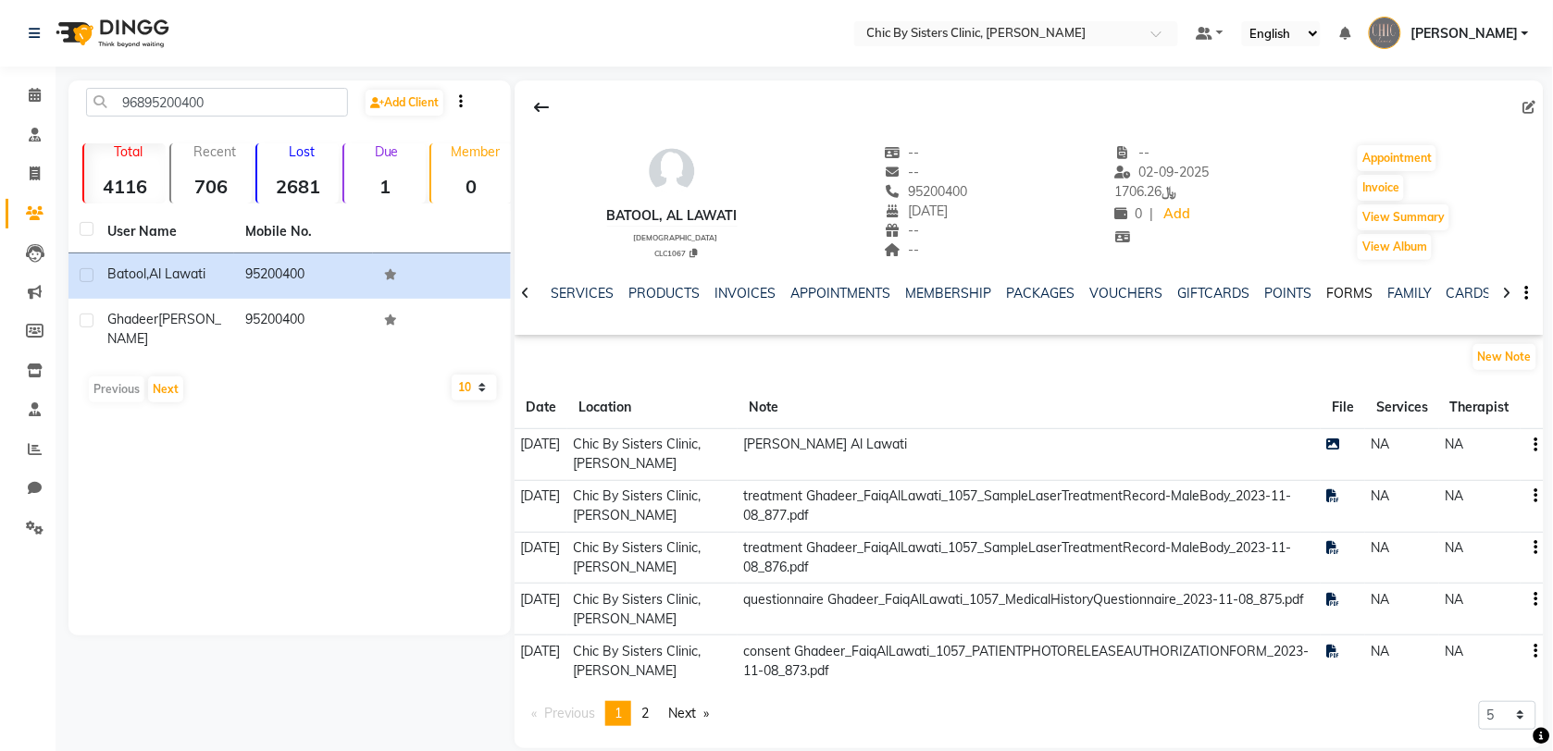
click at [1331, 288] on link "FORMS" at bounding box center [1349, 293] width 46 height 17
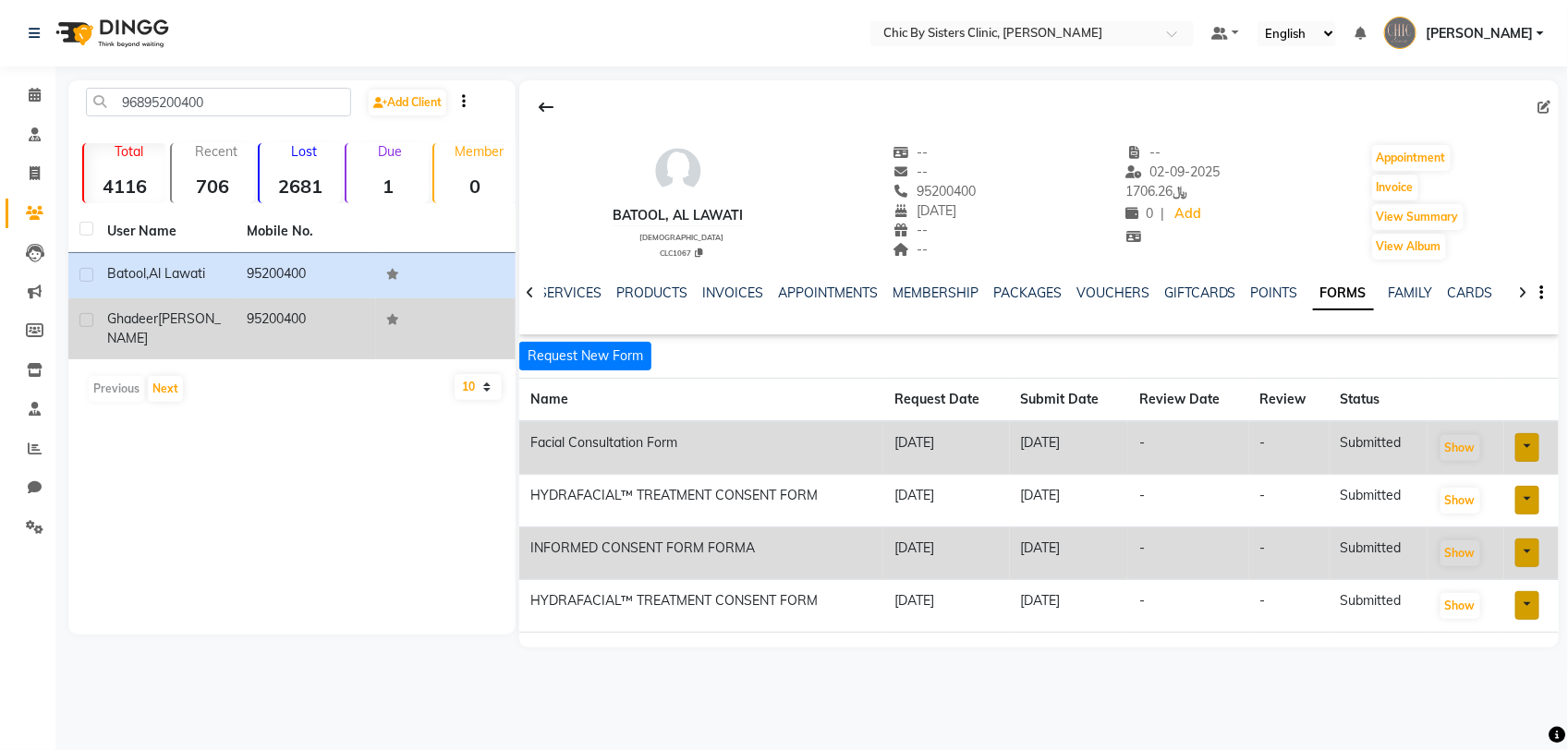
click at [131, 315] on span "Ghadeer" at bounding box center [132, 319] width 51 height 17
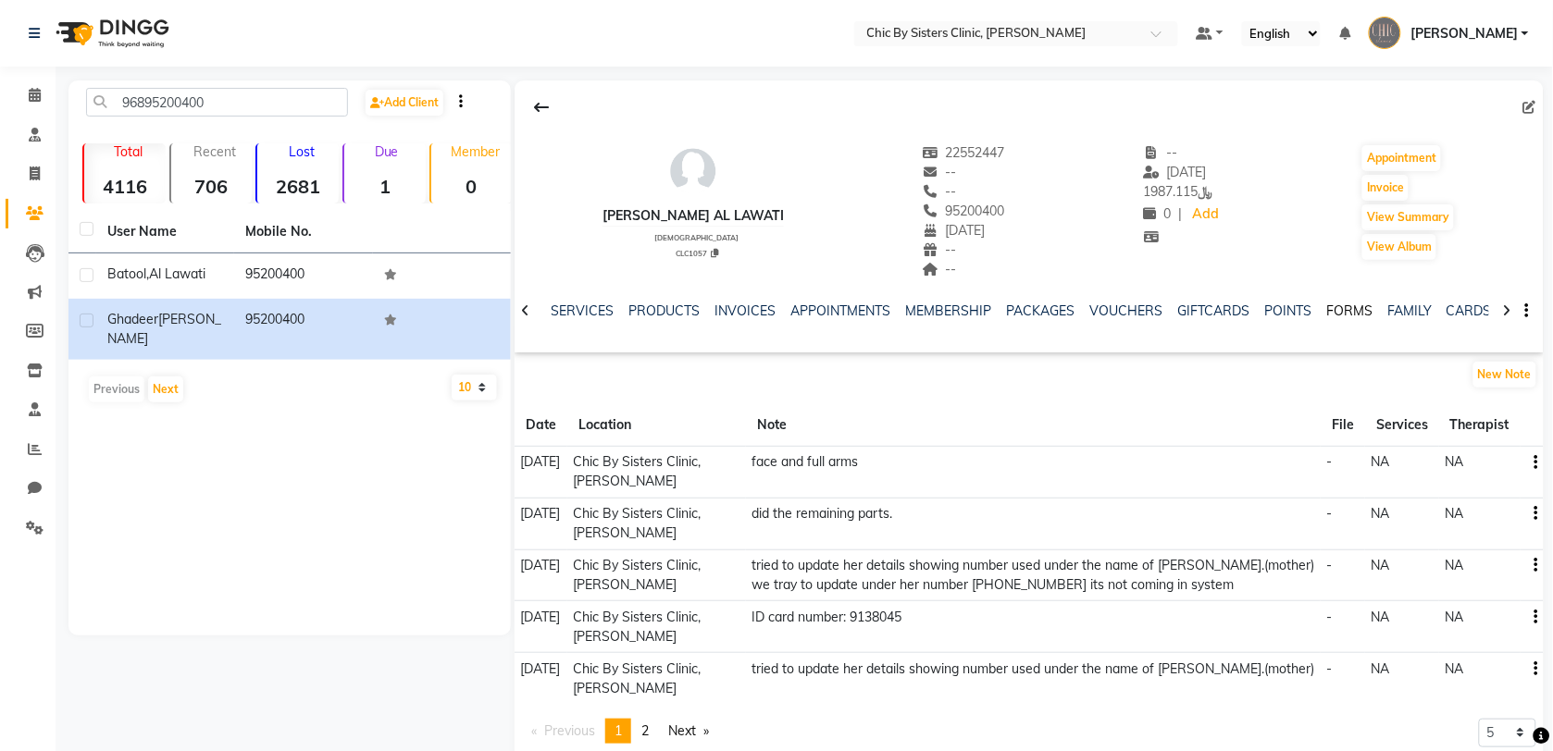
click at [1328, 306] on link "FORMS" at bounding box center [1349, 311] width 46 height 17
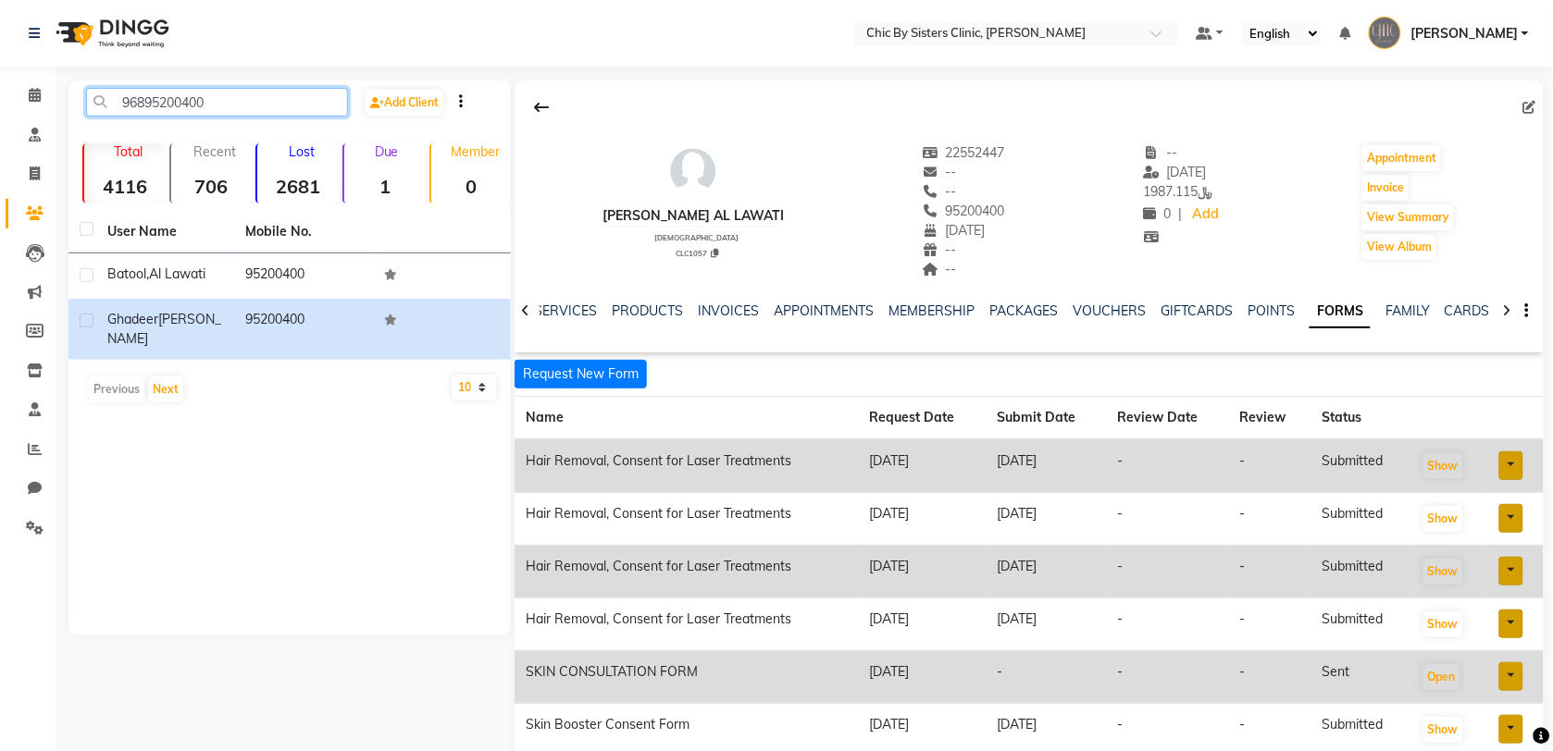
drag, startPoint x: 223, startPoint y: 100, endPoint x: 95, endPoint y: 98, distance: 127.7
click at [95, 98] on input "96895200400" at bounding box center [217, 102] width 262 height 29
paste input "7877173"
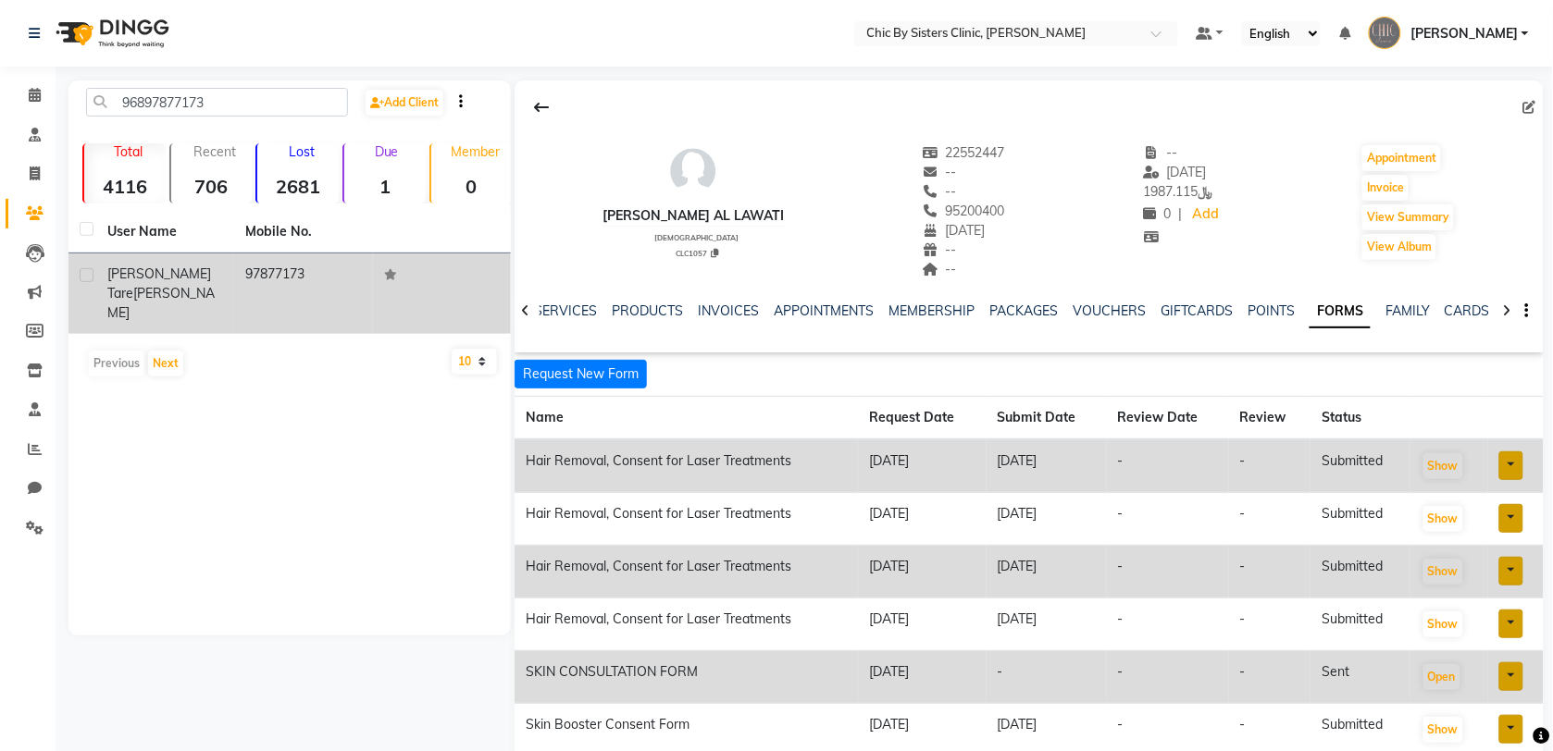
click at [155, 282] on div "[PERSON_NAME] tare [PERSON_NAME]" at bounding box center [165, 294] width 116 height 58
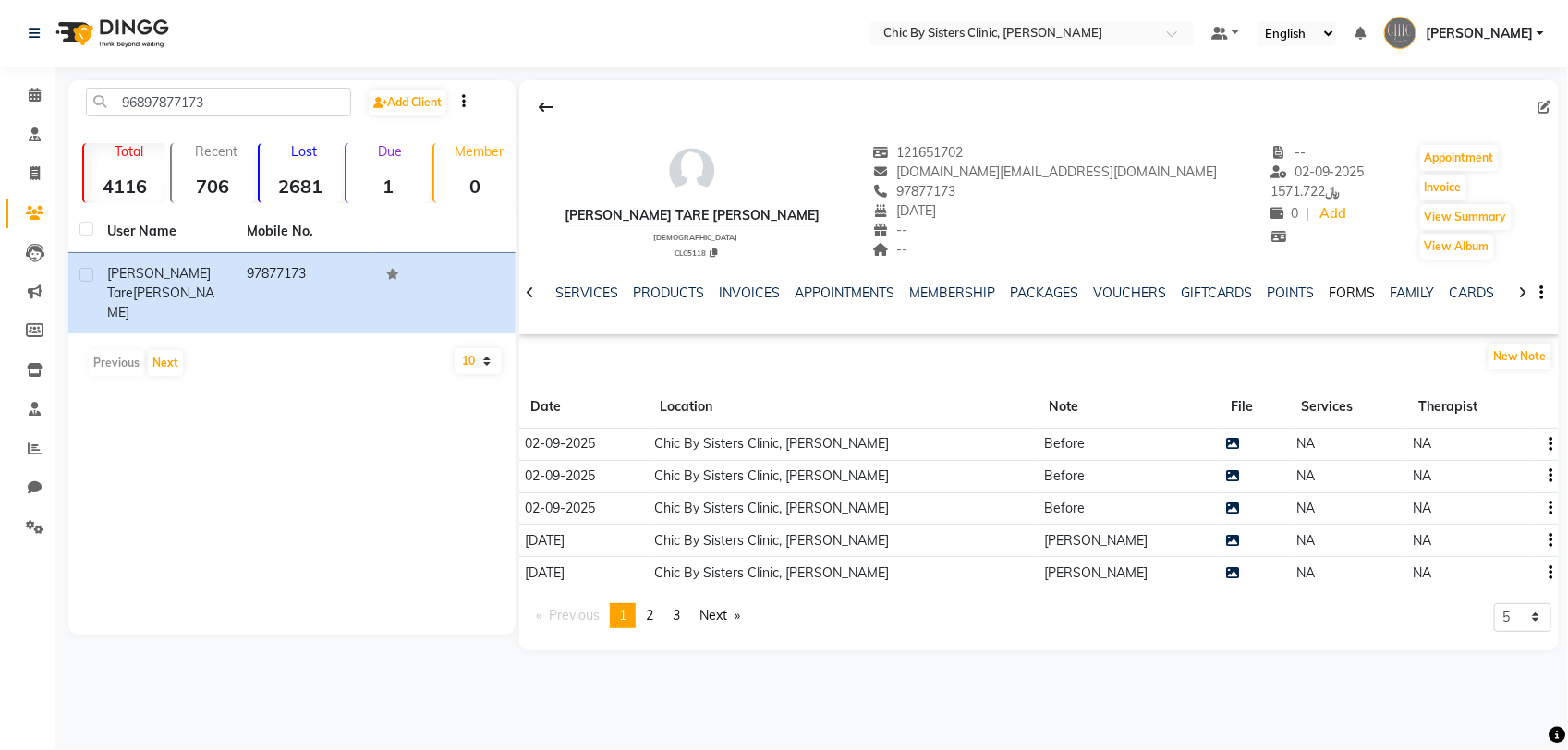
click at [1339, 294] on link "FORMS" at bounding box center [1352, 293] width 46 height 17
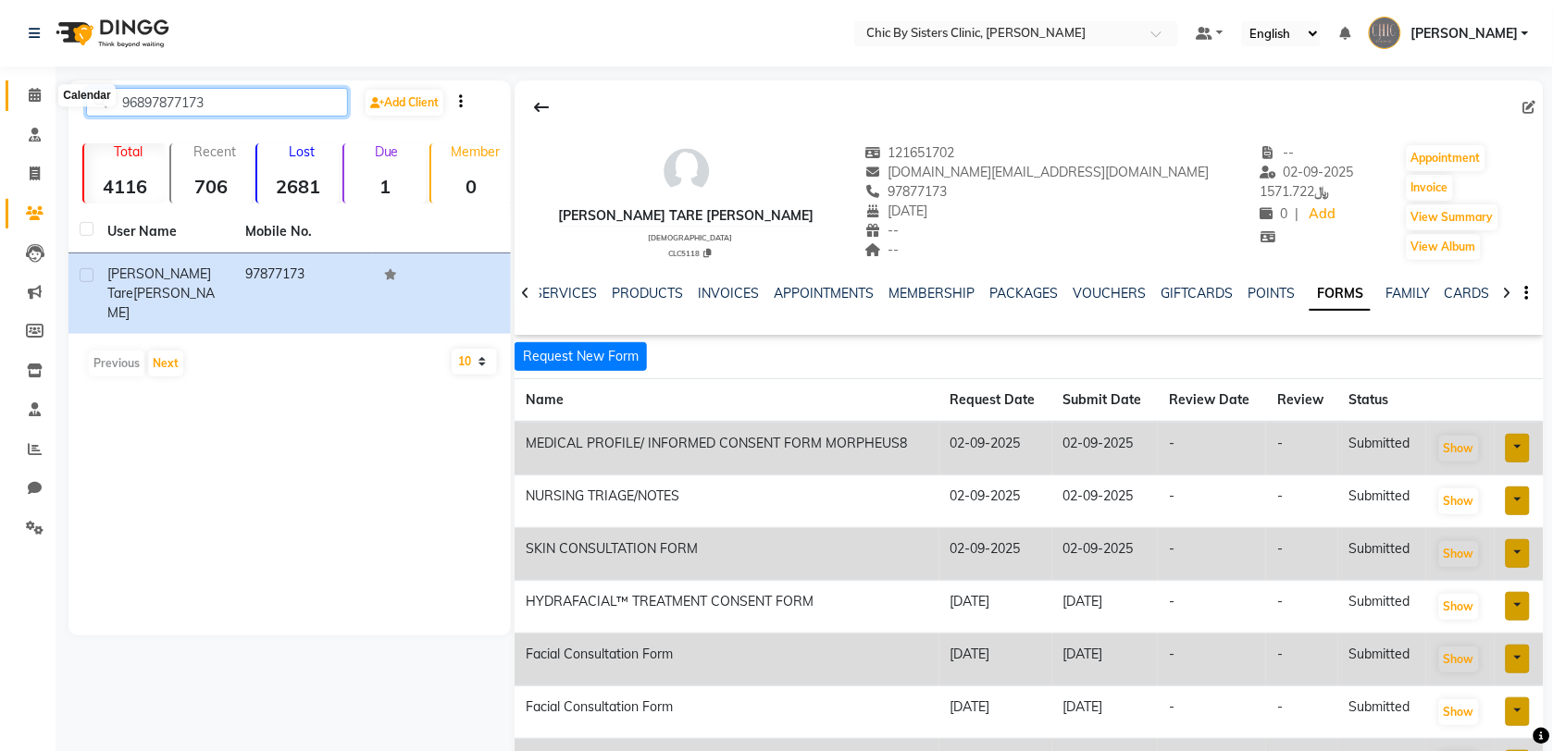
drag, startPoint x: 233, startPoint y: 103, endPoint x: 30, endPoint y: 102, distance: 203.6
click at [30, 102] on app-home "Select Location × Chic By Sisters Clinic, Al Sarooj Default Panel My Panel Engl…" at bounding box center [776, 444] width 1553 height 888
paste input "5559931"
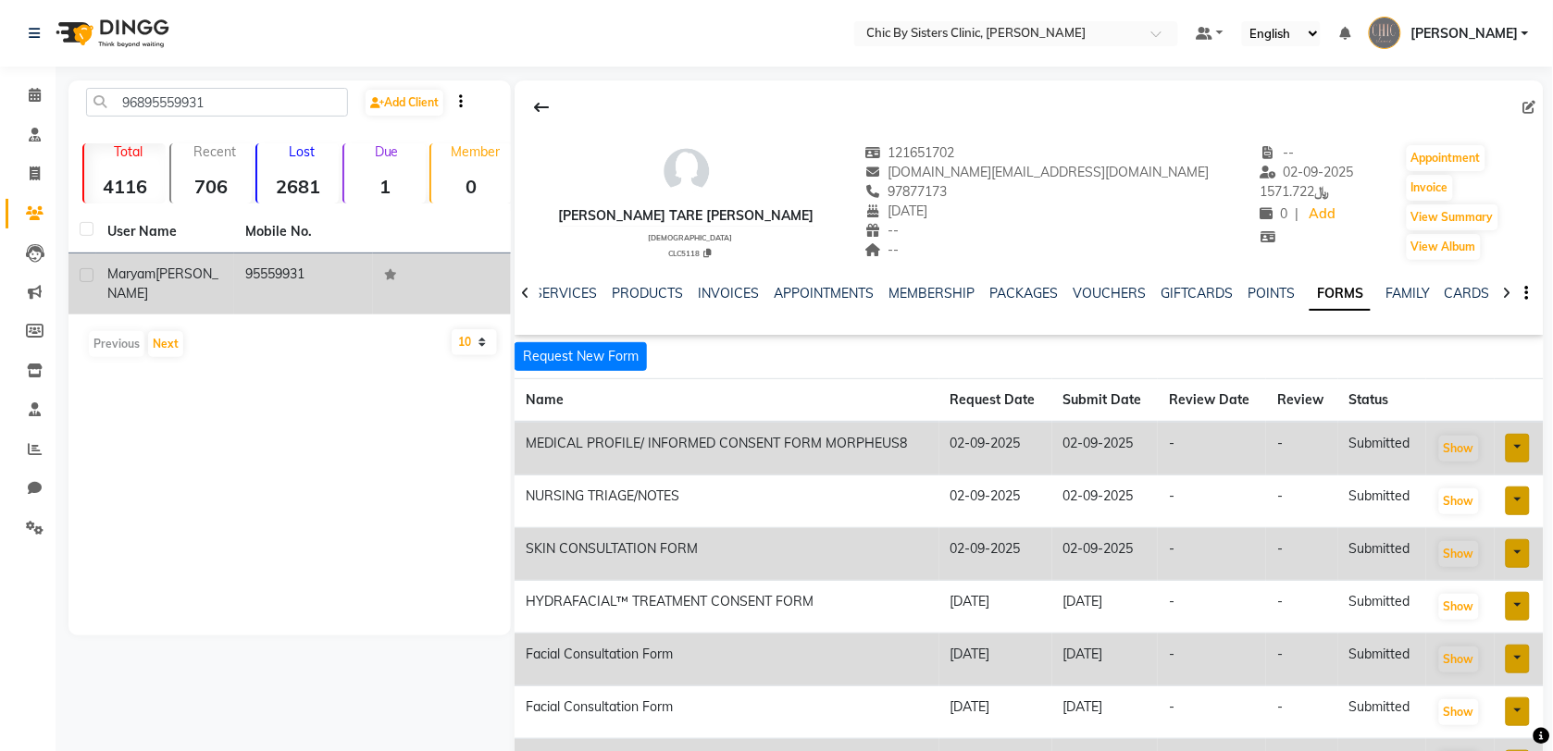
click at [192, 270] on span "[PERSON_NAME]" at bounding box center [162, 284] width 111 height 36
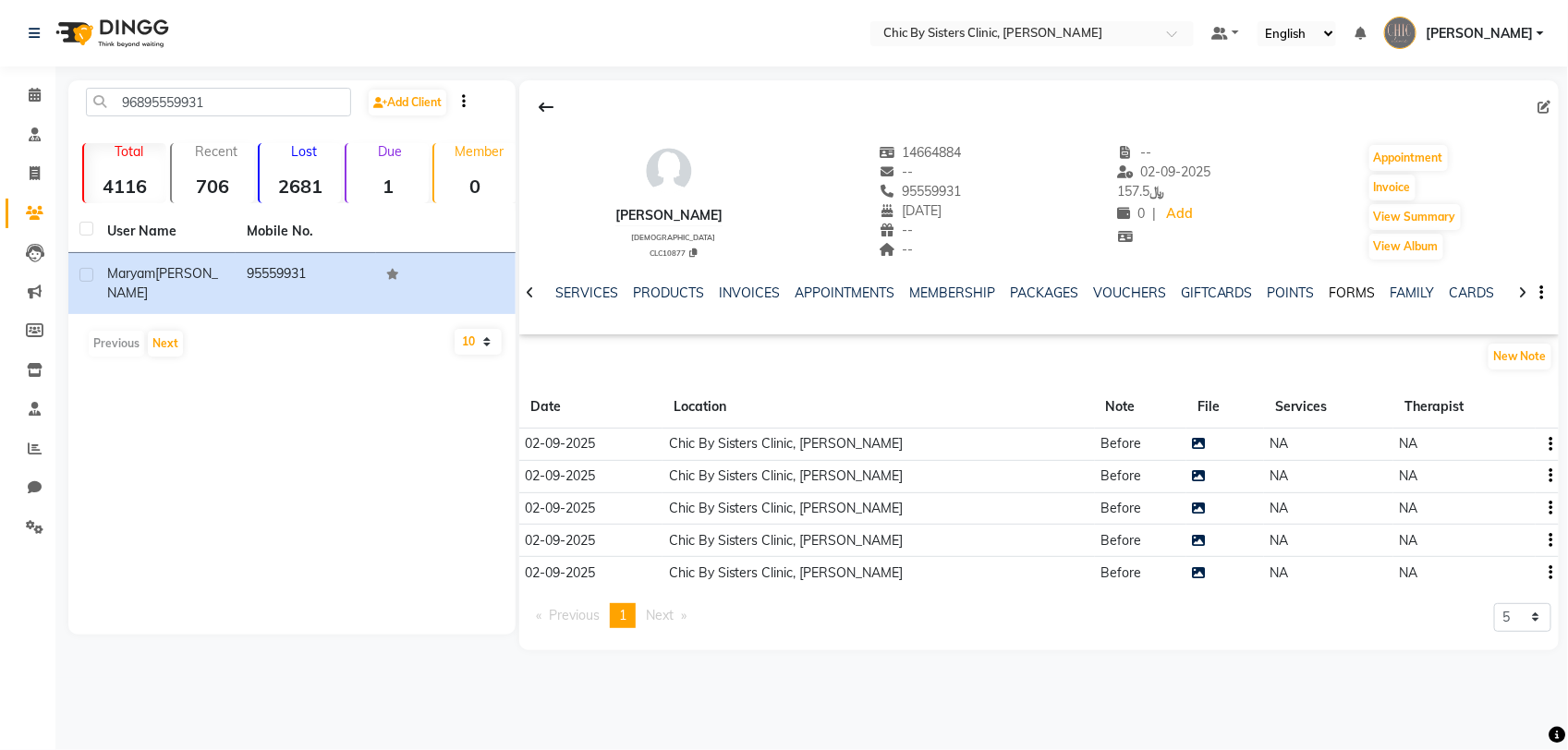
click at [1344, 294] on link "FORMS" at bounding box center [1352, 293] width 46 height 17
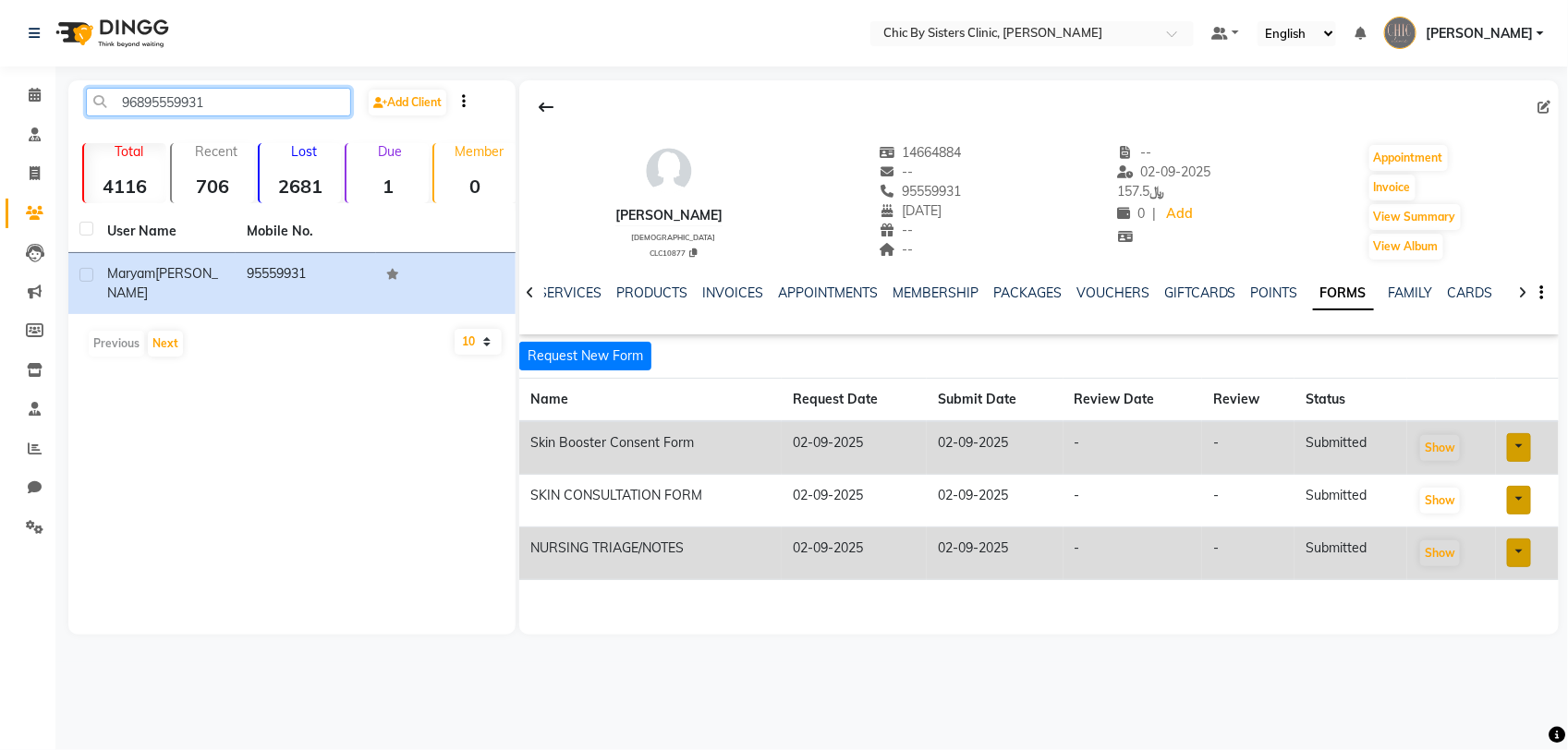
drag, startPoint x: 227, startPoint y: 95, endPoint x: 68, endPoint y: 75, distance: 160.3
click at [68, 75] on div "Select Location × Chic By Sisters Clinic, Al Sarooj Default Panel My Panel Engl…" at bounding box center [784, 375] width 1568 height 750
paste input "959592"
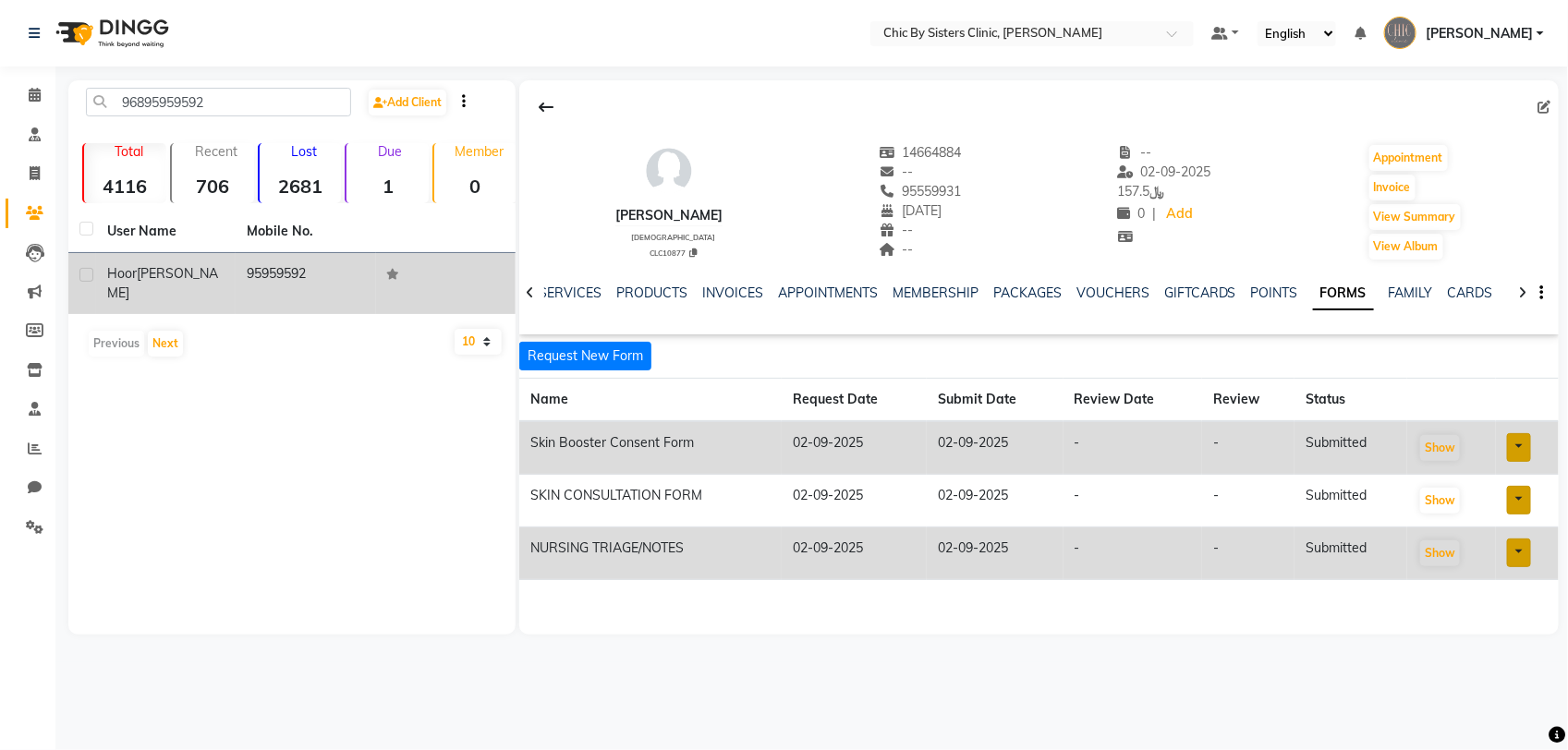
click at [188, 271] on span "[PERSON_NAME]" at bounding box center [162, 284] width 111 height 36
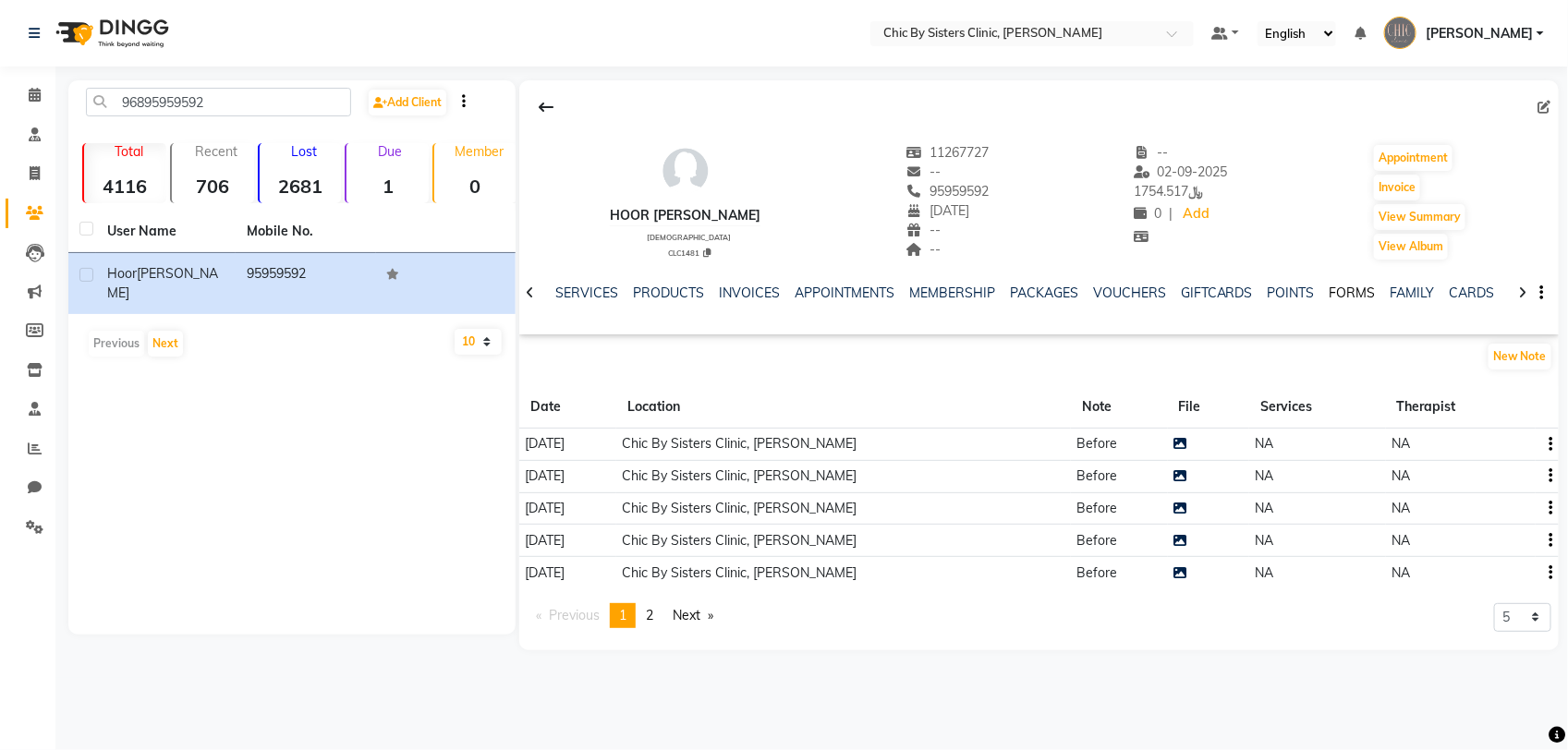
click at [1344, 292] on link "FORMS" at bounding box center [1352, 293] width 46 height 17
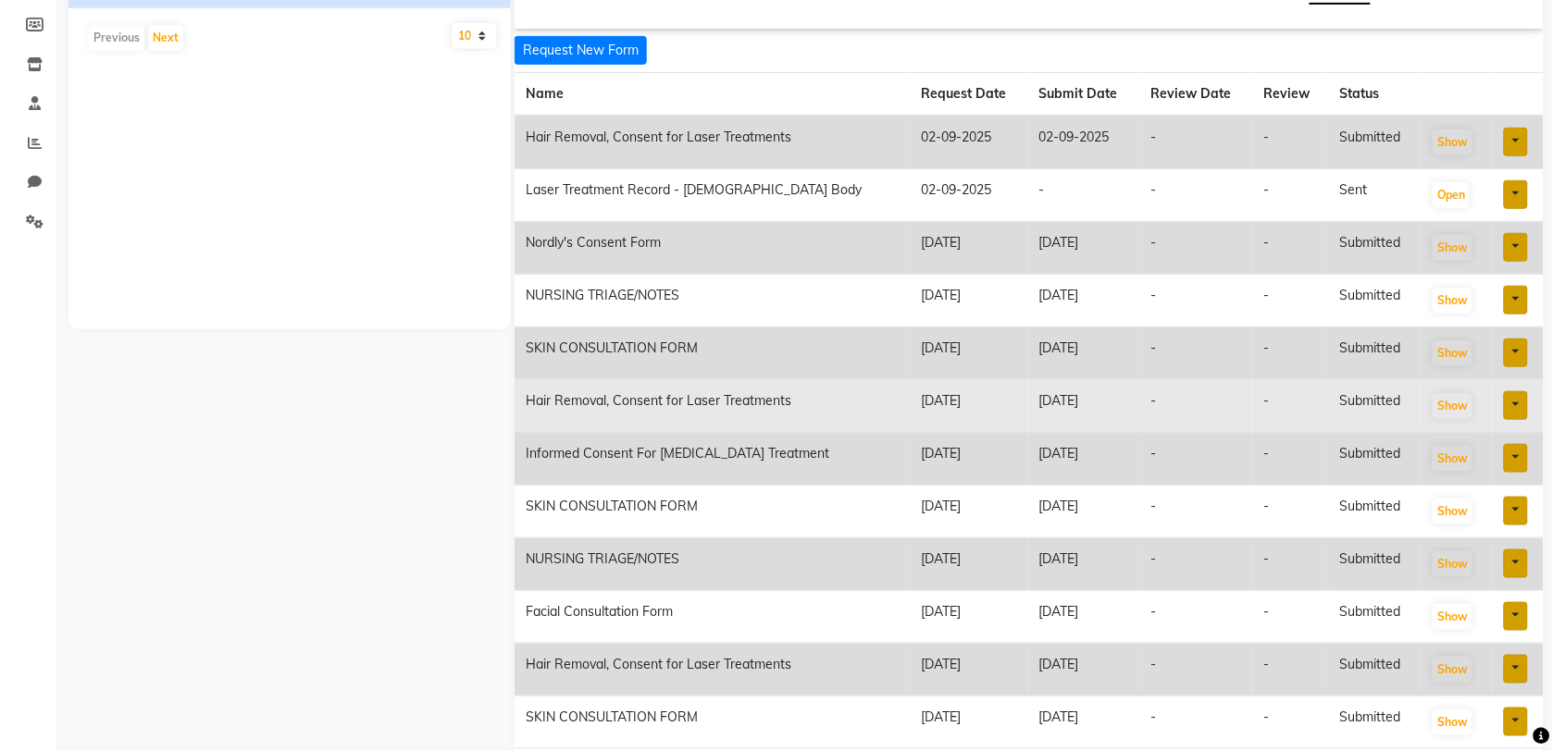
scroll to position [347, 0]
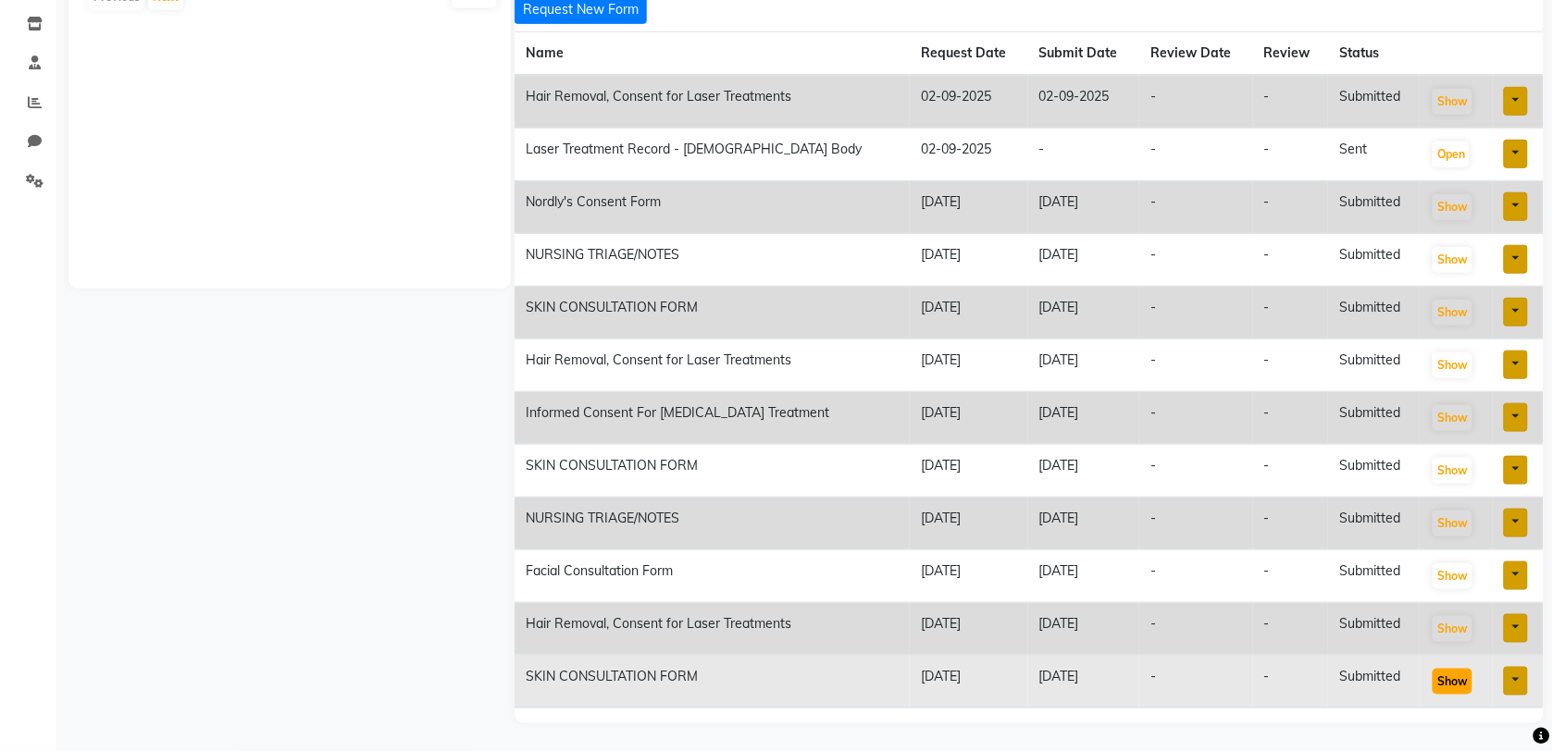
click at [1439, 682] on button "Show" at bounding box center [1453, 682] width 40 height 26
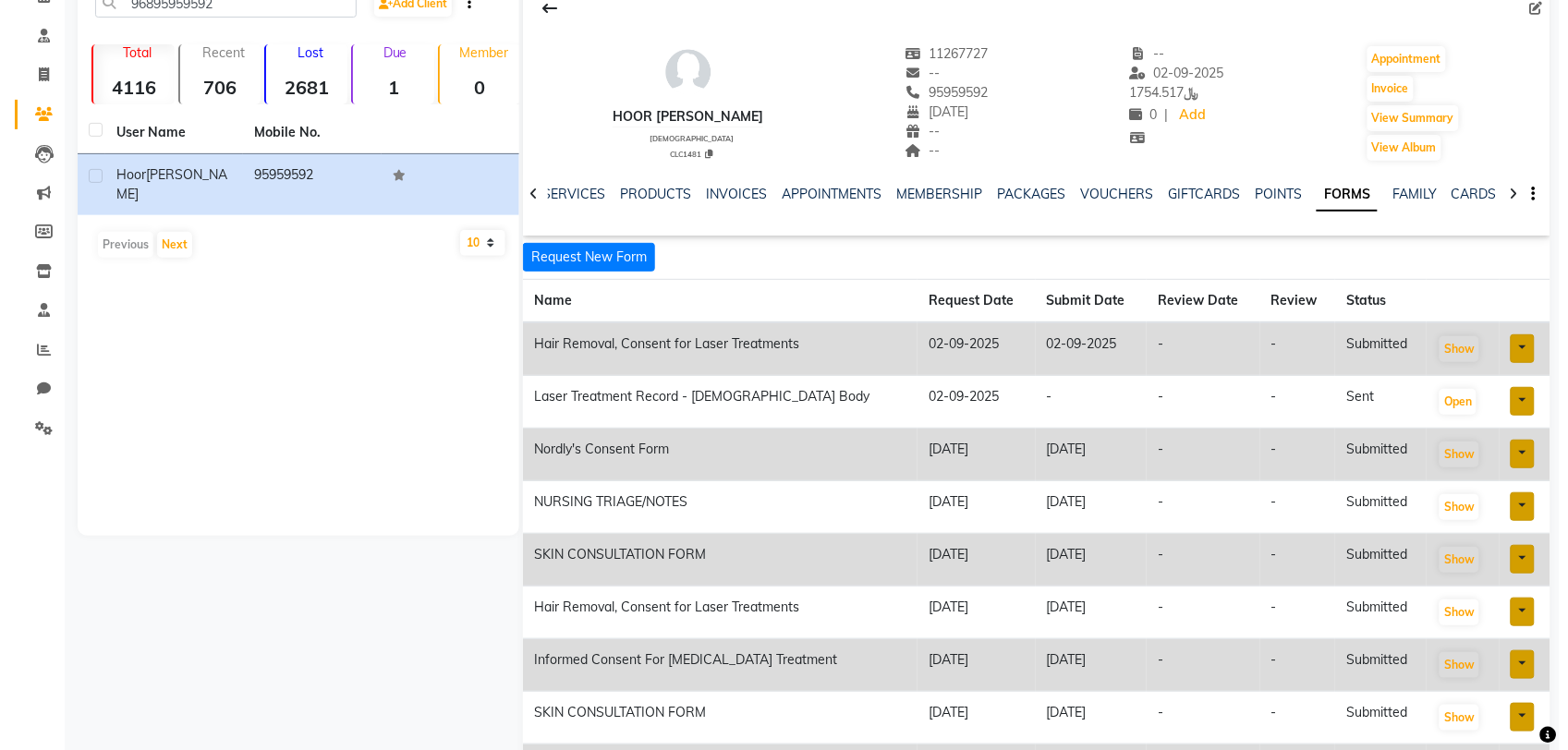
scroll to position [0, 0]
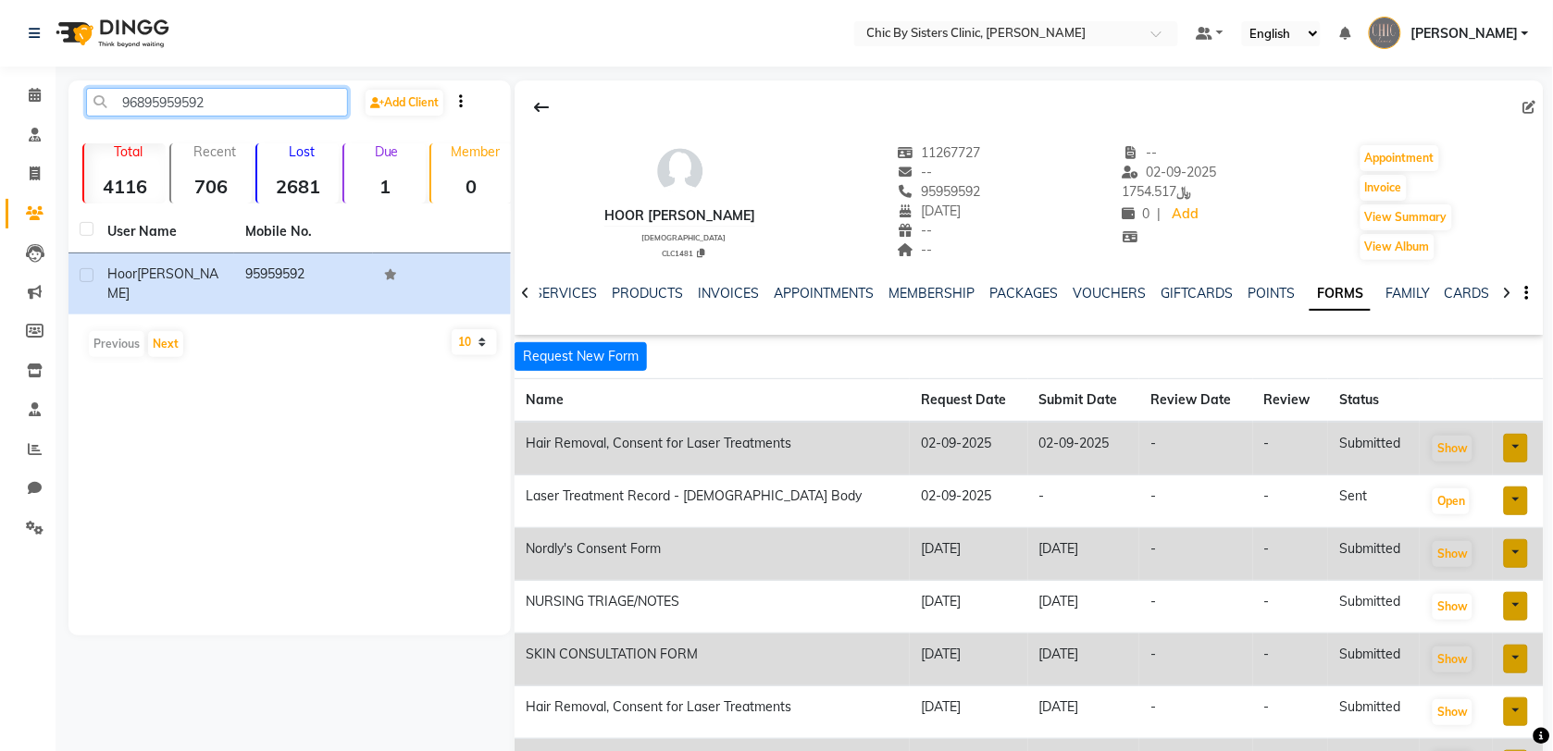
drag, startPoint x: 236, startPoint y: 95, endPoint x: 102, endPoint y: 90, distance: 134.3
click at [102, 90] on input "96895959592" at bounding box center [217, 102] width 262 height 29
paste input "9202333"
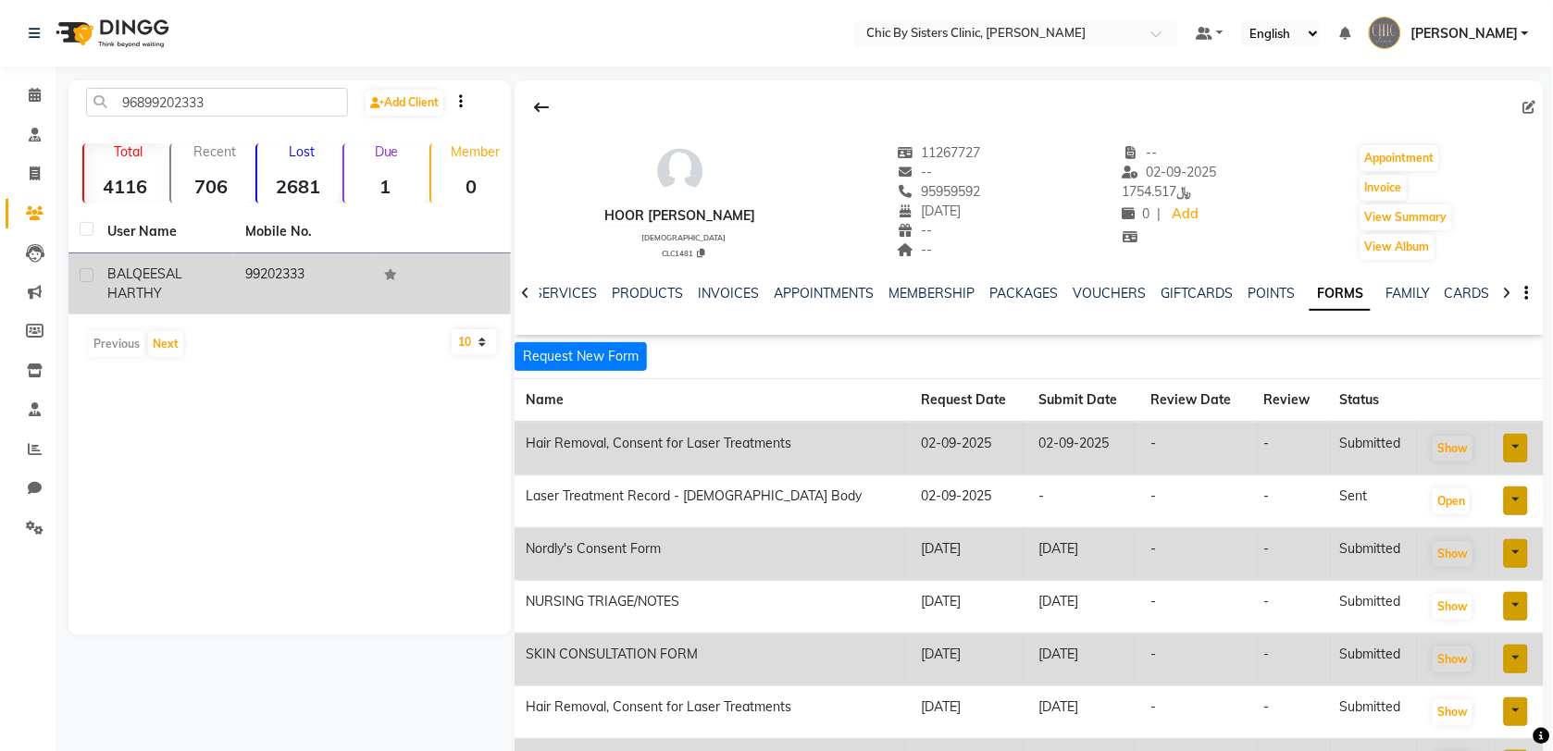
click at [139, 283] on div "BALQEES AL HARTHY" at bounding box center [165, 284] width 116 height 39
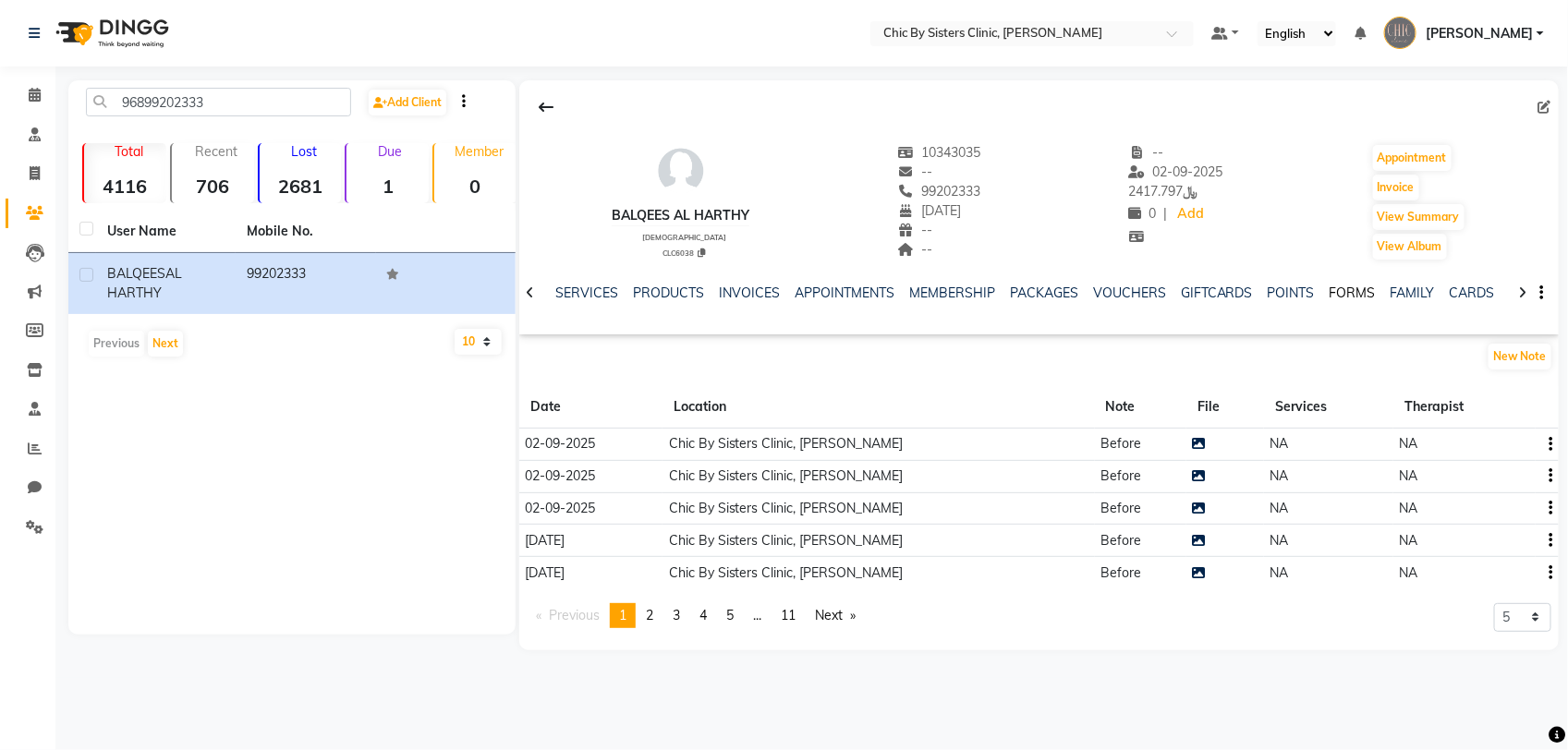
click at [1332, 292] on link "FORMS" at bounding box center [1352, 293] width 46 height 17
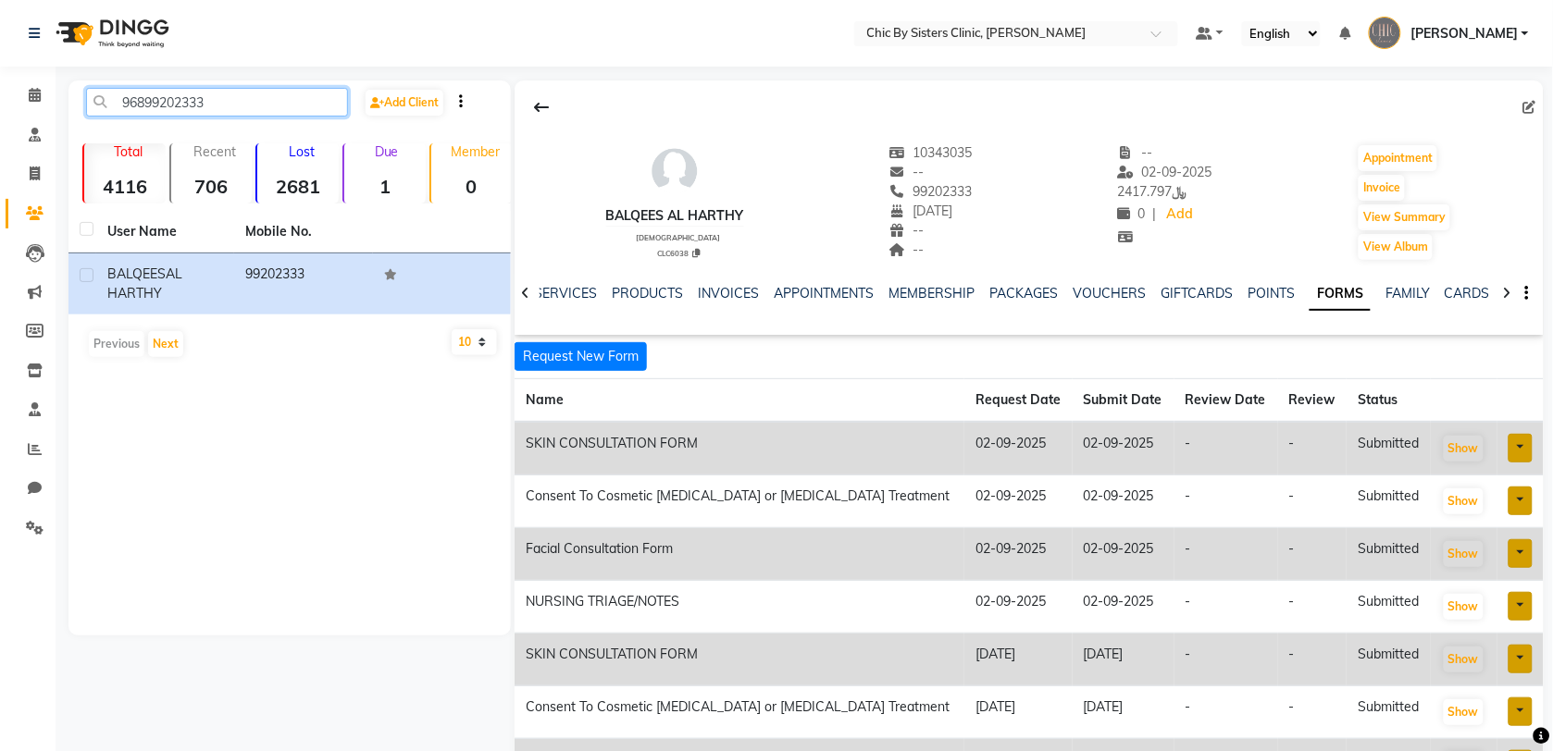
click at [76, 104] on div "96899202333" at bounding box center [217, 102] width 290 height 29
paste input "7219371"
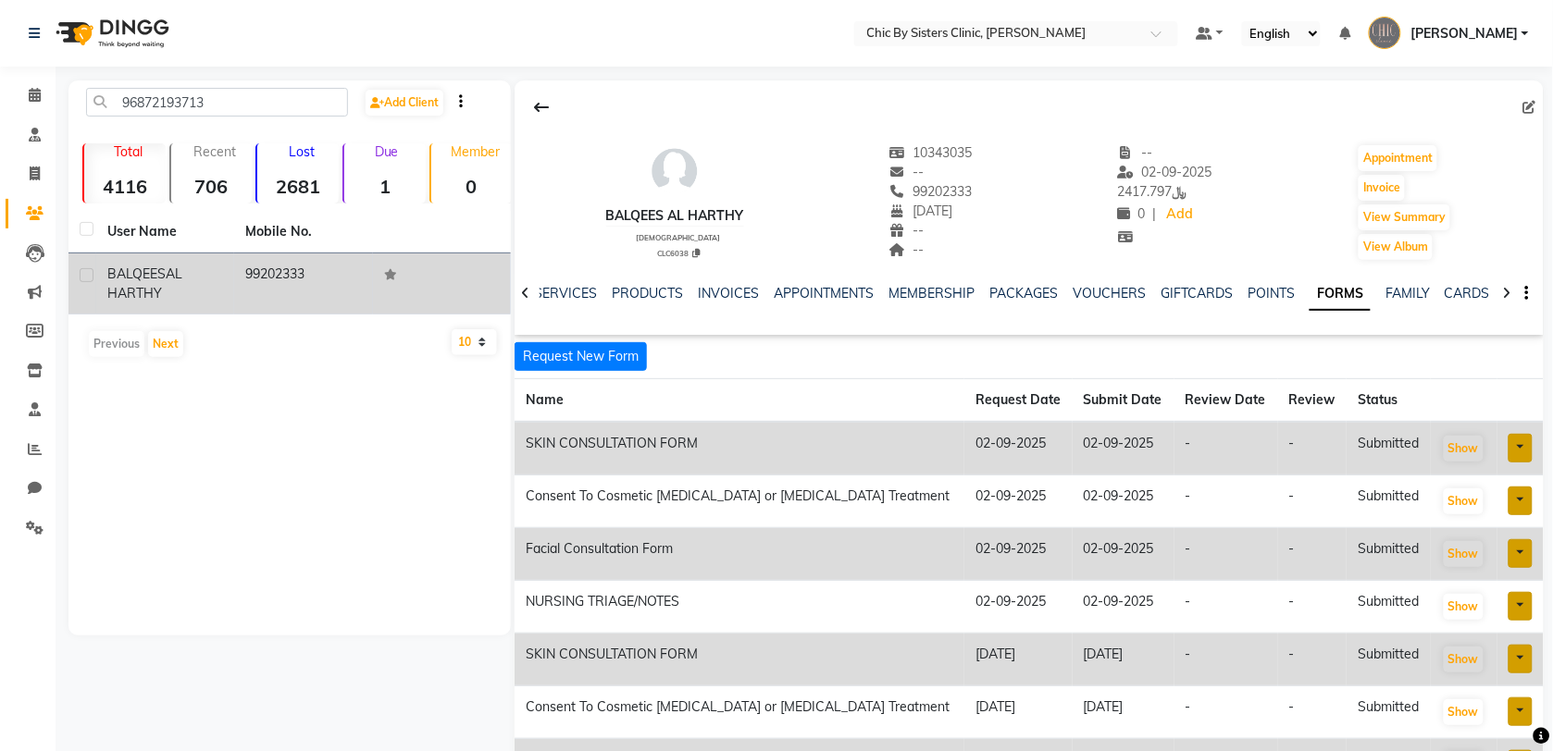
click at [285, 264] on td "99202333" at bounding box center [303, 284] width 138 height 61
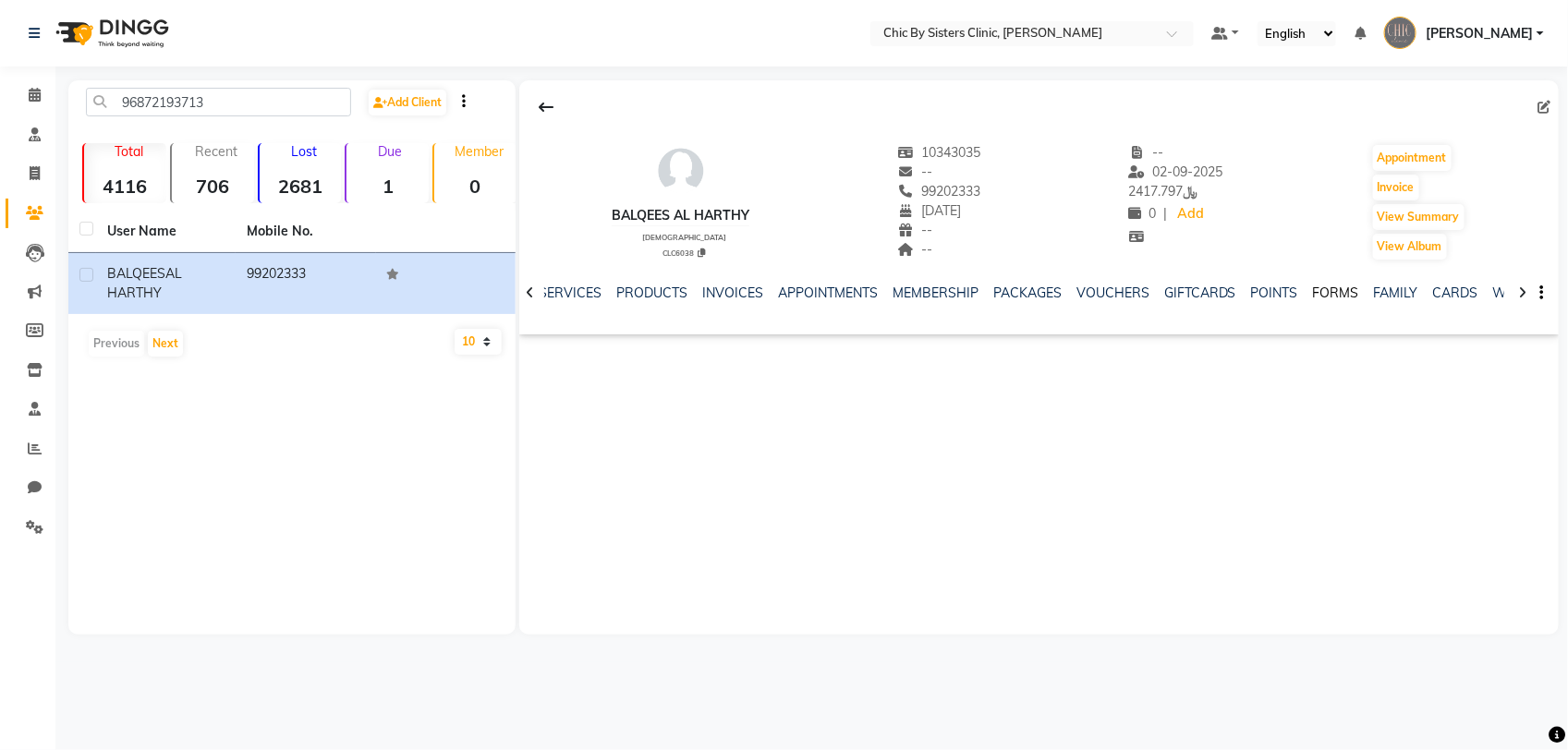
click at [1326, 292] on link "FORMS" at bounding box center [1335, 293] width 46 height 17
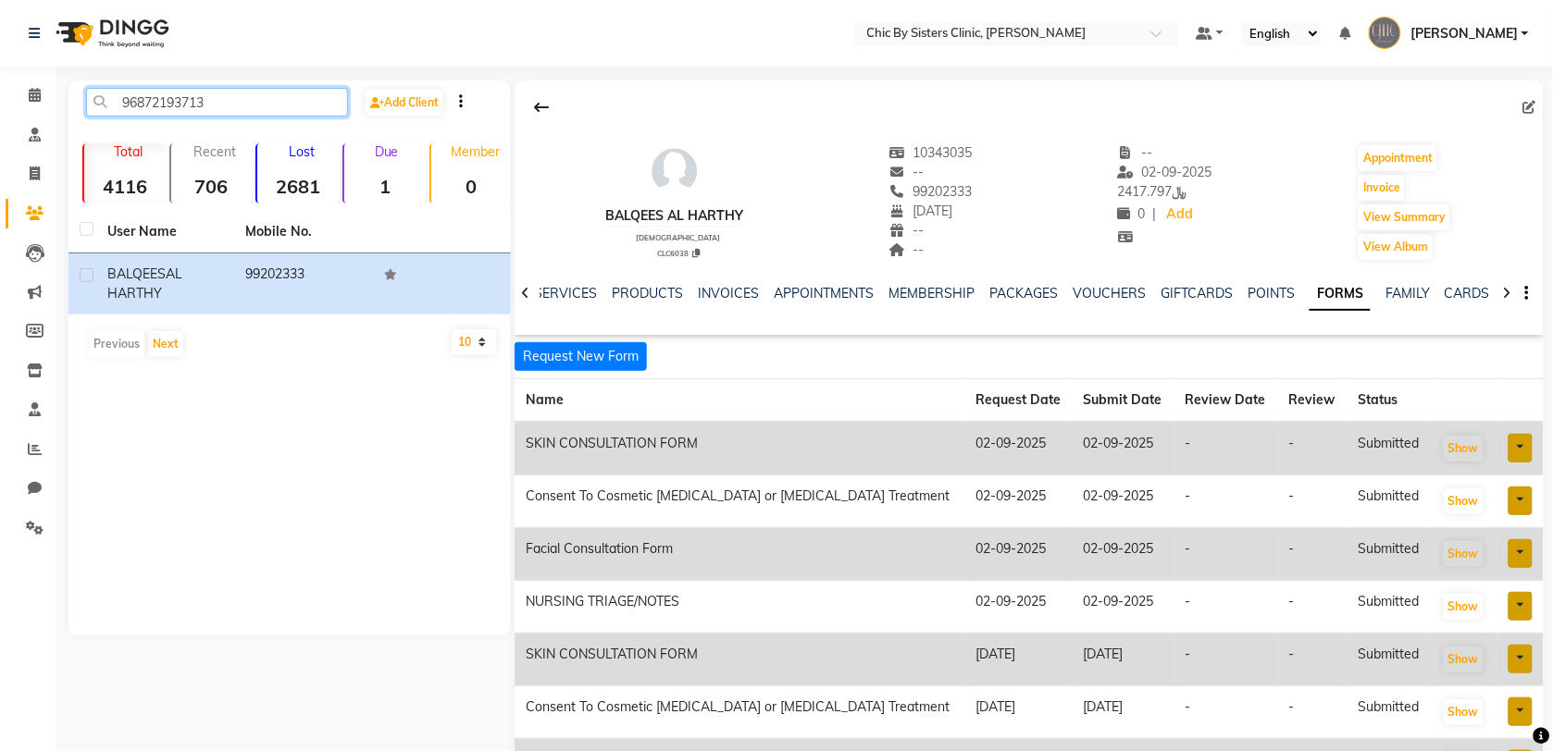
click at [228, 100] on input "96872193713" at bounding box center [217, 102] width 262 height 29
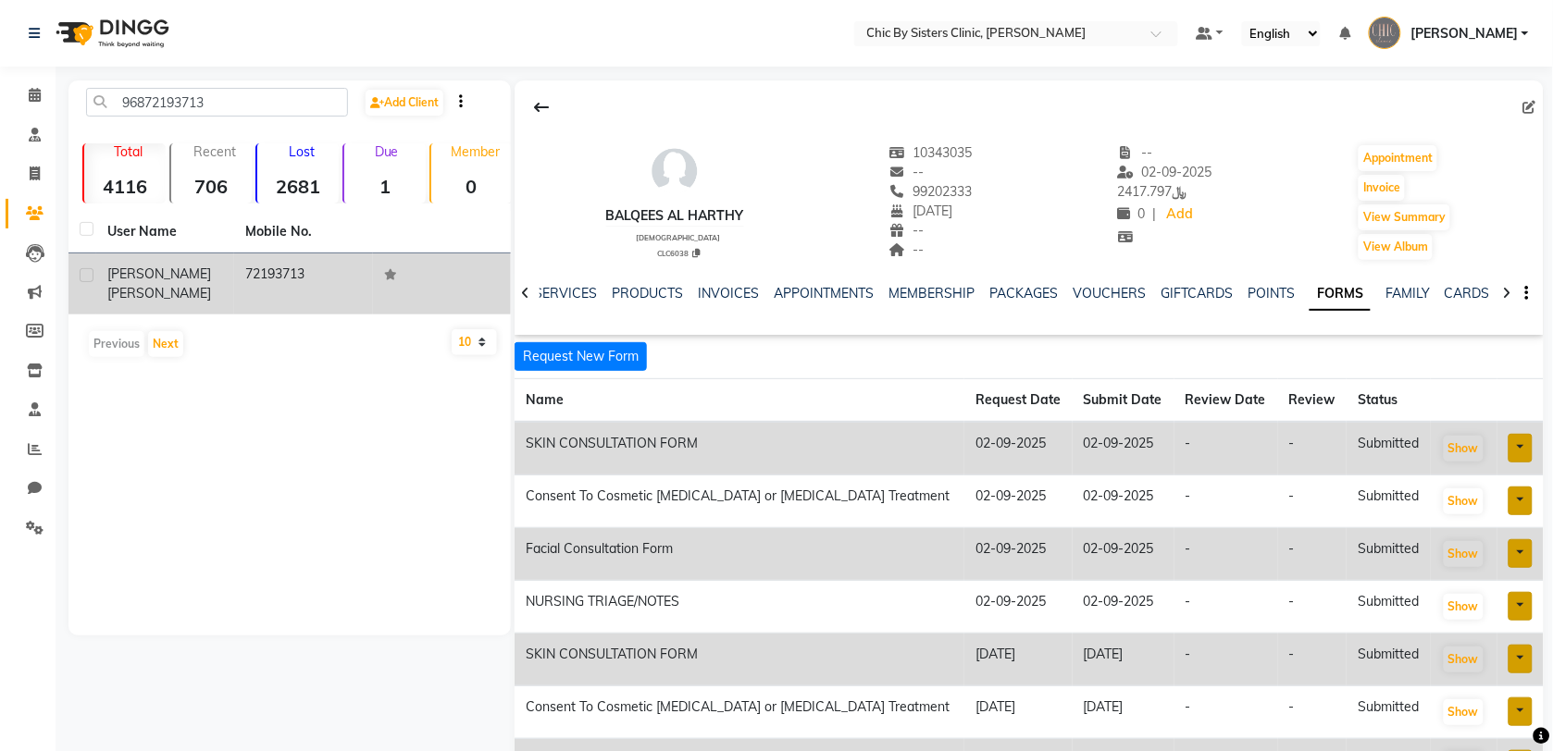
click at [150, 282] on span "[PERSON_NAME]" at bounding box center [159, 274] width 104 height 17
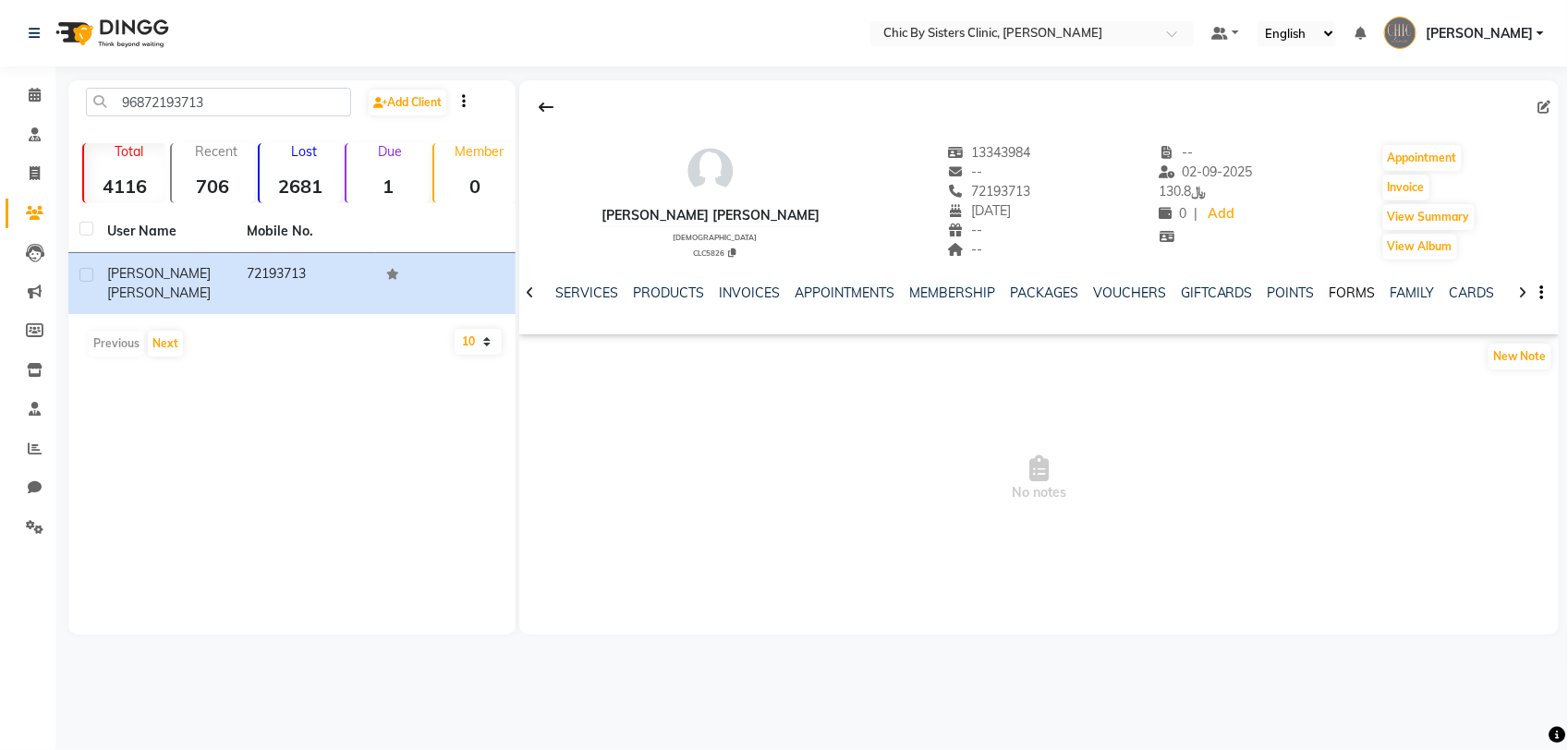
click at [1329, 296] on link "FORMS" at bounding box center [1352, 293] width 46 height 17
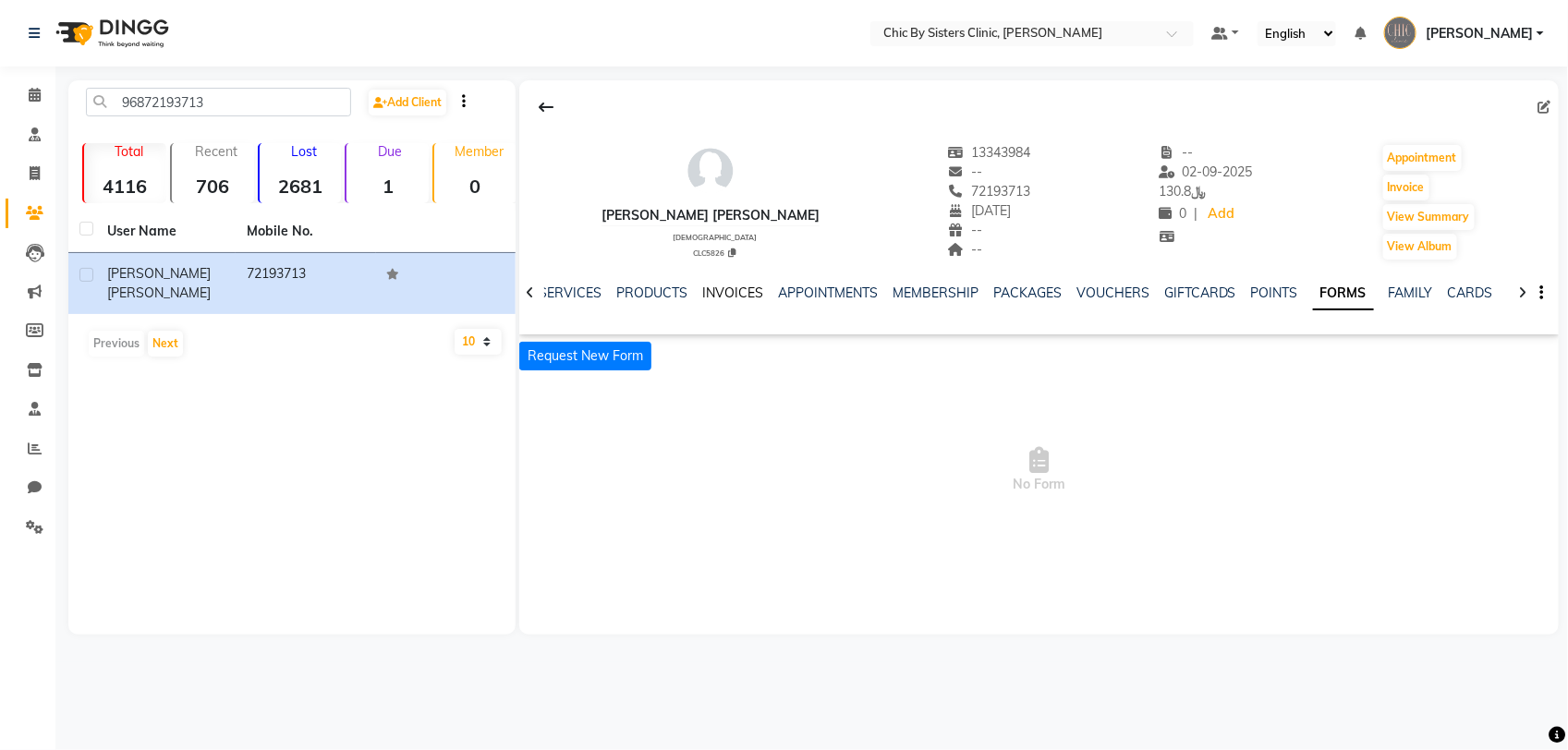
click at [735, 297] on link "INVOICES" at bounding box center [732, 293] width 61 height 17
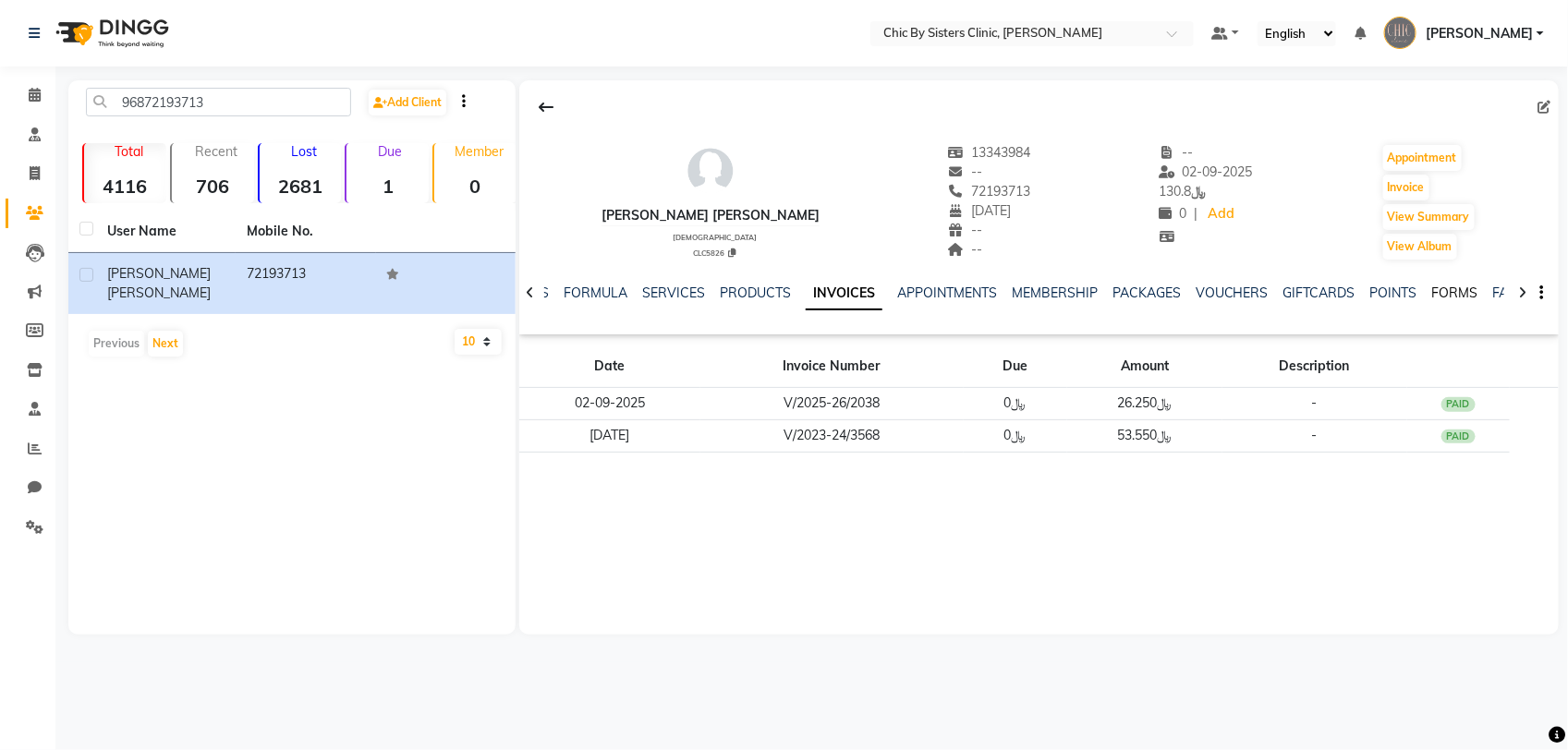
click at [1453, 290] on link "FORMS" at bounding box center [1454, 293] width 46 height 17
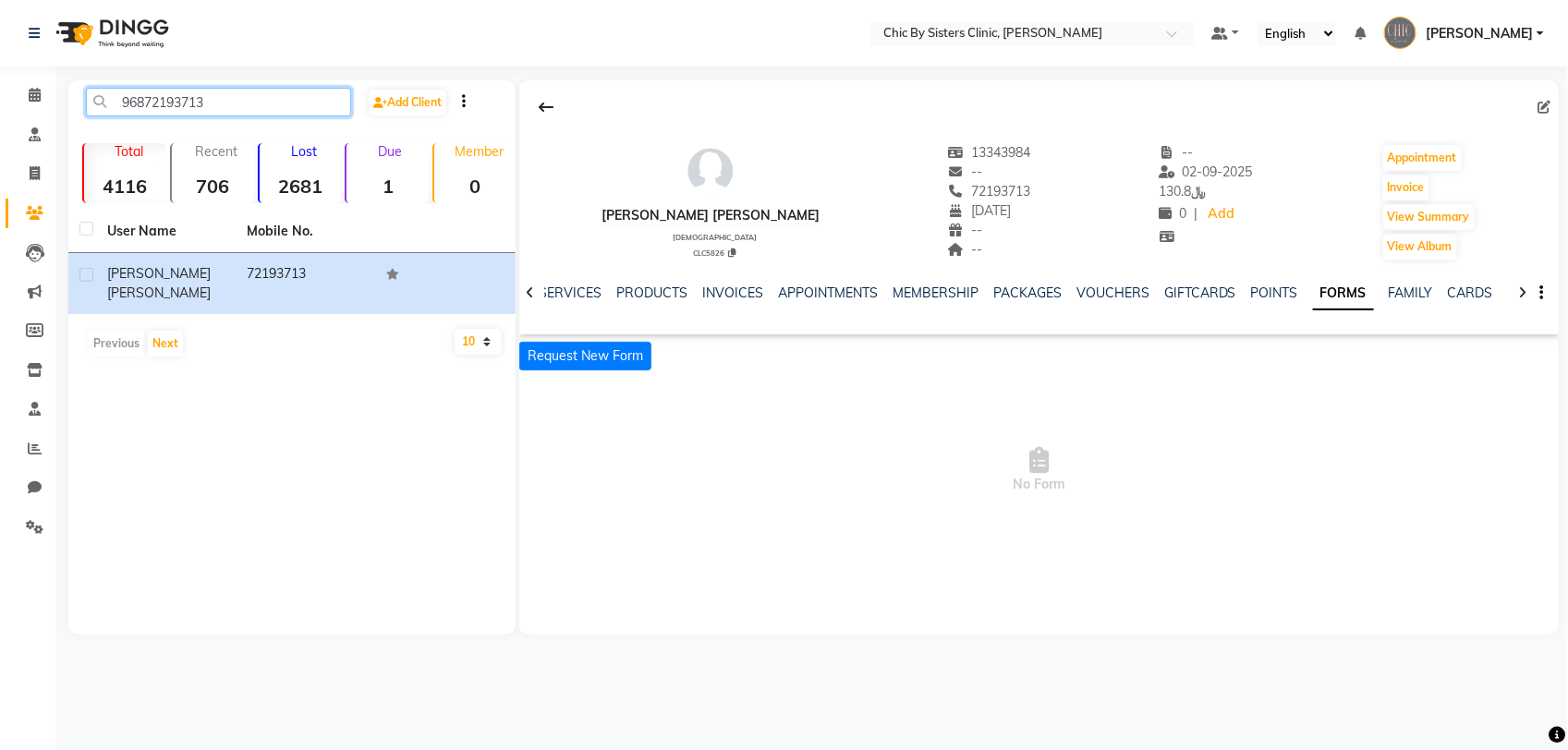
drag, startPoint x: 190, startPoint y: 102, endPoint x: 76, endPoint y: 97, distance: 114.1
click at [76, 97] on div "96872193713" at bounding box center [218, 102] width 292 height 29
paste input "95103887"
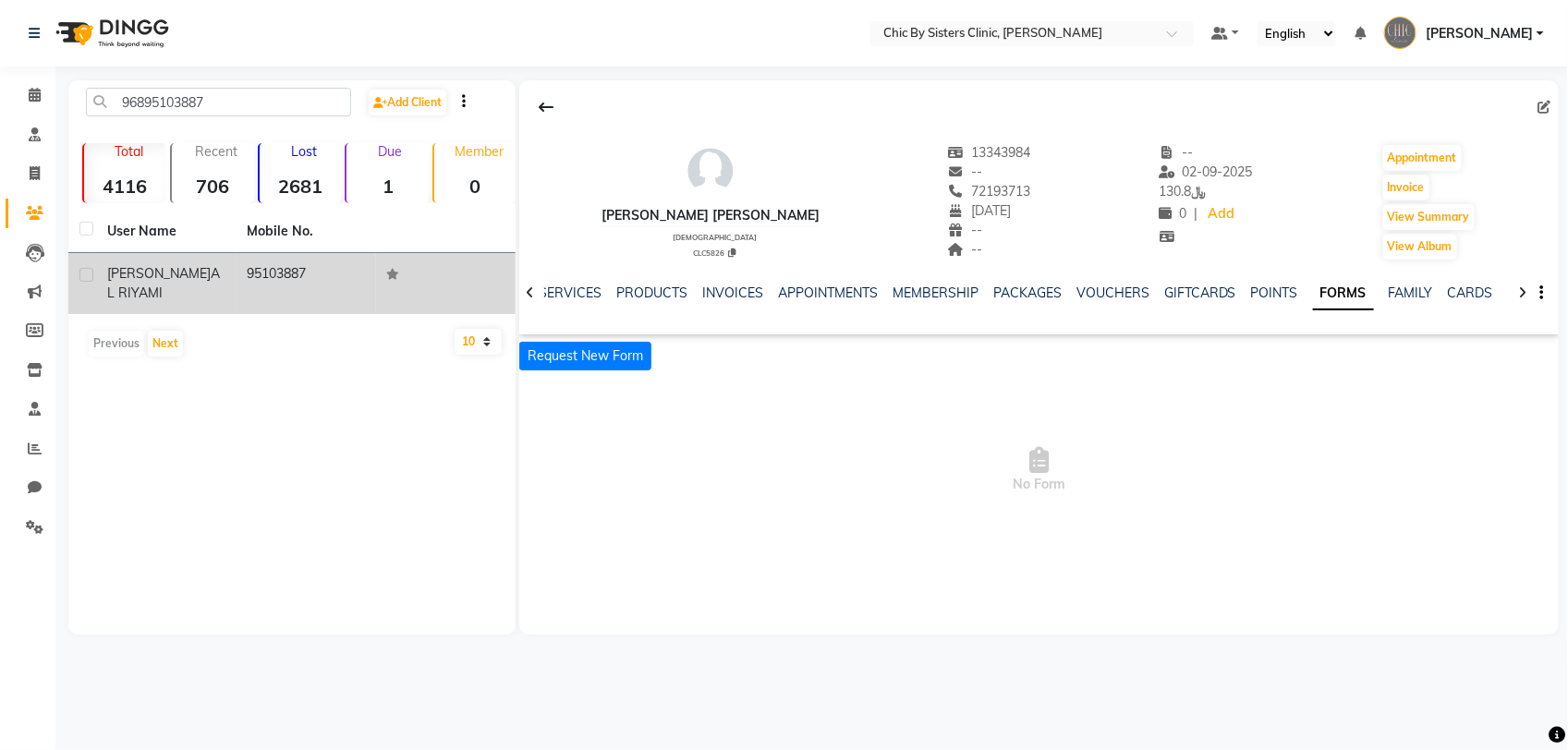
click at [142, 279] on span "[PERSON_NAME]" at bounding box center [159, 274] width 104 height 17
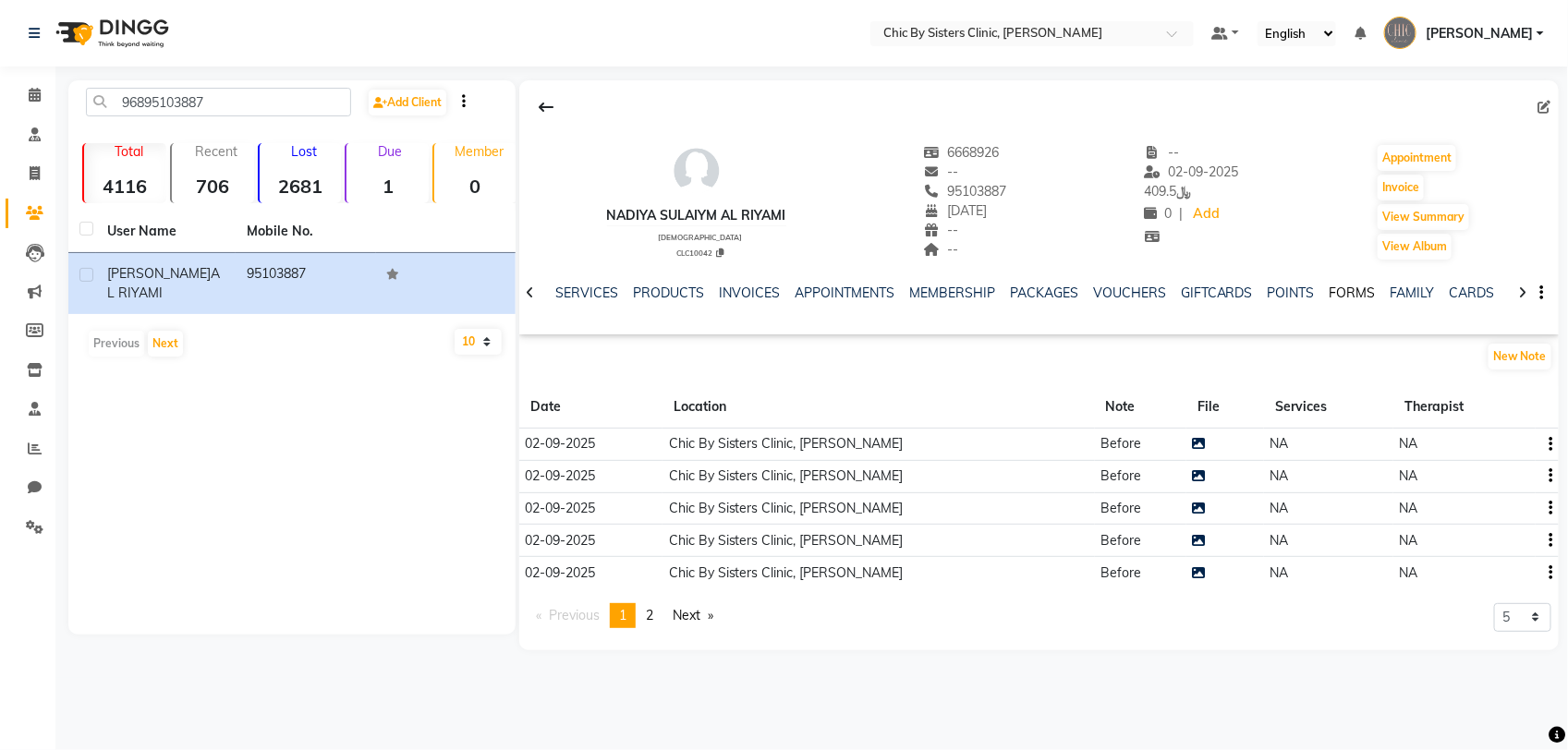
click at [1331, 292] on link "FORMS" at bounding box center [1352, 293] width 46 height 17
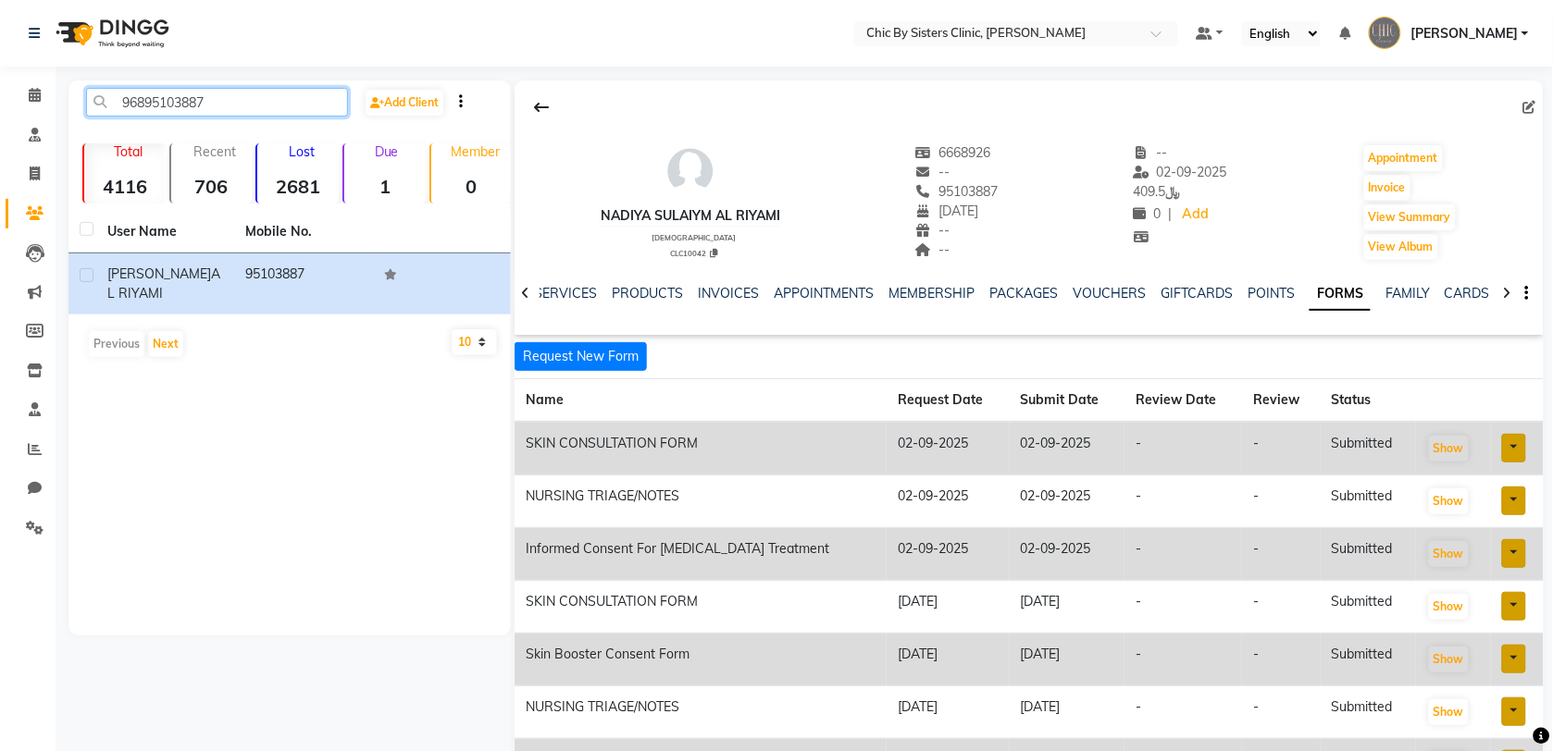
drag, startPoint x: 227, startPoint y: 103, endPoint x: 85, endPoint y: 107, distance: 141.7
click at [86, 107] on input "96895103887" at bounding box center [217, 102] width 262 height 29
paste input "395555"
type input "96895395555"
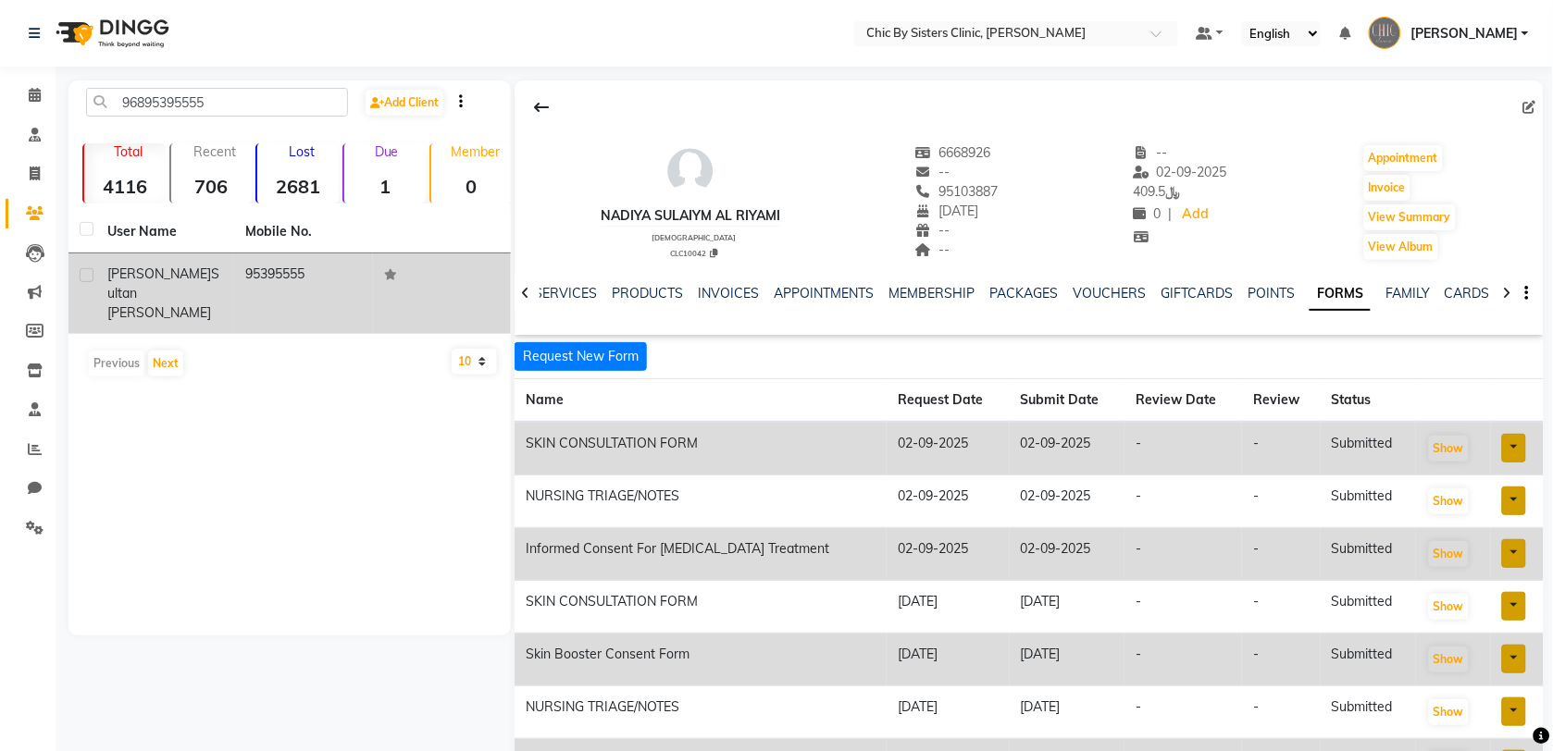
click at [168, 285] on span "Sultan [PERSON_NAME]" at bounding box center [163, 294] width 112 height 56
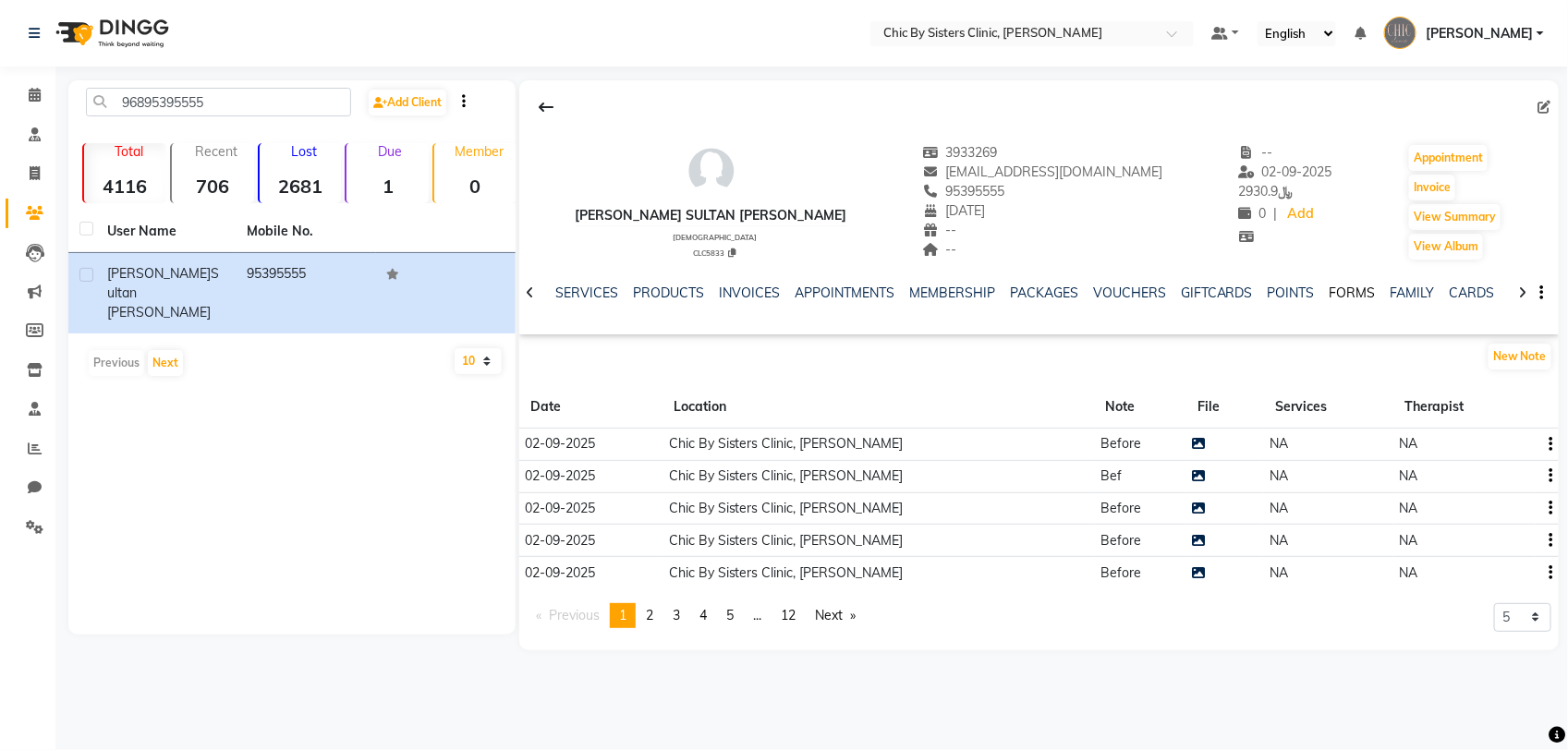
click at [1329, 290] on link "FORMS" at bounding box center [1352, 293] width 46 height 17
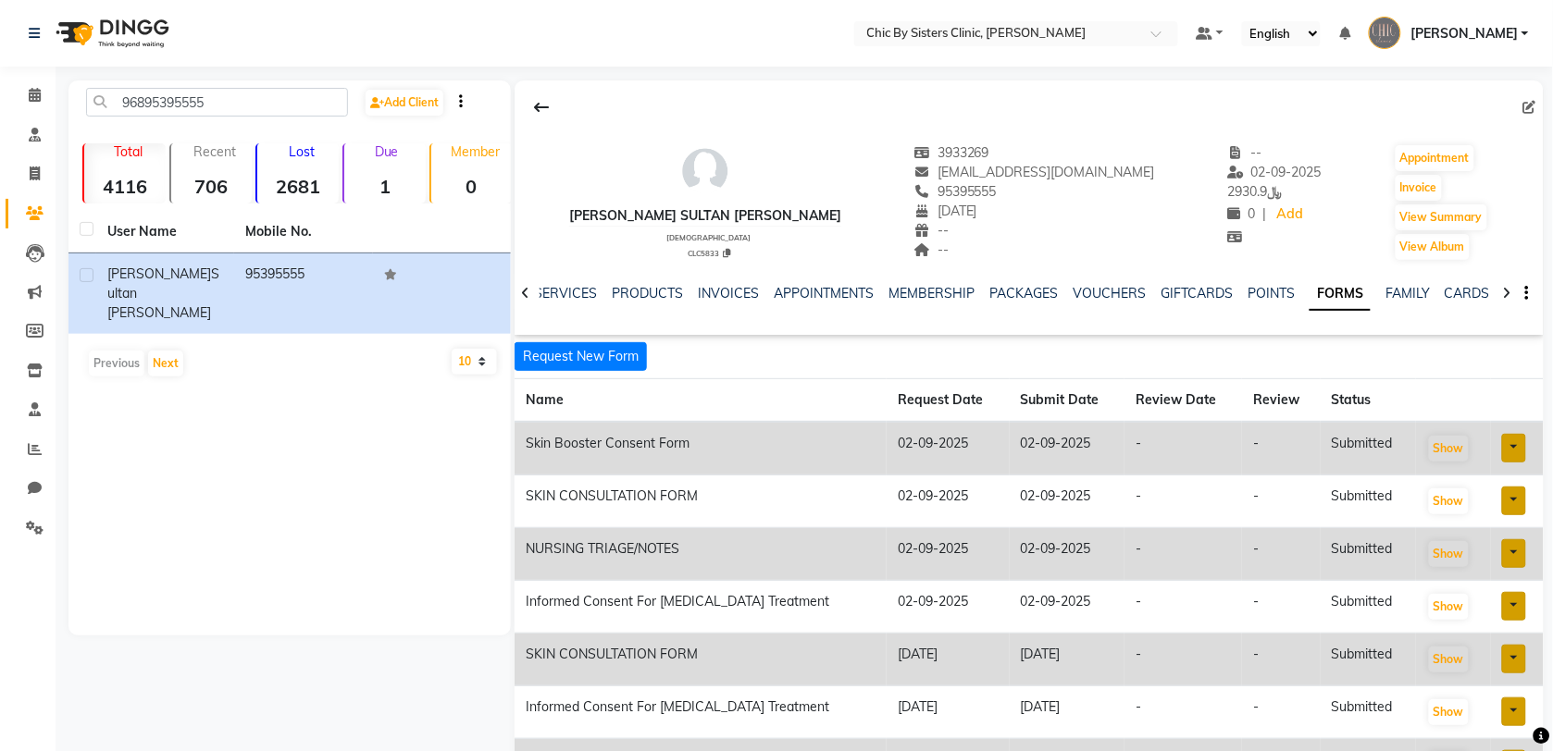
click at [1518, 32] on span "[PERSON_NAME]" at bounding box center [1463, 33] width 107 height 19
click at [1413, 122] on link "Sign out" at bounding box center [1433, 132] width 169 height 29
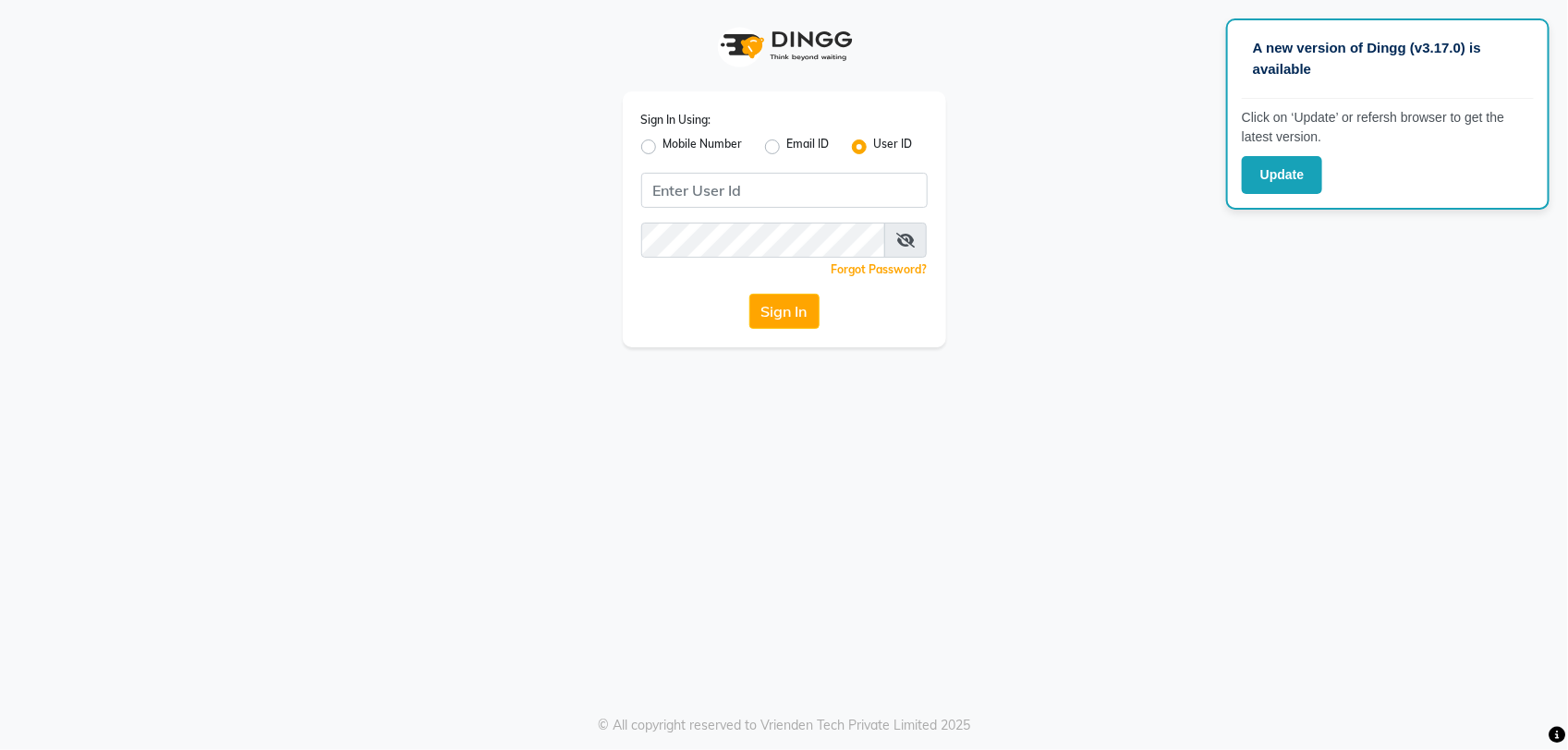
drag, startPoint x: 1277, startPoint y: 174, endPoint x: 1023, endPoint y: 174, distance: 254.0
click at [1277, 174] on button "Update" at bounding box center [1282, 175] width 81 height 38
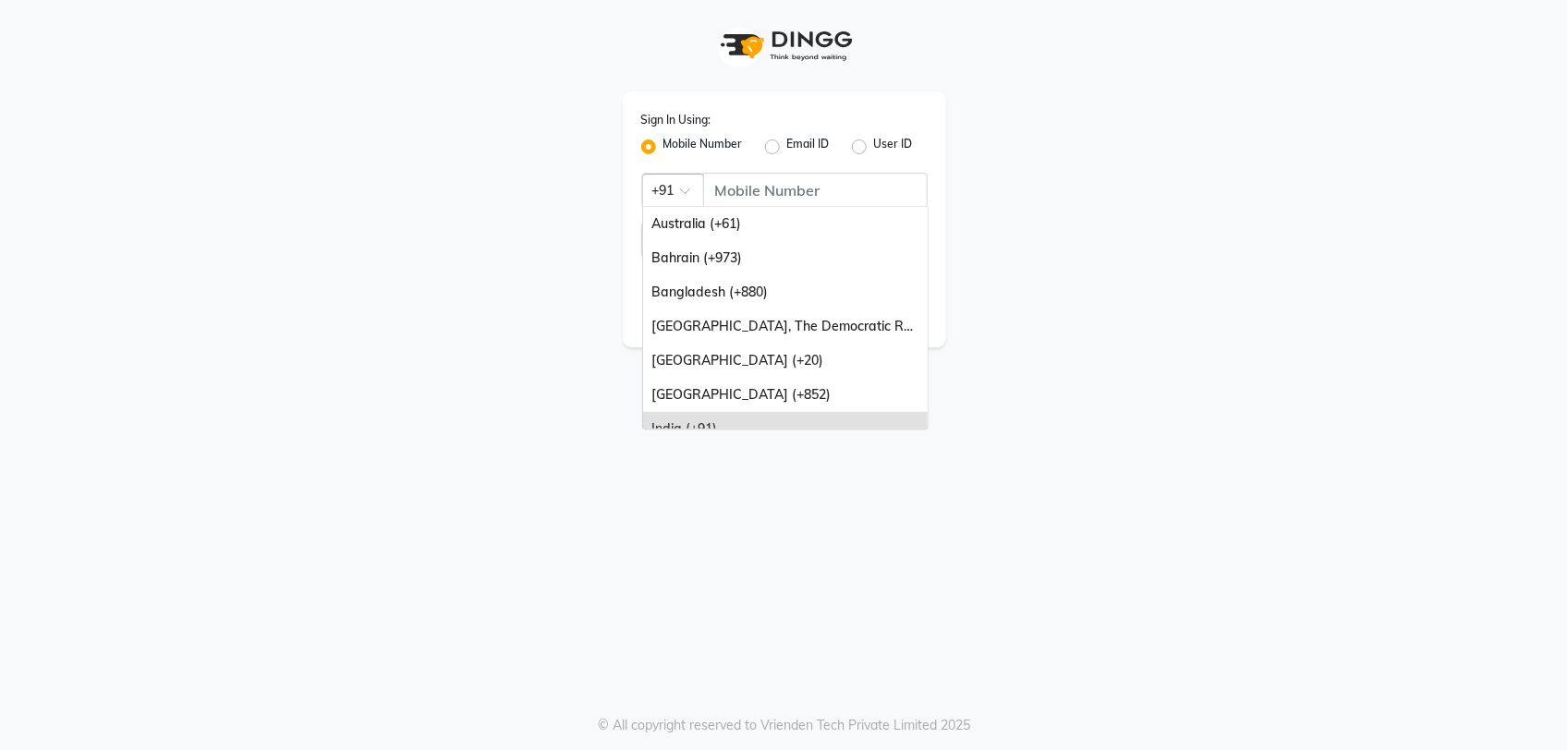
click at [676, 194] on div at bounding box center [673, 189] width 60 height 19
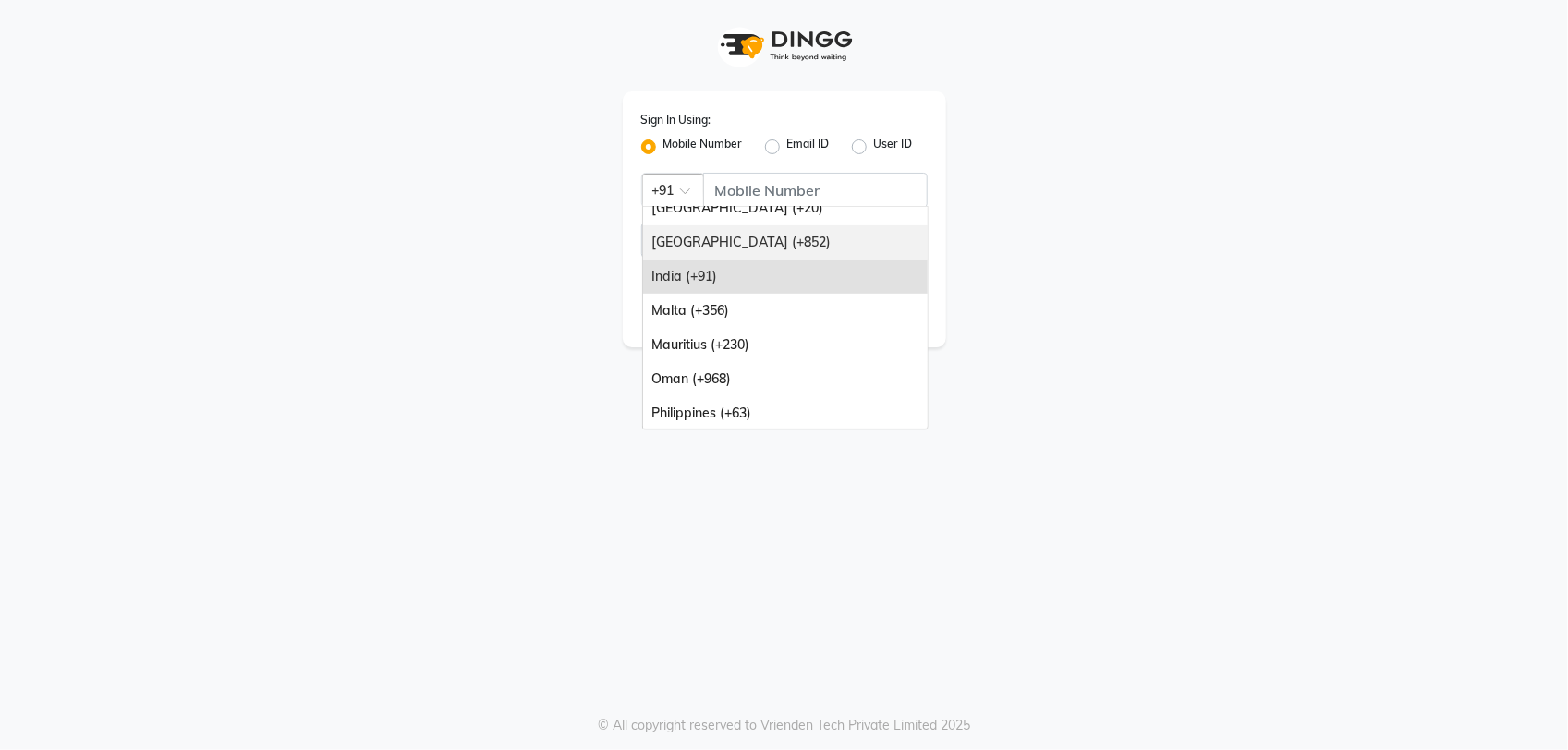
scroll to position [185, 0]
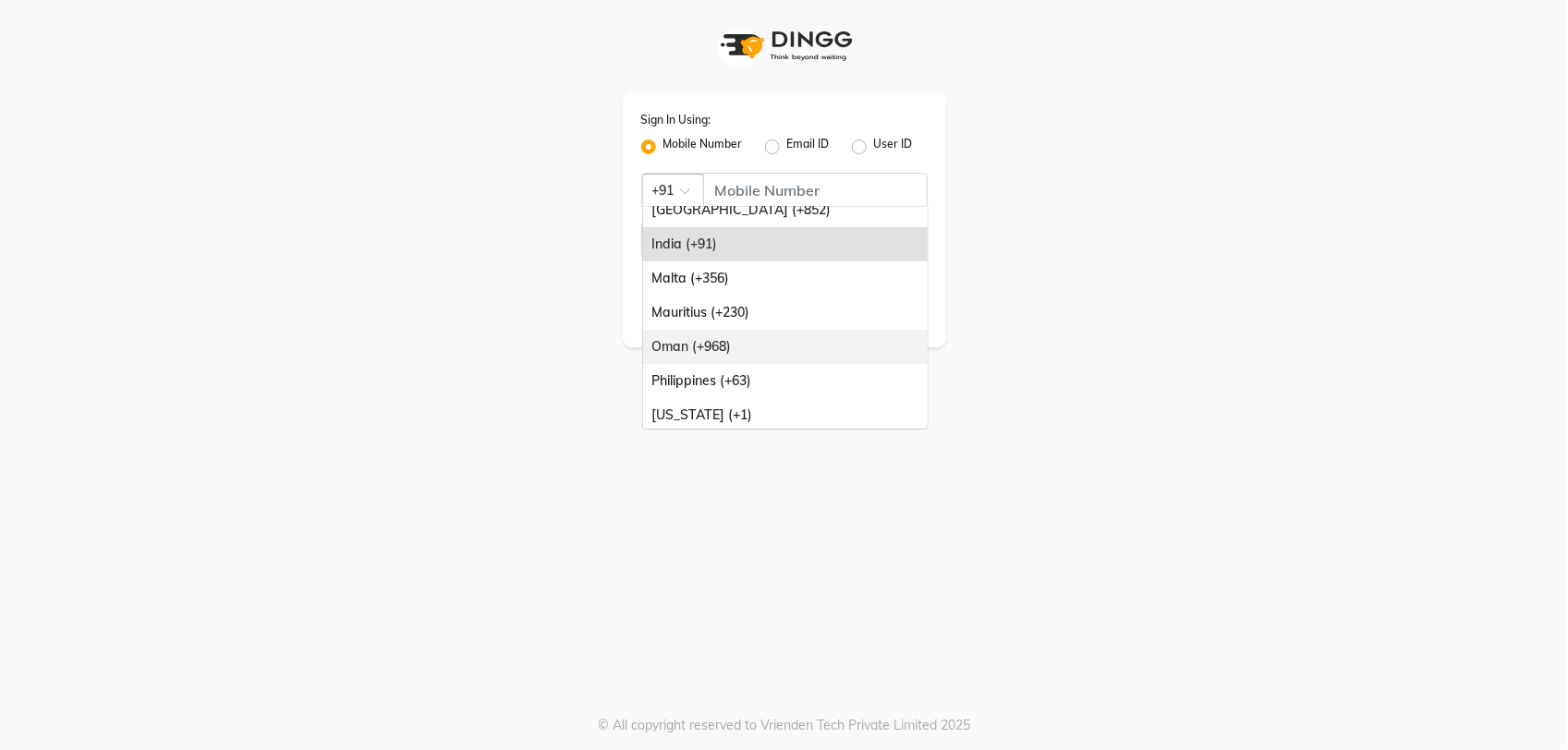
click at [784, 349] on div "Oman (+968)" at bounding box center [784, 347] width 284 height 34
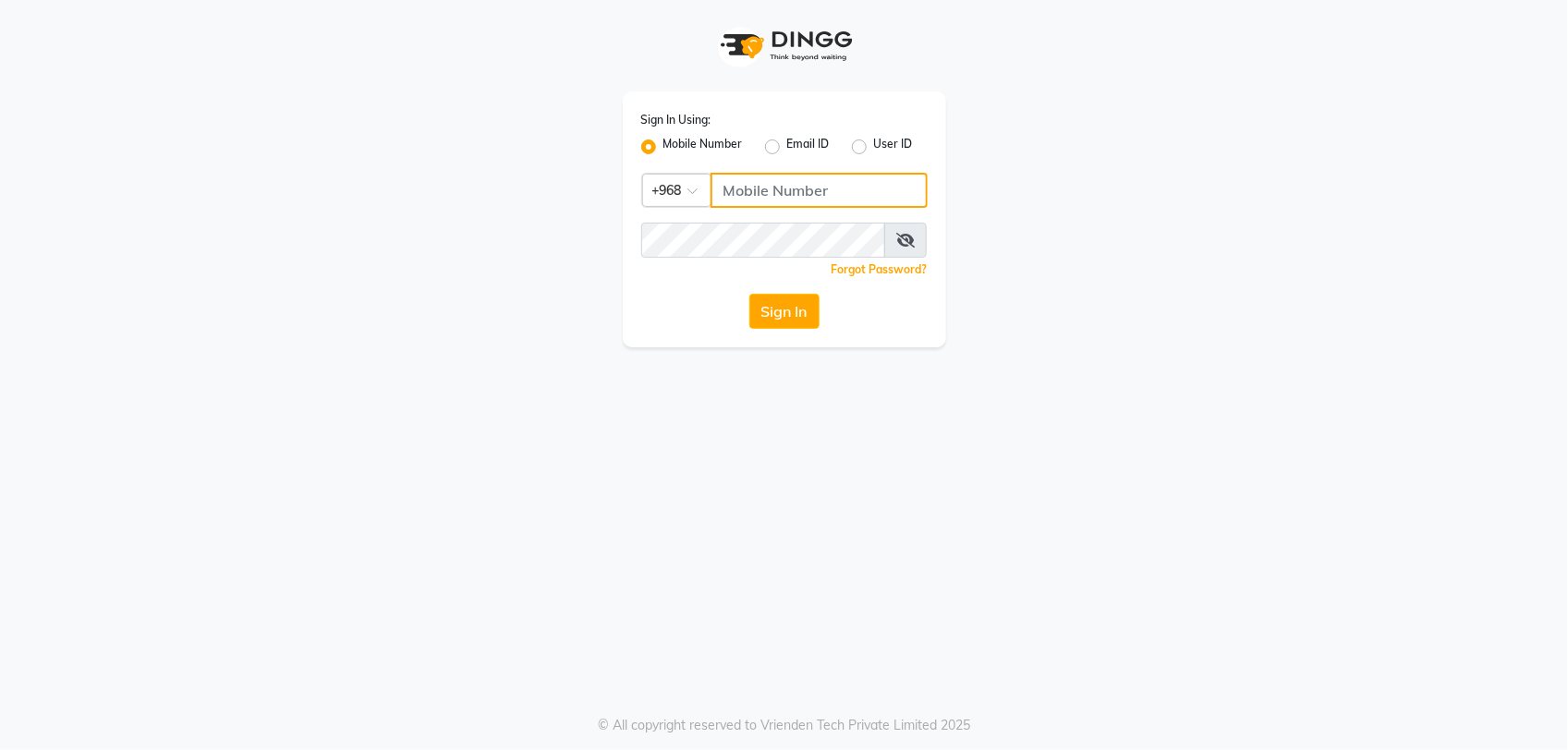
click at [792, 186] on input "Username" at bounding box center [818, 190] width 217 height 35
type input "92262732"
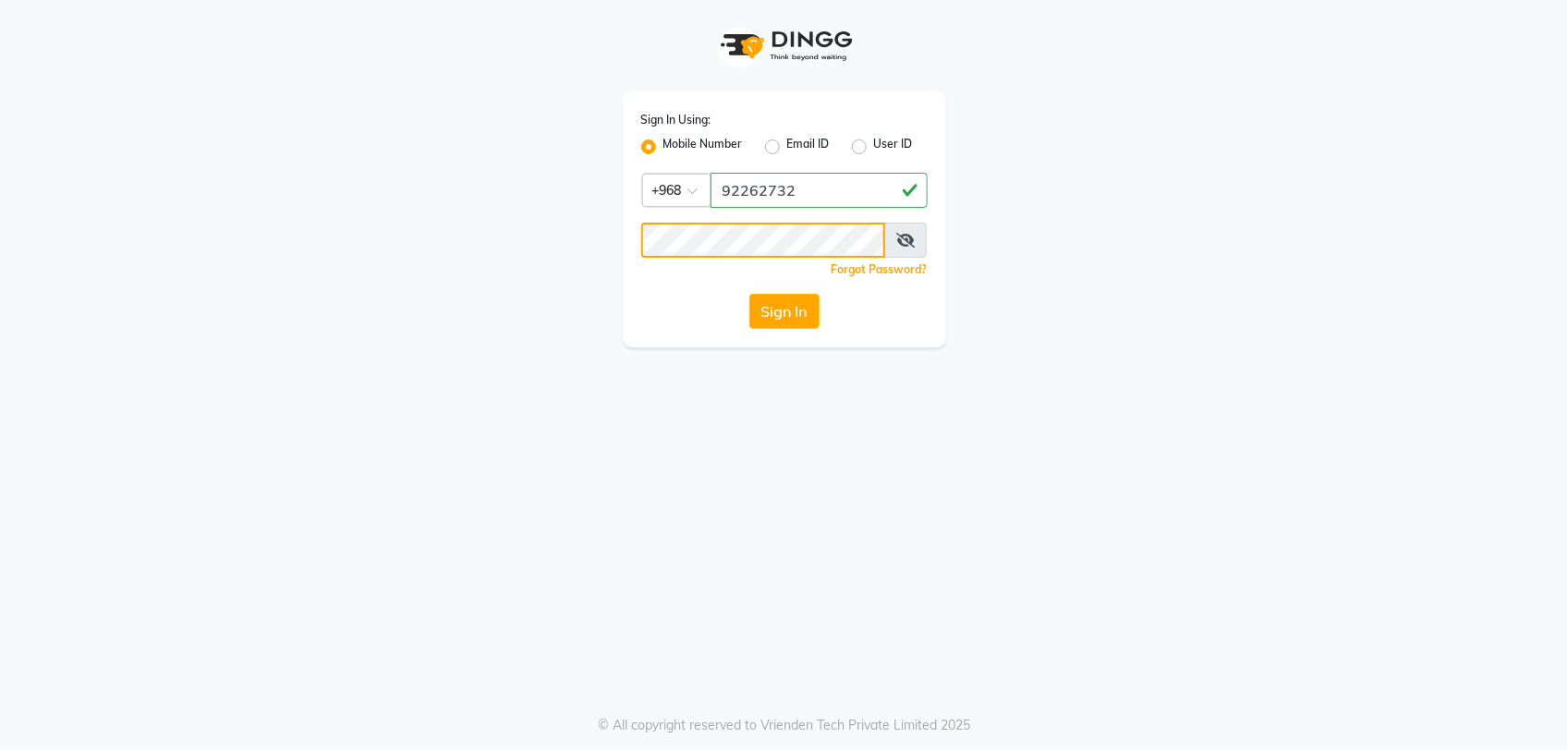
click at [750, 294] on button "Sign In" at bounding box center [784, 311] width 70 height 35
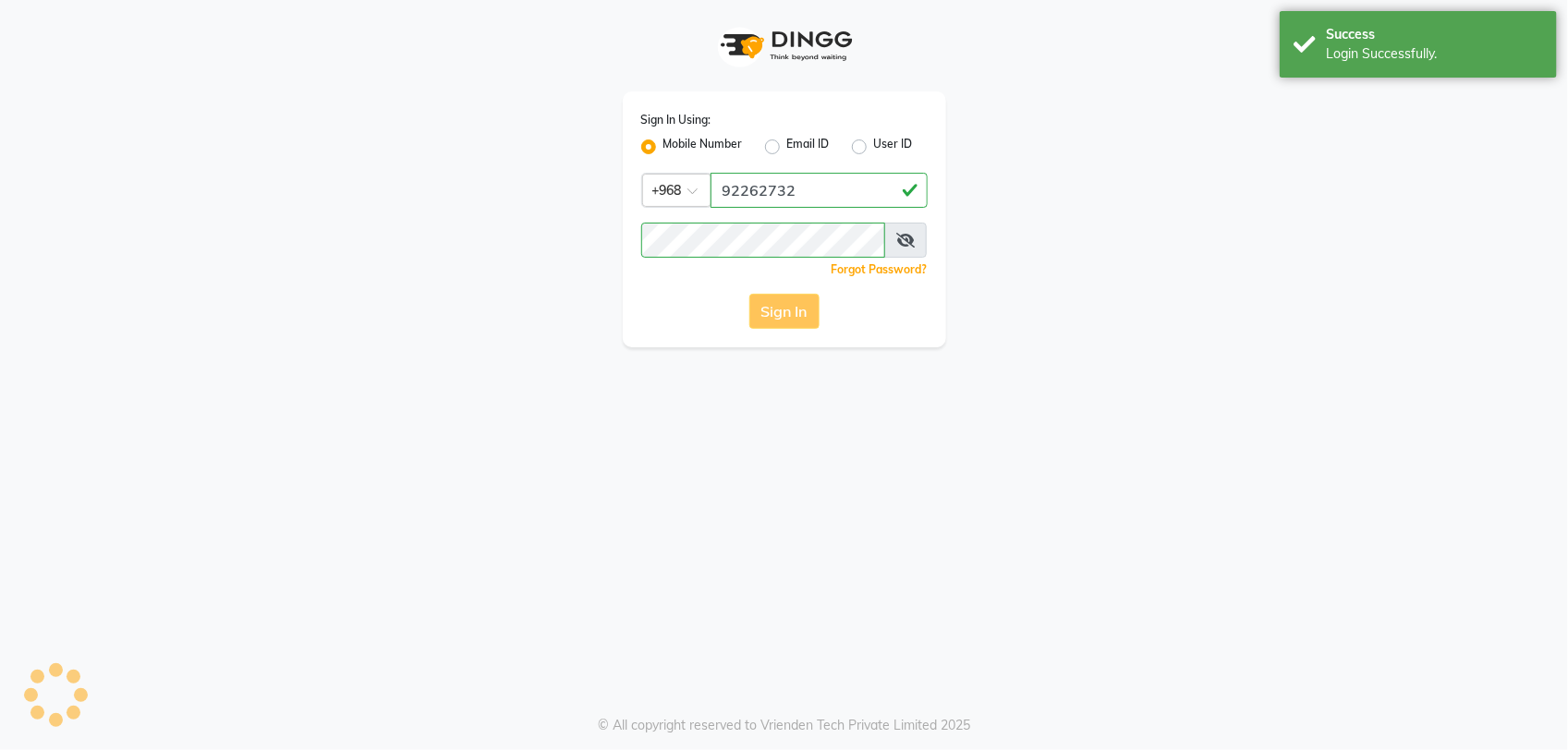
click at [784, 301] on div "Sign In" at bounding box center [784, 311] width 286 height 35
